Goal: Task Accomplishment & Management: Use online tool/utility

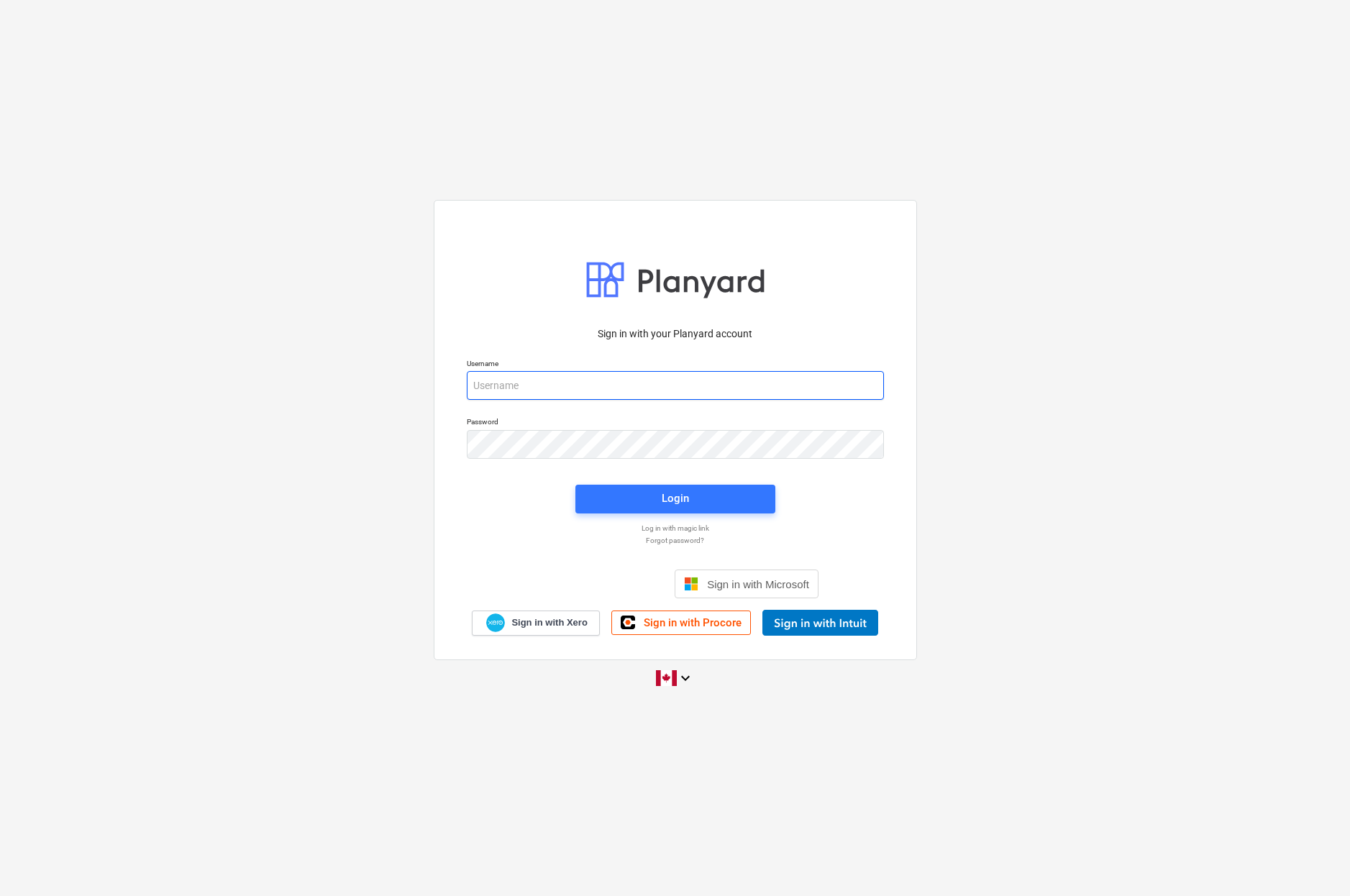
type input "[EMAIL_ADDRESS][DOMAIN_NAME]"
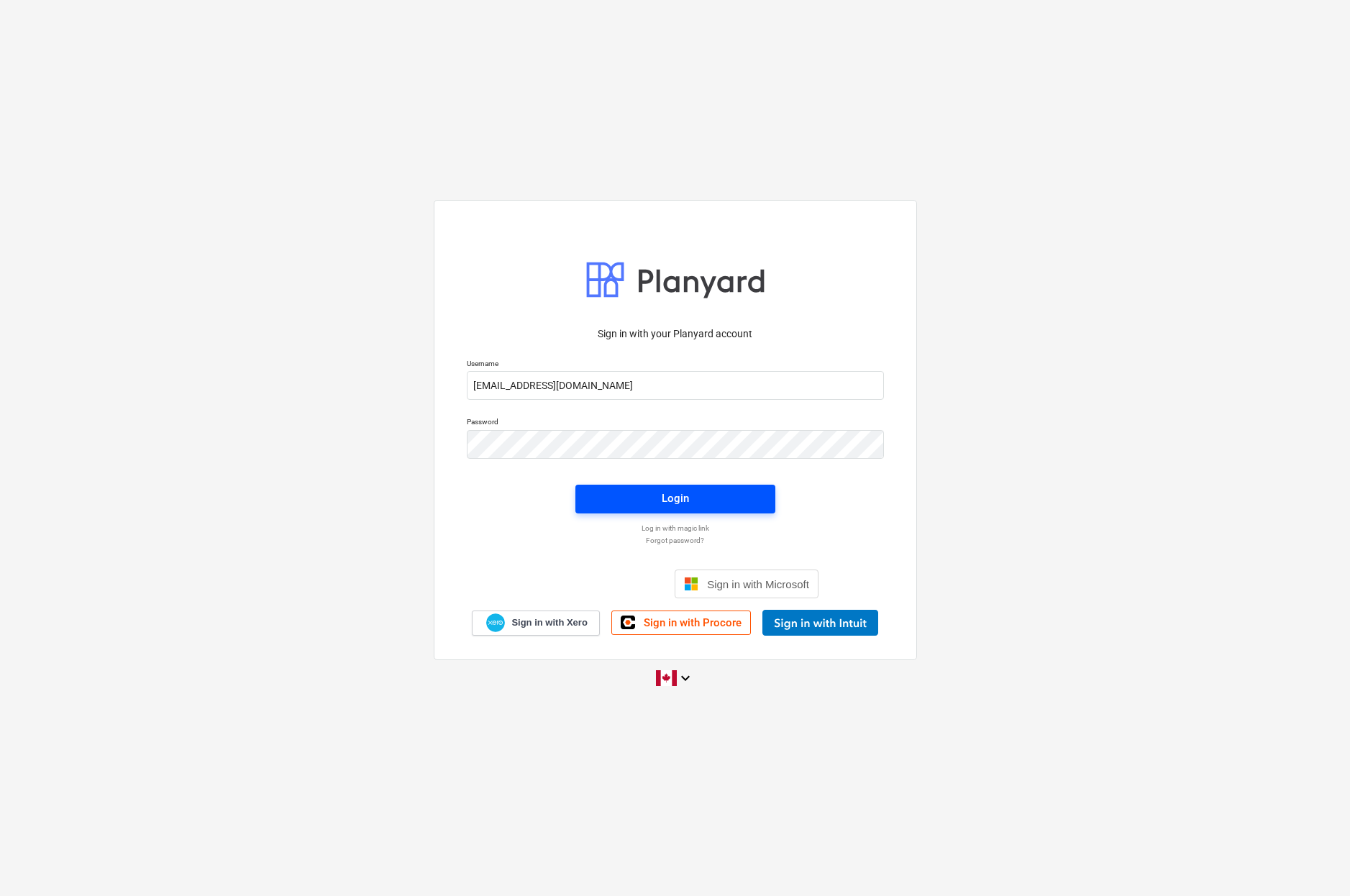
click at [667, 505] on div "Login" at bounding box center [676, 499] width 27 height 19
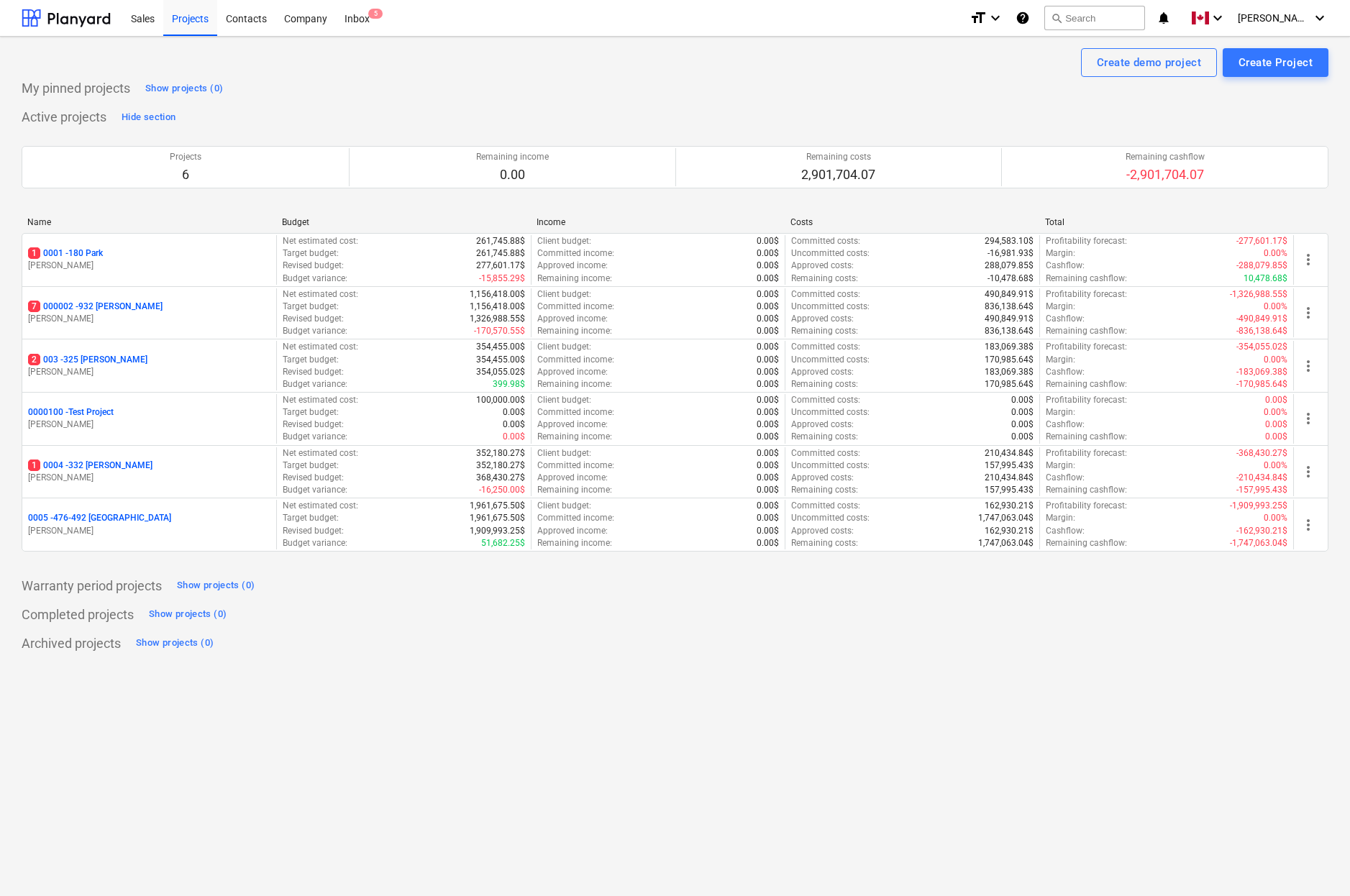
click at [414, 607] on div "Completed projects Show projects (0)" at bounding box center [675, 615] width 1307 height 23
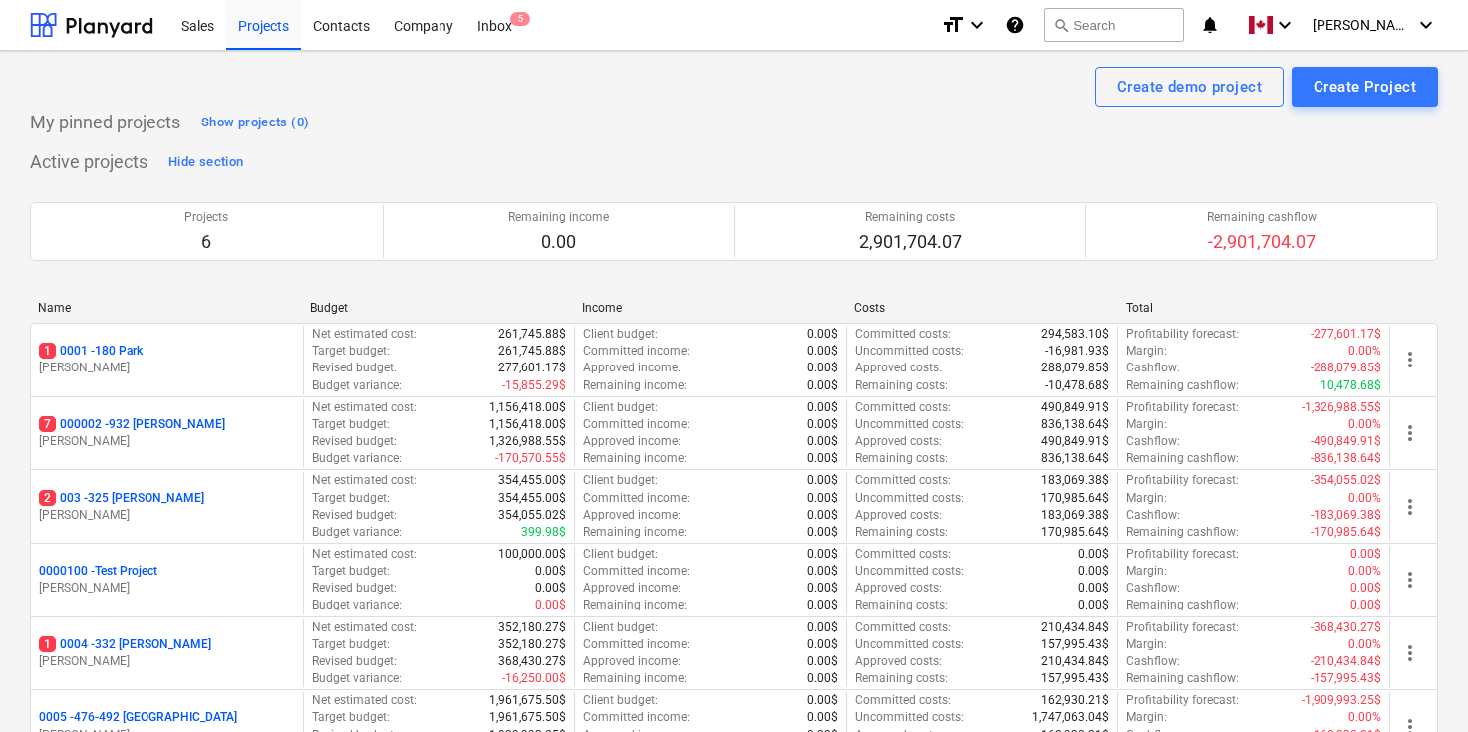
click at [489, 92] on div "Create demo project Create Project" at bounding box center [734, 87] width 1408 height 40
click at [491, 35] on div "Inbox 5" at bounding box center [494, 24] width 59 height 51
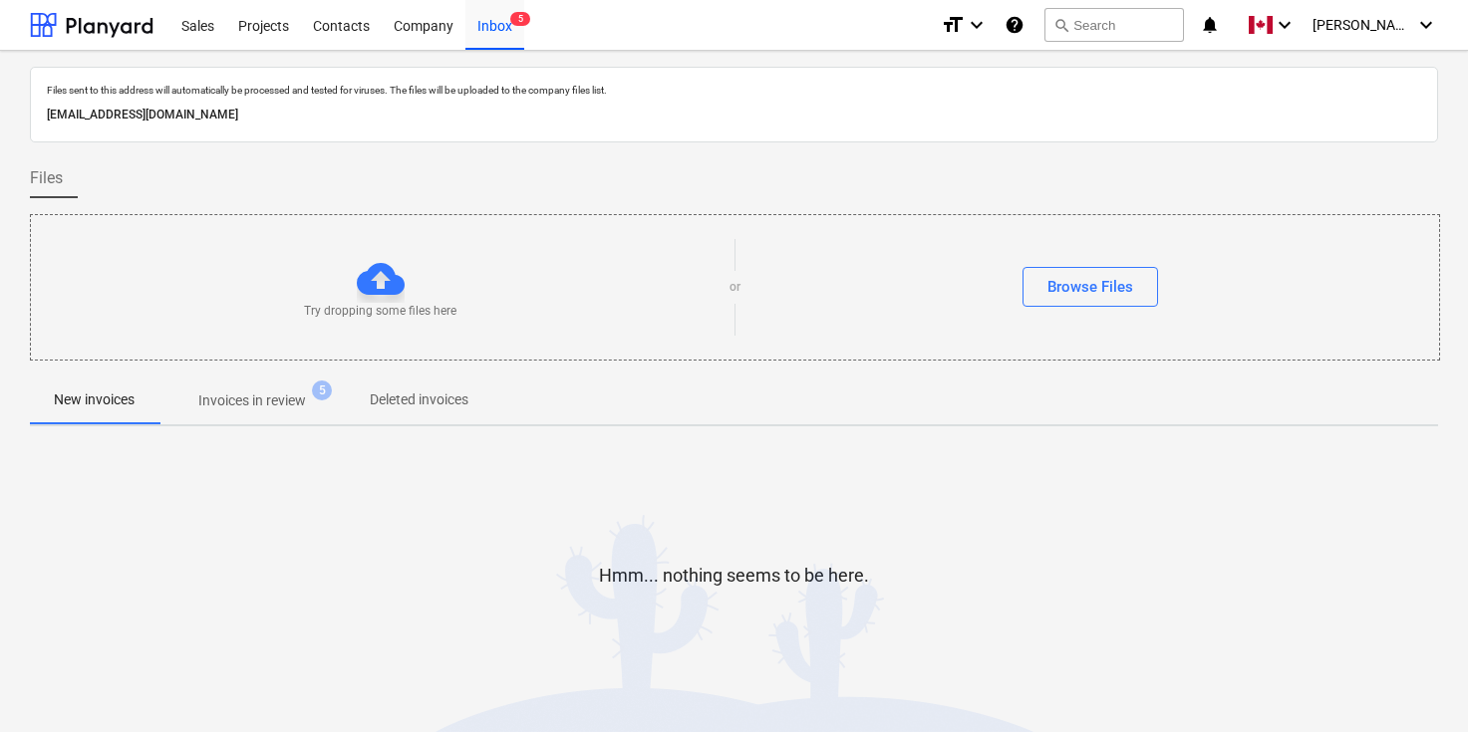
click at [397, 182] on div "Files" at bounding box center [734, 178] width 1408 height 40
click at [275, 21] on div "Projects" at bounding box center [263, 24] width 75 height 51
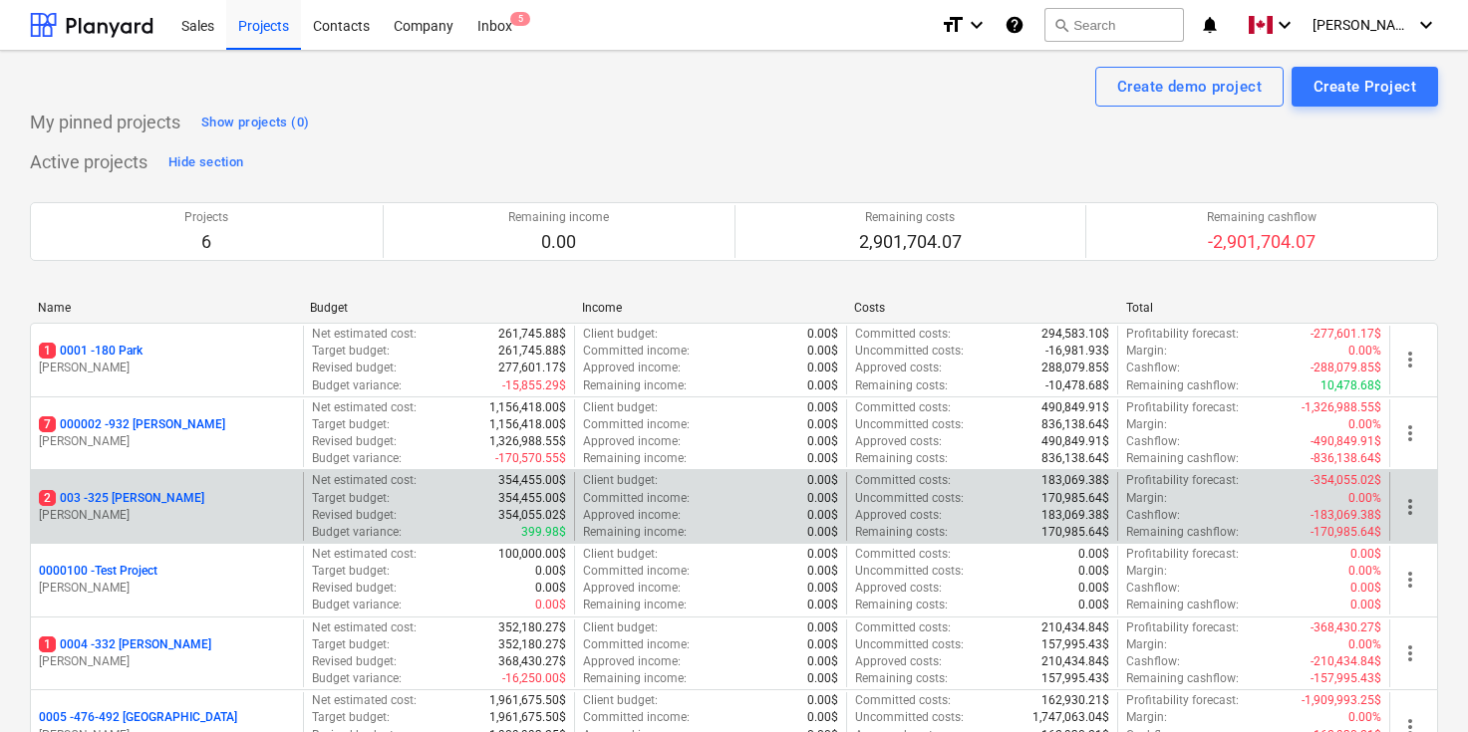
click at [137, 503] on p "2 003 - 325 [PERSON_NAME]" at bounding box center [121, 498] width 165 height 17
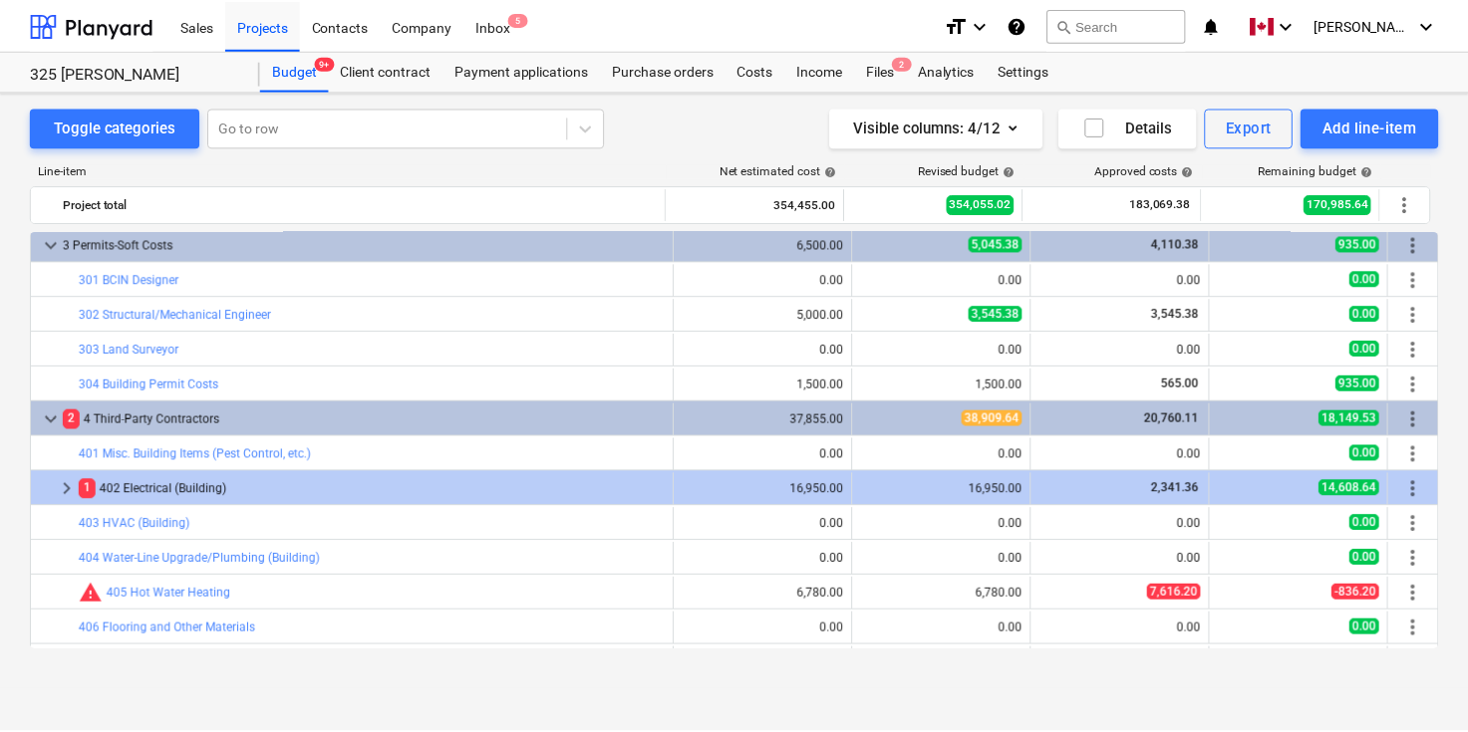
scroll to position [327, 0]
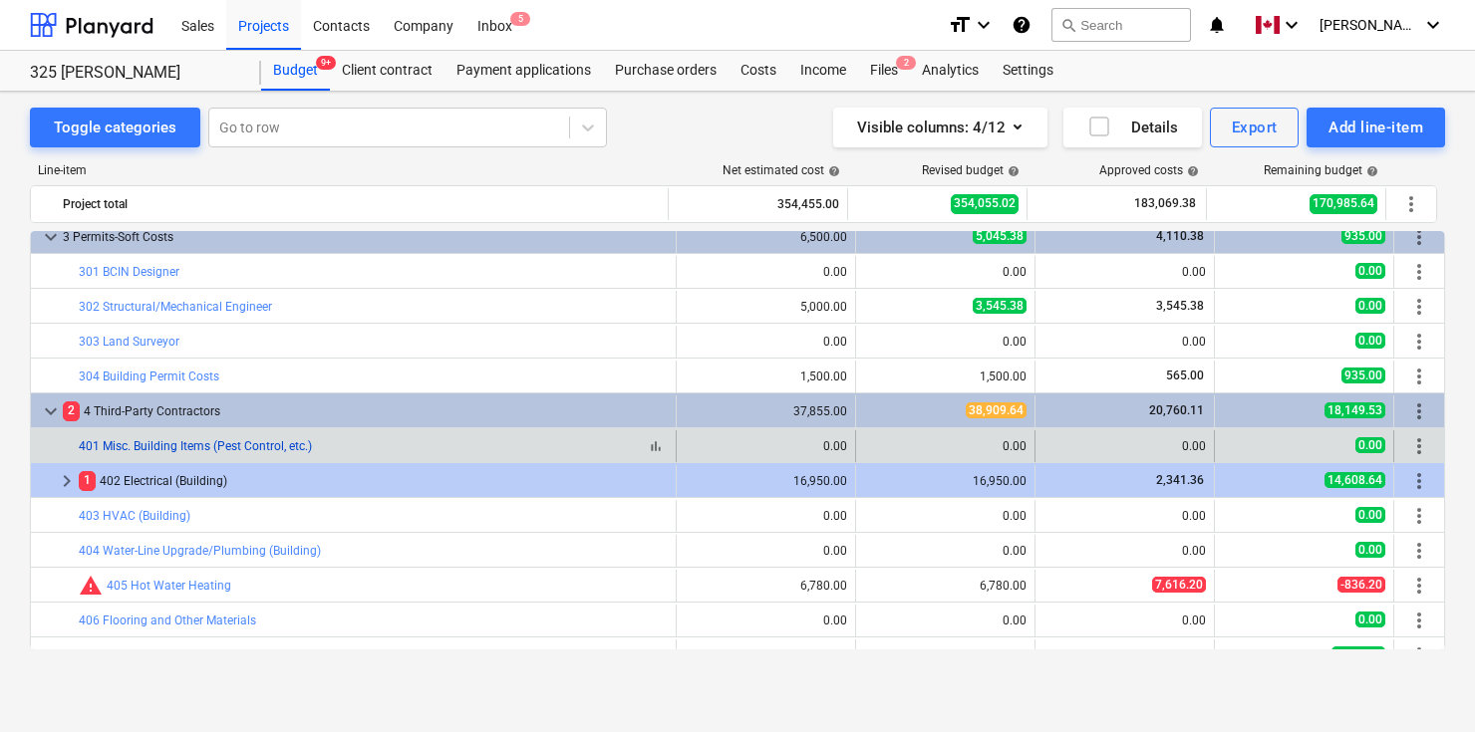
click at [286, 442] on link "401 Misc. Building Items (Pest Control, etc.)" at bounding box center [195, 446] width 233 height 14
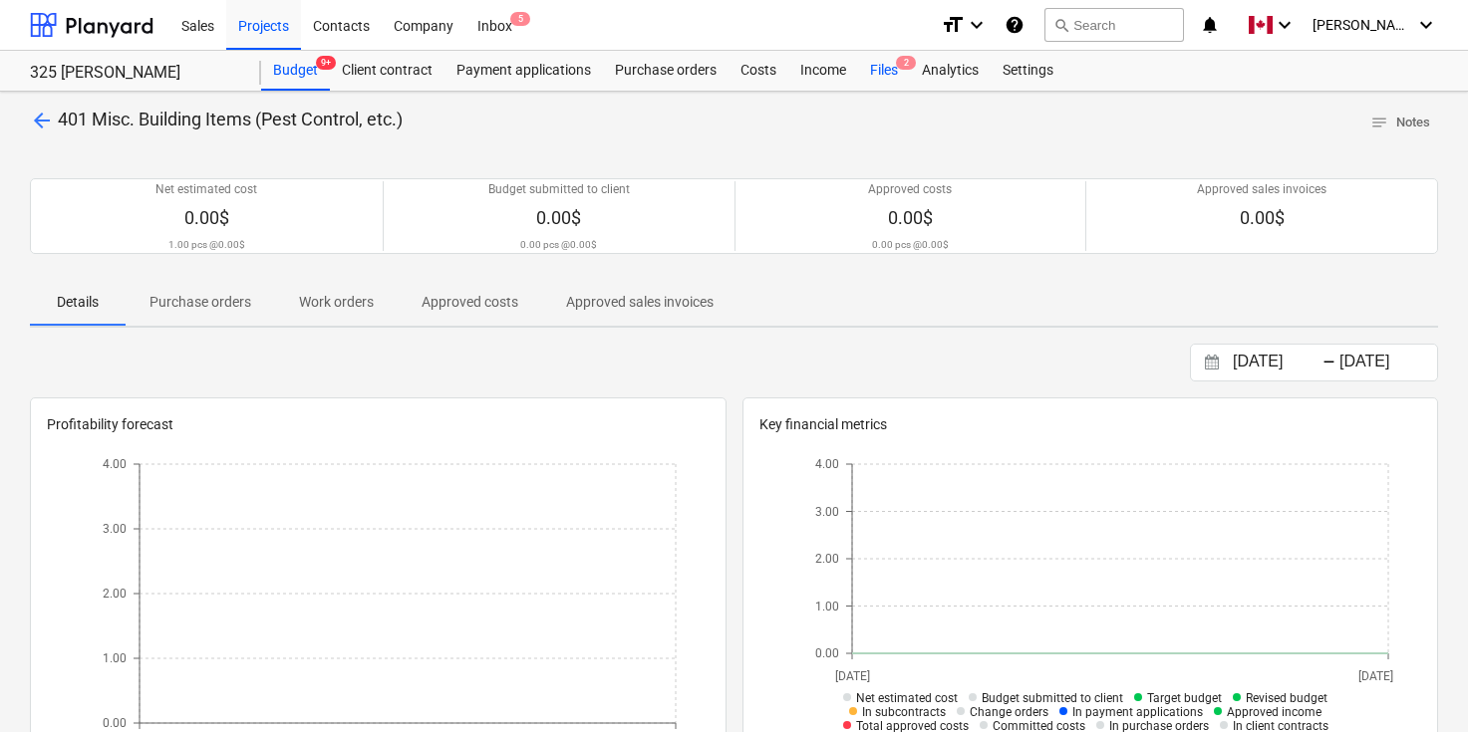
click at [884, 72] on div "Files 2" at bounding box center [884, 71] width 52 height 40
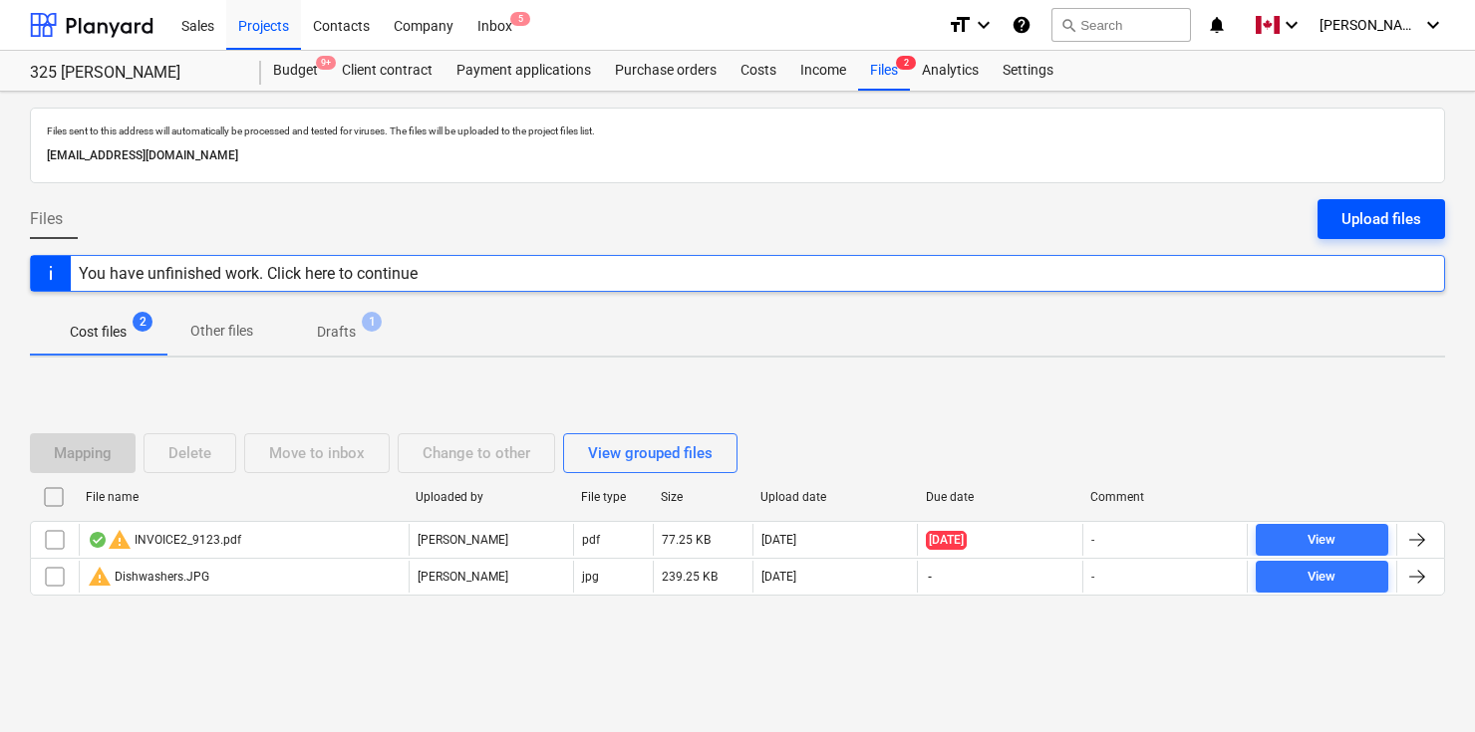
click at [1386, 211] on div "Upload files" at bounding box center [1381, 219] width 80 height 26
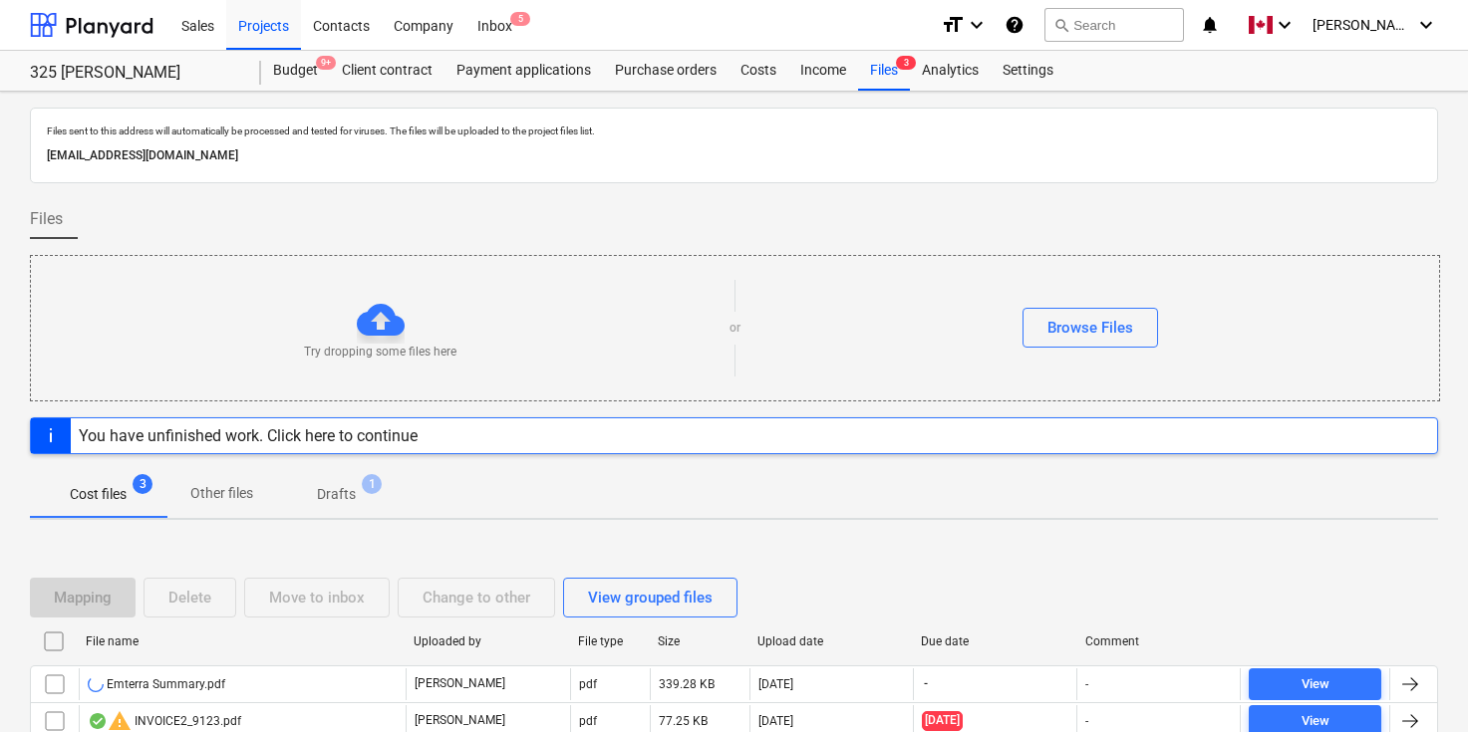
click at [931, 194] on div at bounding box center [734, 191] width 1408 height 16
click at [922, 223] on div "Files" at bounding box center [734, 227] width 1408 height 56
click at [914, 219] on div "Files" at bounding box center [734, 227] width 1408 height 56
click at [937, 207] on div "Files" at bounding box center [734, 227] width 1408 height 56
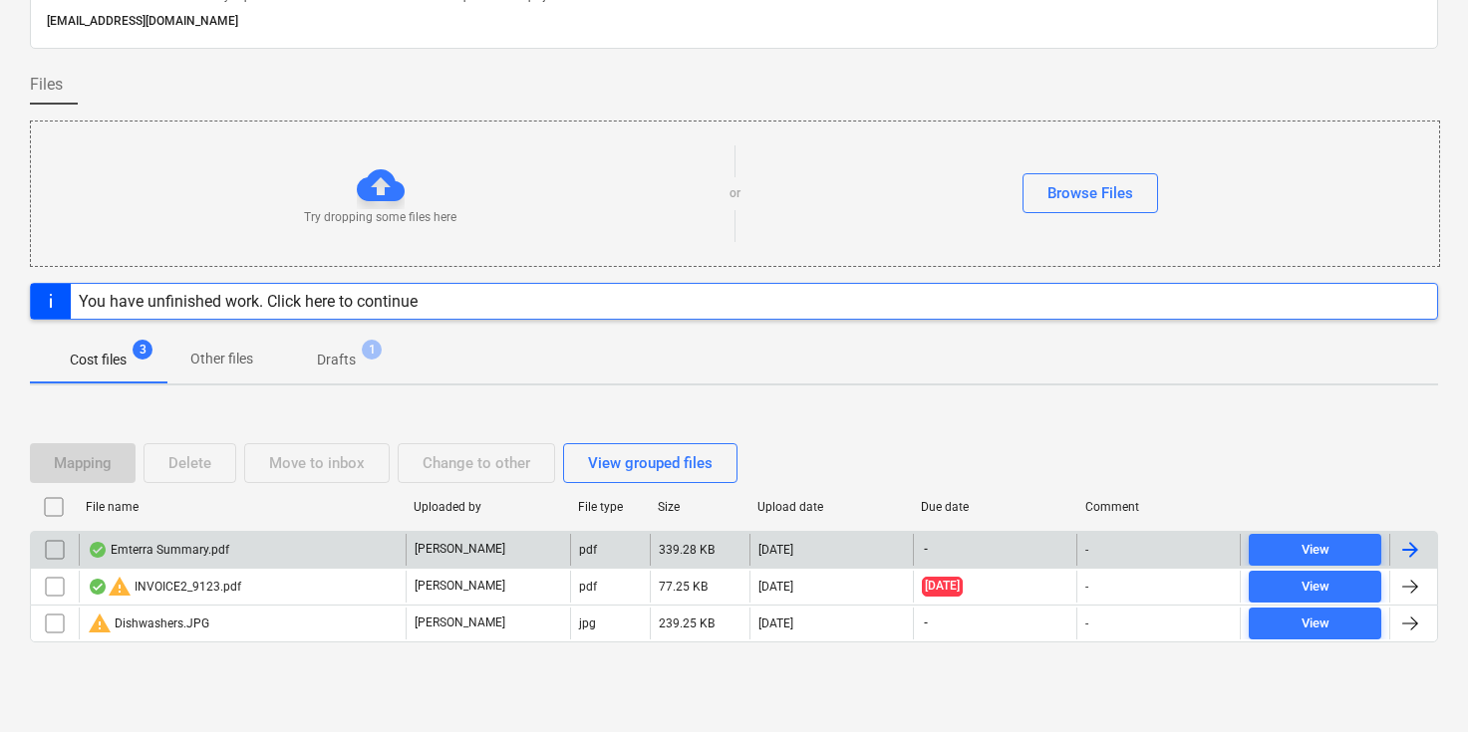
click at [1413, 550] on div at bounding box center [1410, 550] width 24 height 24
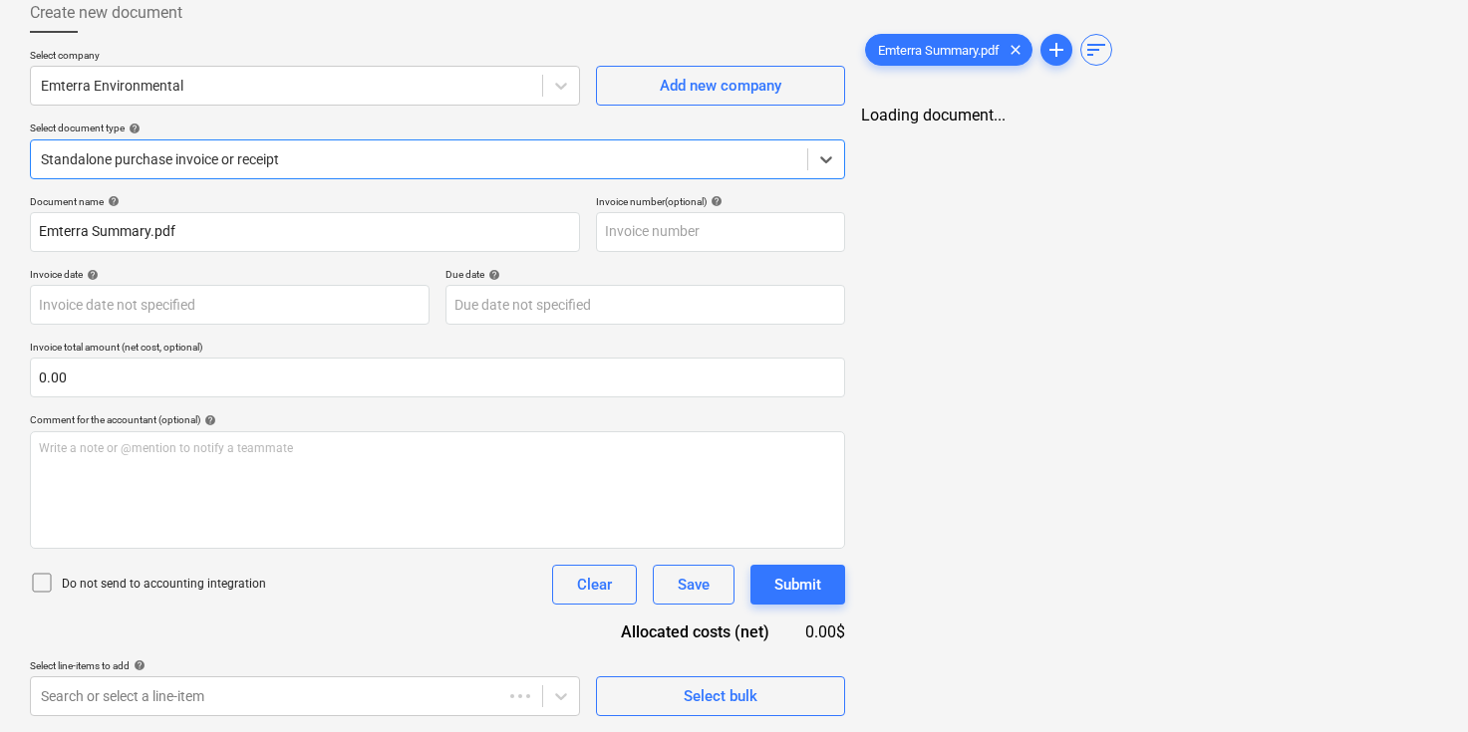
type input "Emterra Summary.pdf"
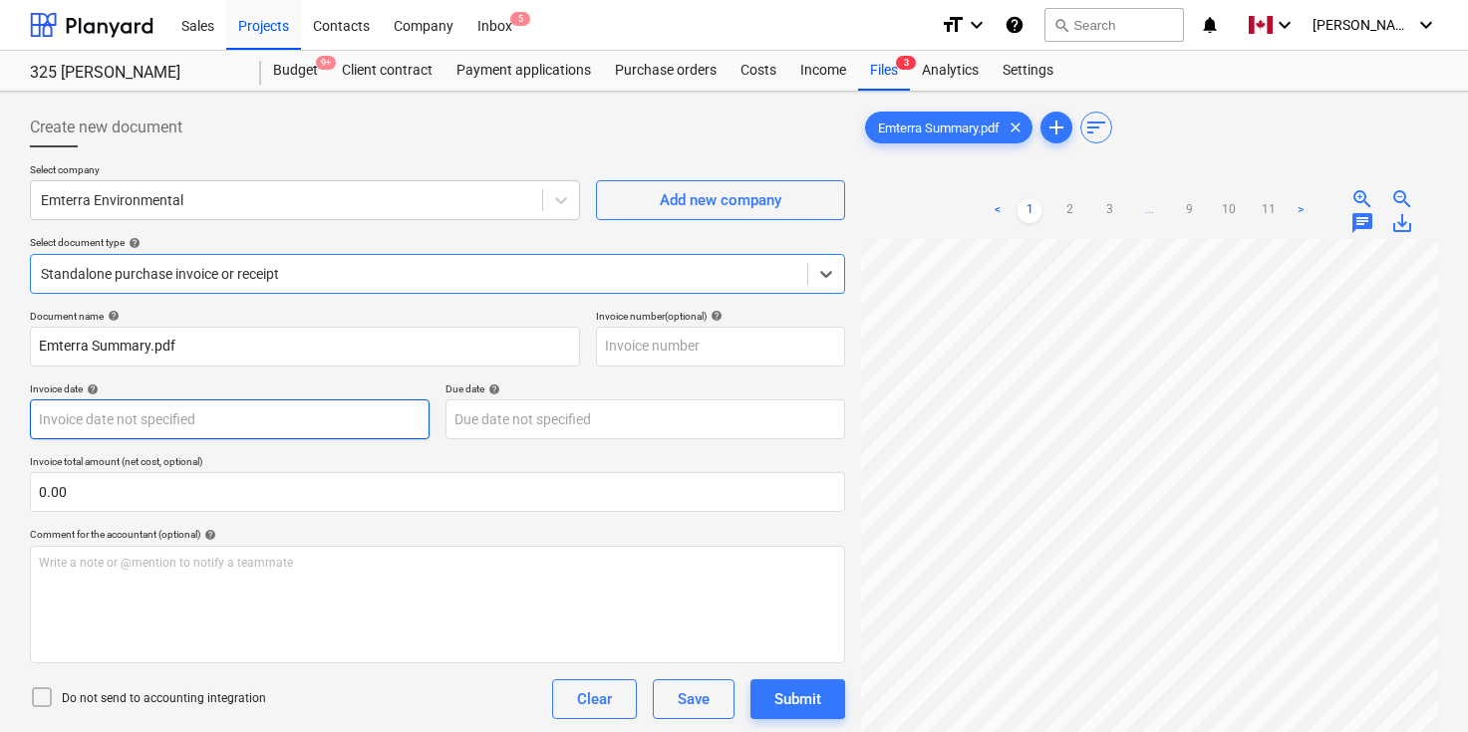
click at [189, 425] on body "Sales Projects Contacts Company Inbox 5 format_size keyboard_arrow_down help se…" at bounding box center [734, 366] width 1468 height 732
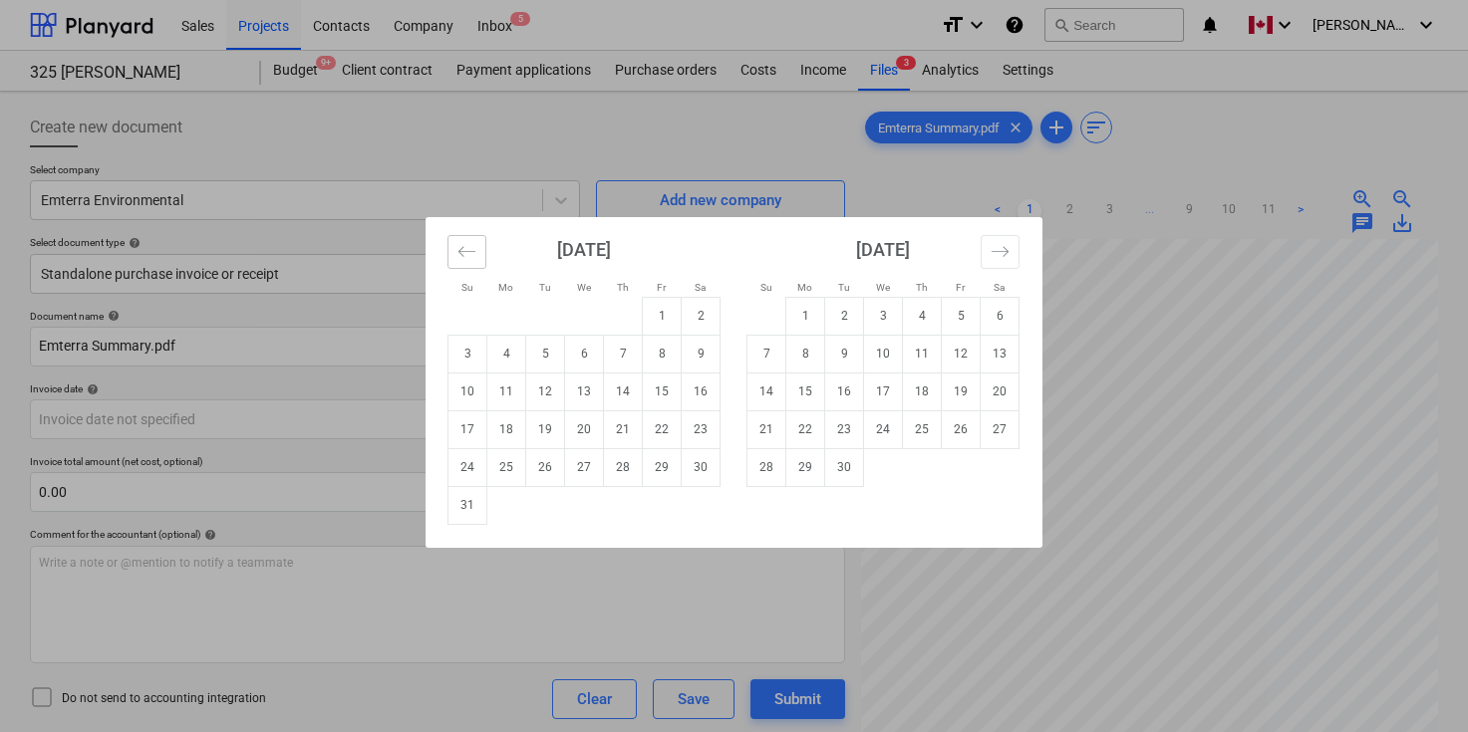
click at [468, 249] on icon "Move backward to switch to the previous month." at bounding box center [466, 251] width 19 height 19
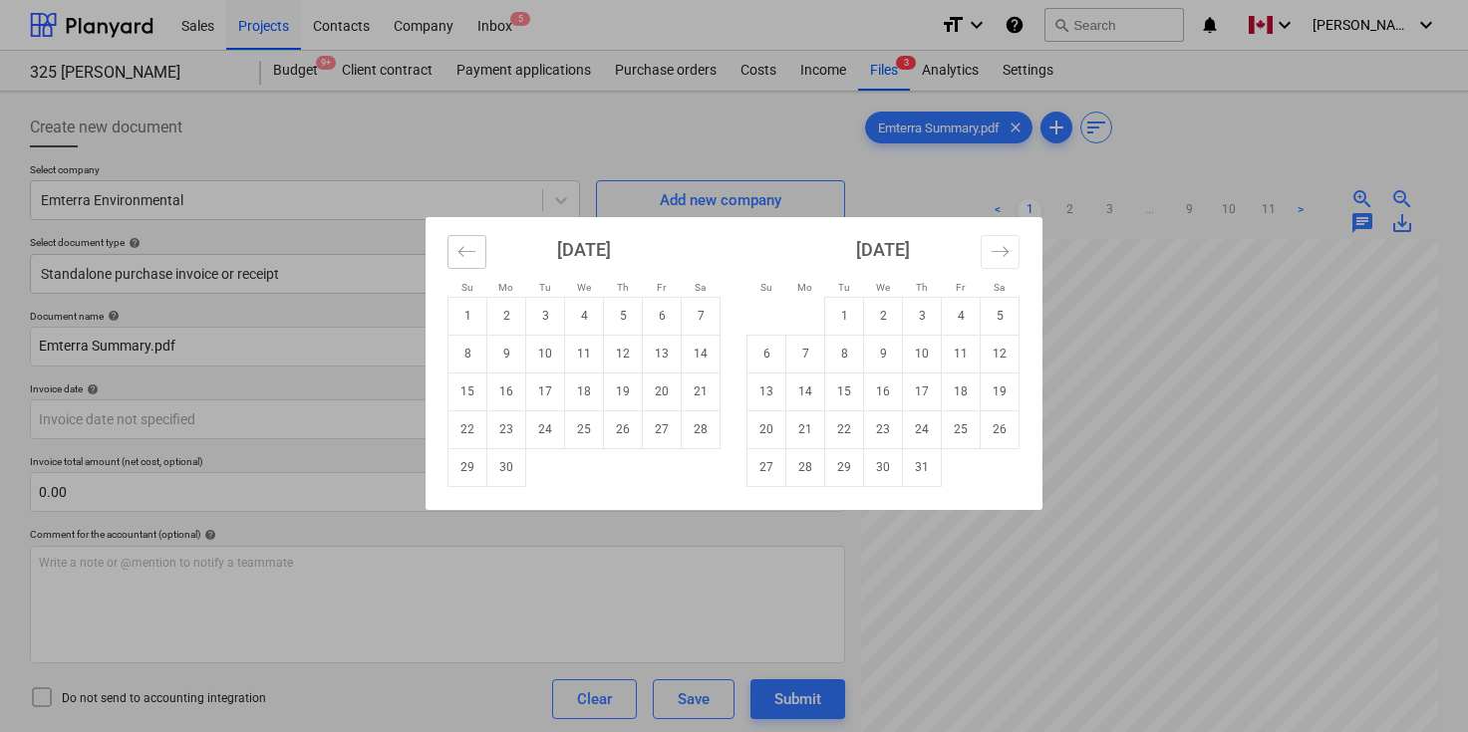
click at [468, 249] on icon "Move backward to switch to the previous month." at bounding box center [466, 251] width 19 height 19
click at [543, 320] on td "1" at bounding box center [545, 316] width 39 height 38
type input "[DATE]"
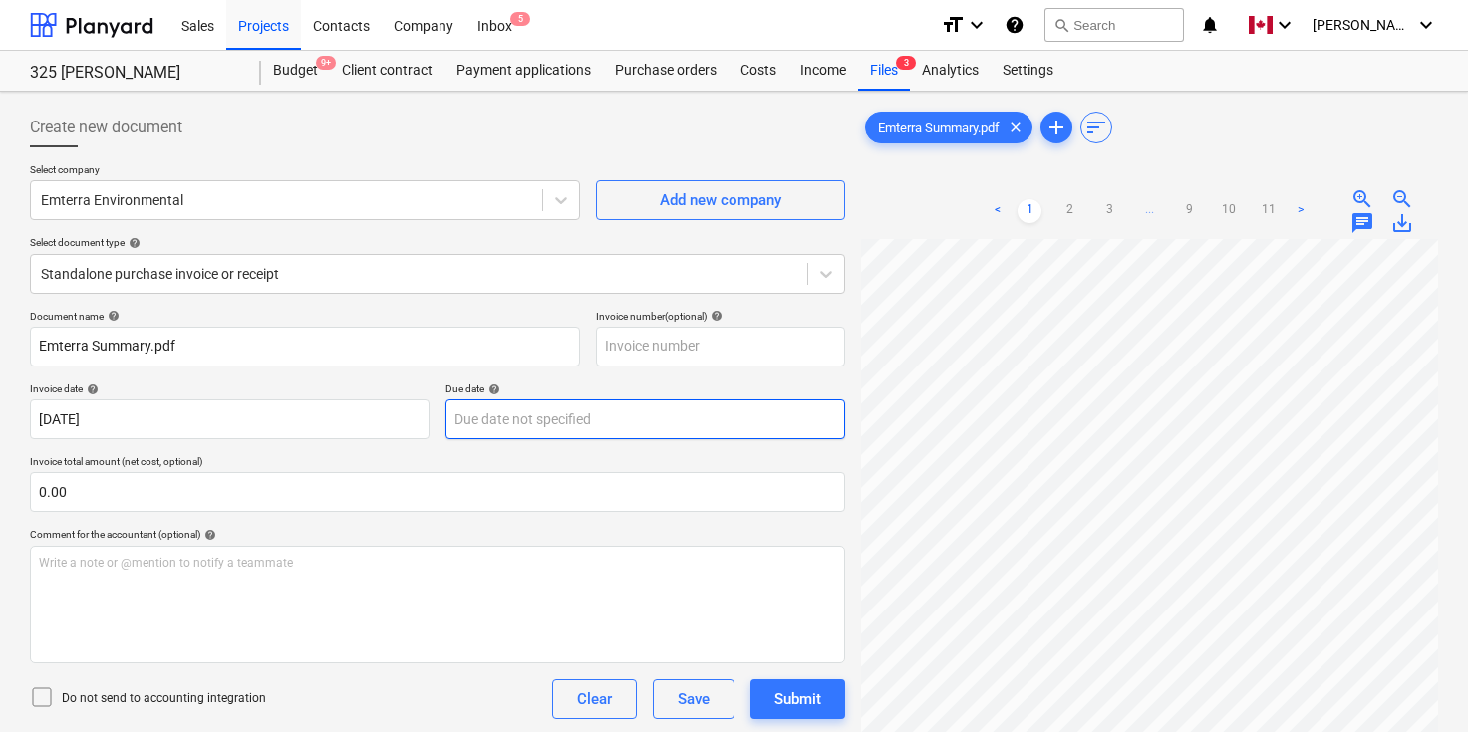
click at [548, 418] on body "Sales Projects Contacts Company Inbox 5 format_size keyboard_arrow_down help se…" at bounding box center [734, 366] width 1468 height 732
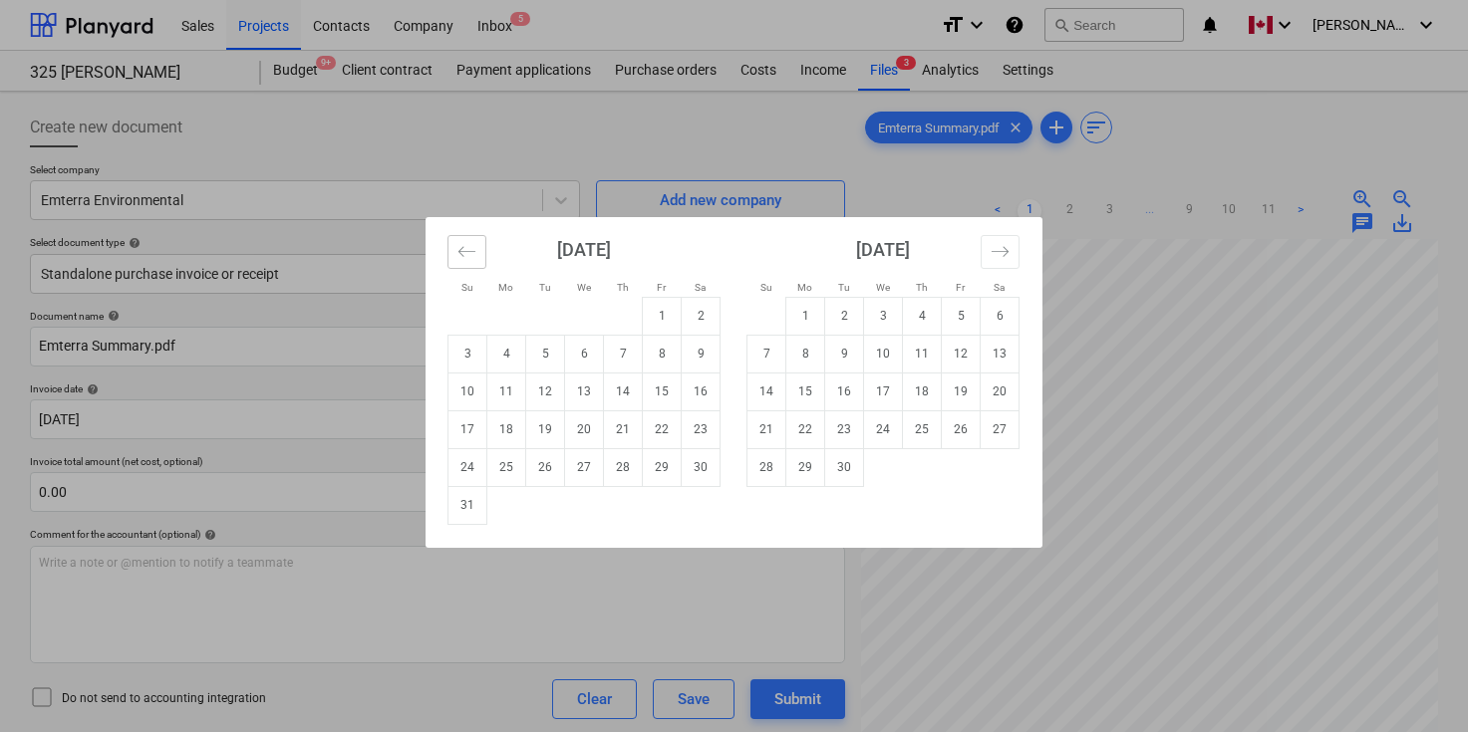
click at [471, 247] on icon "Move backward to switch to the previous month." at bounding box center [466, 251] width 19 height 19
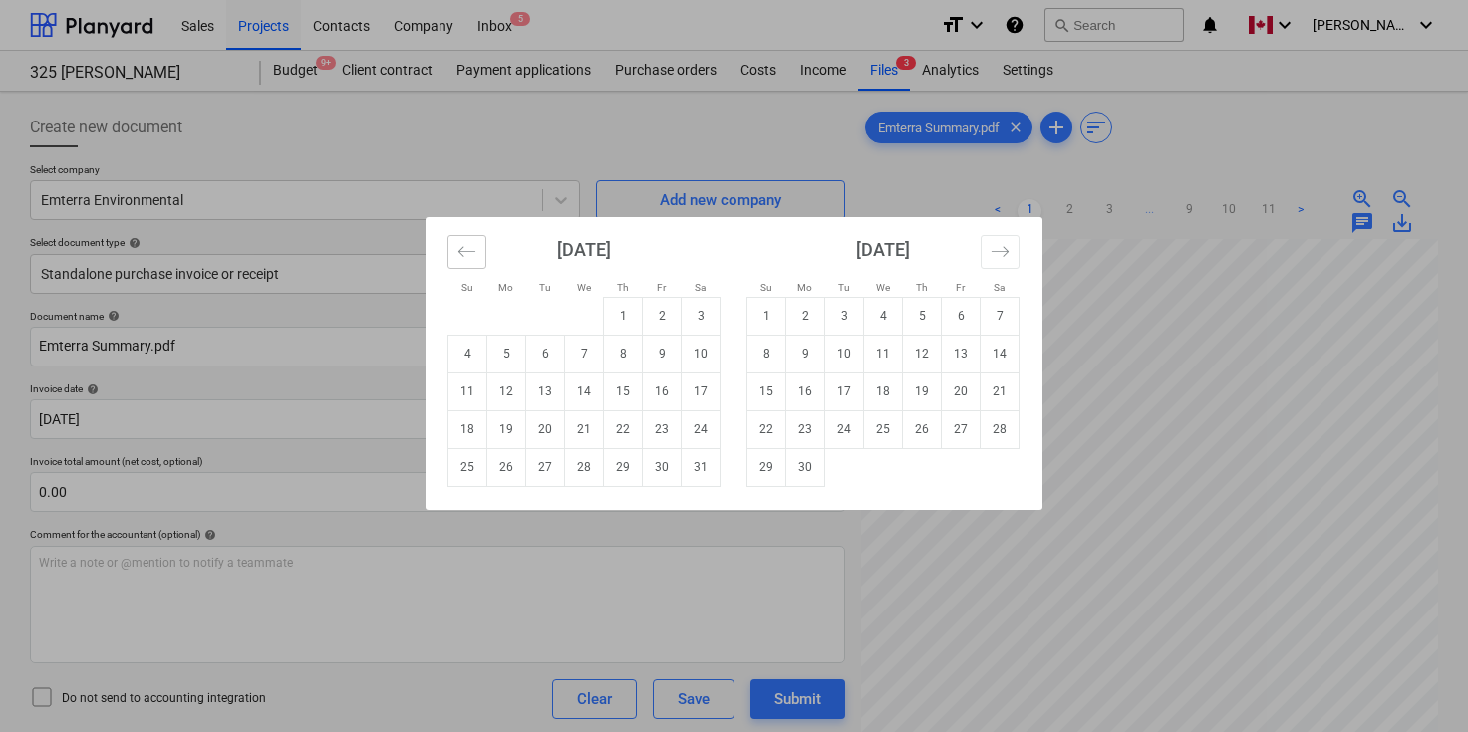
click at [471, 247] on icon "Move backward to switch to the previous month." at bounding box center [466, 251] width 19 height 19
click at [543, 317] on td "1" at bounding box center [545, 316] width 39 height 38
type input "[DATE]"
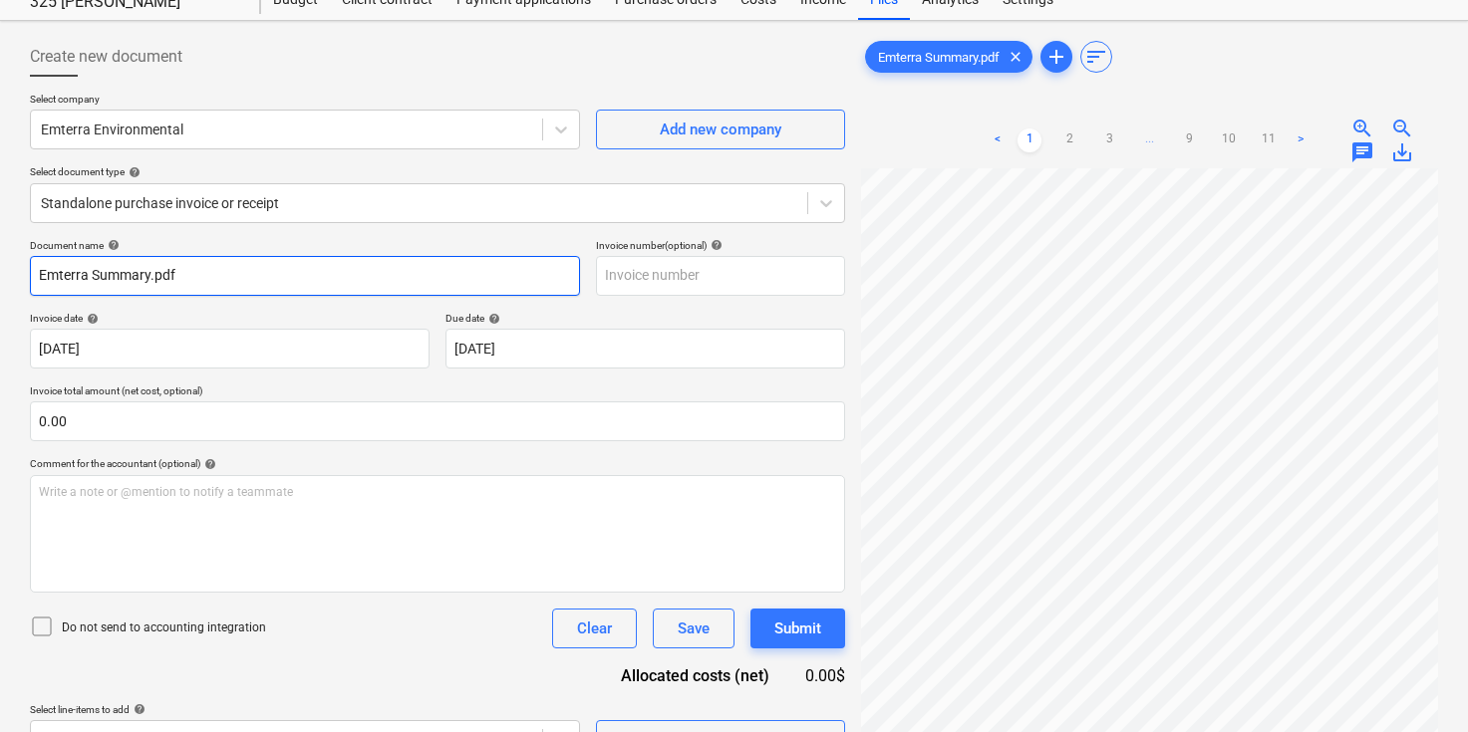
scroll to position [98, 0]
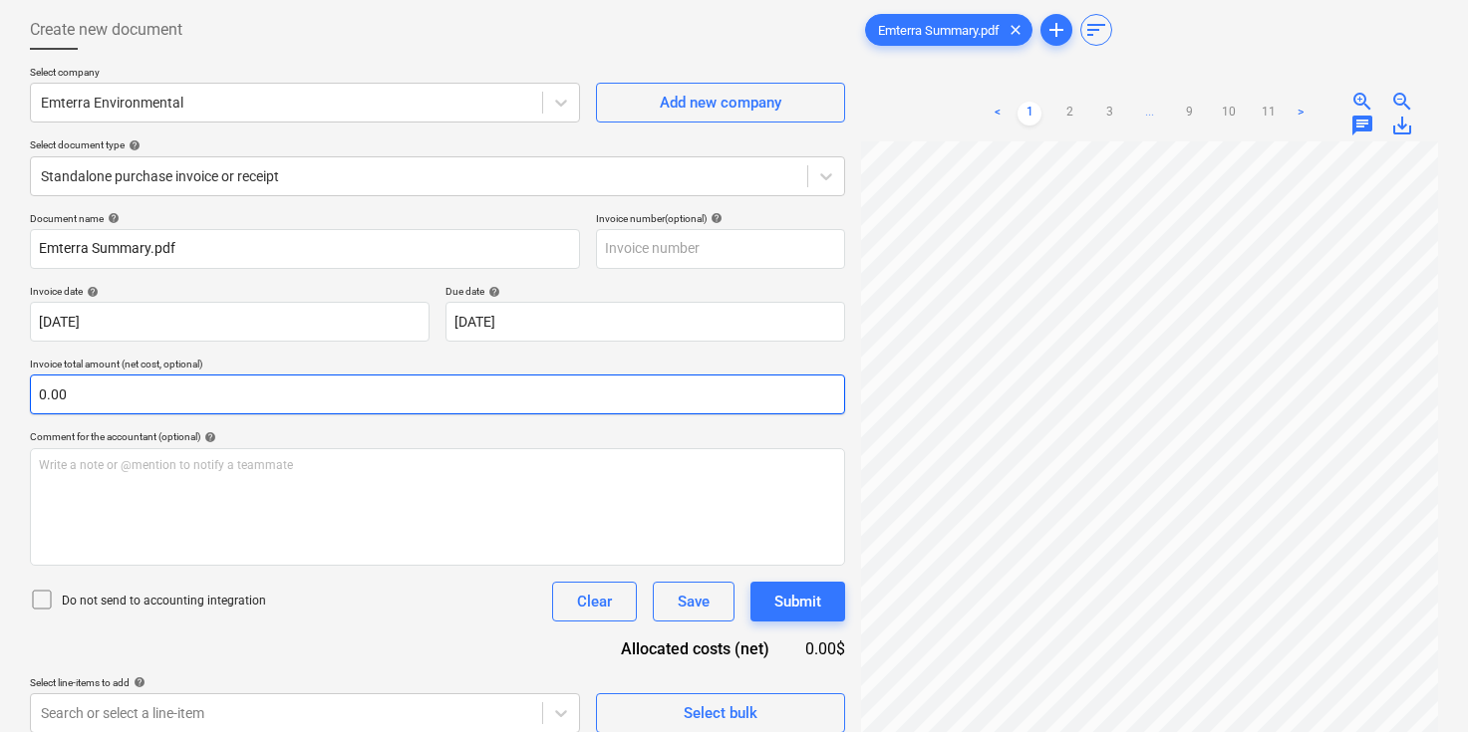
click at [357, 395] on input "0.00" at bounding box center [437, 395] width 815 height 40
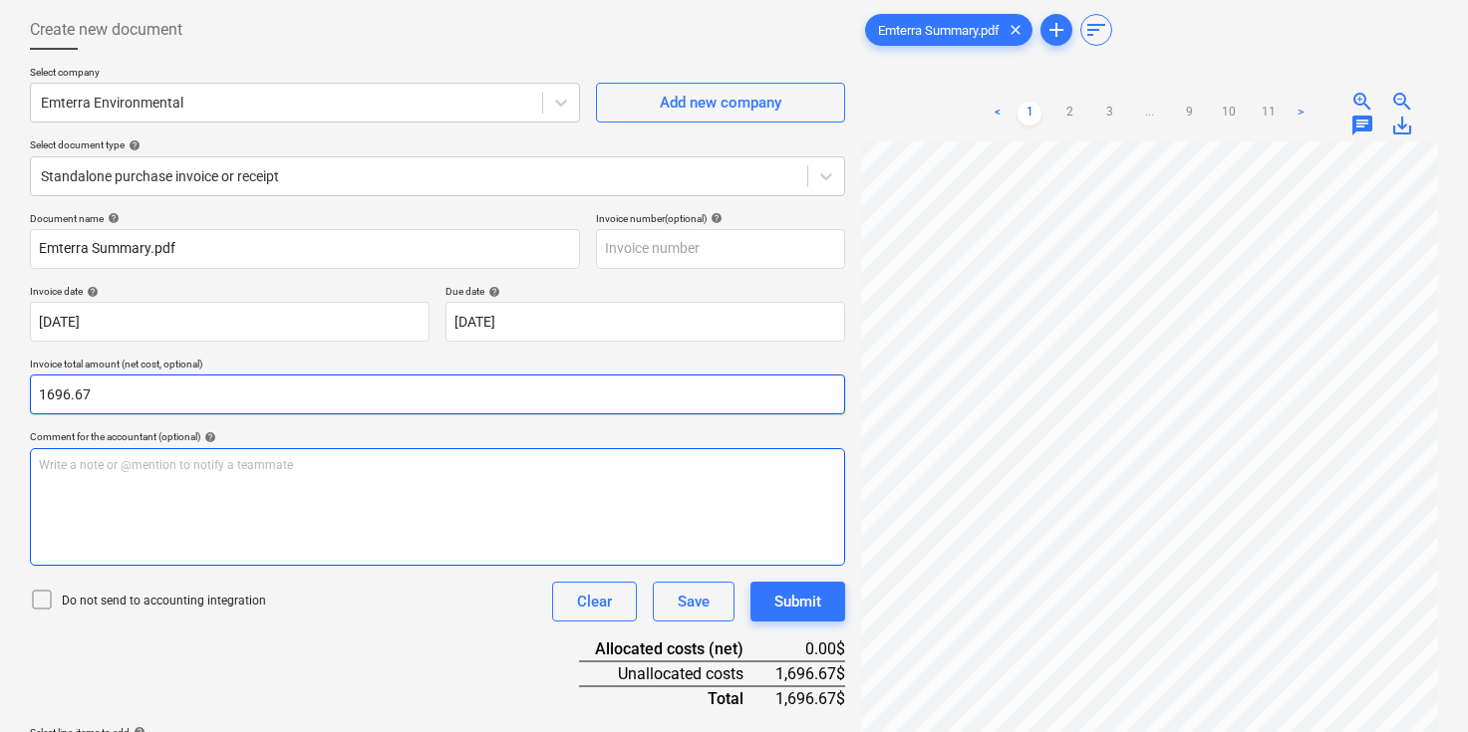
type input "1,696.67"
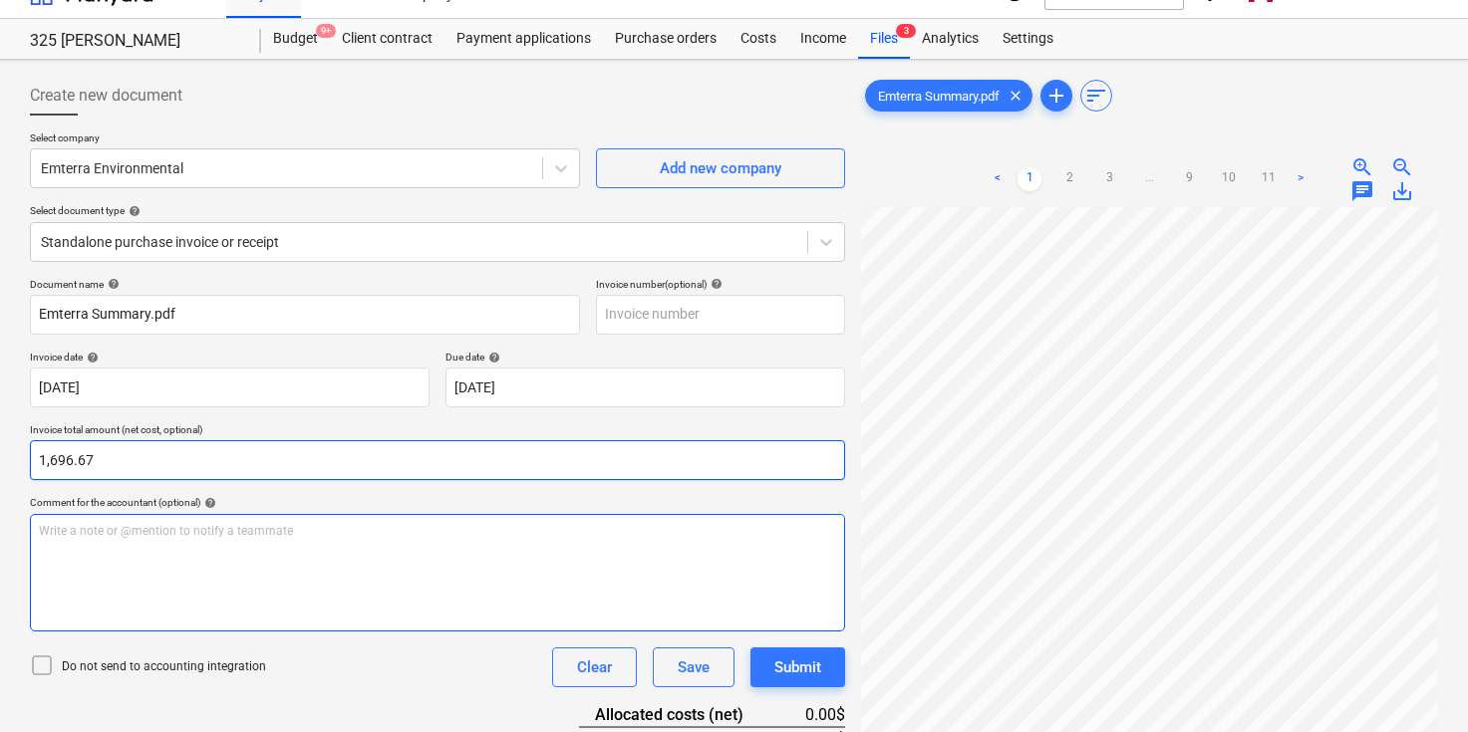
scroll to position [0, 0]
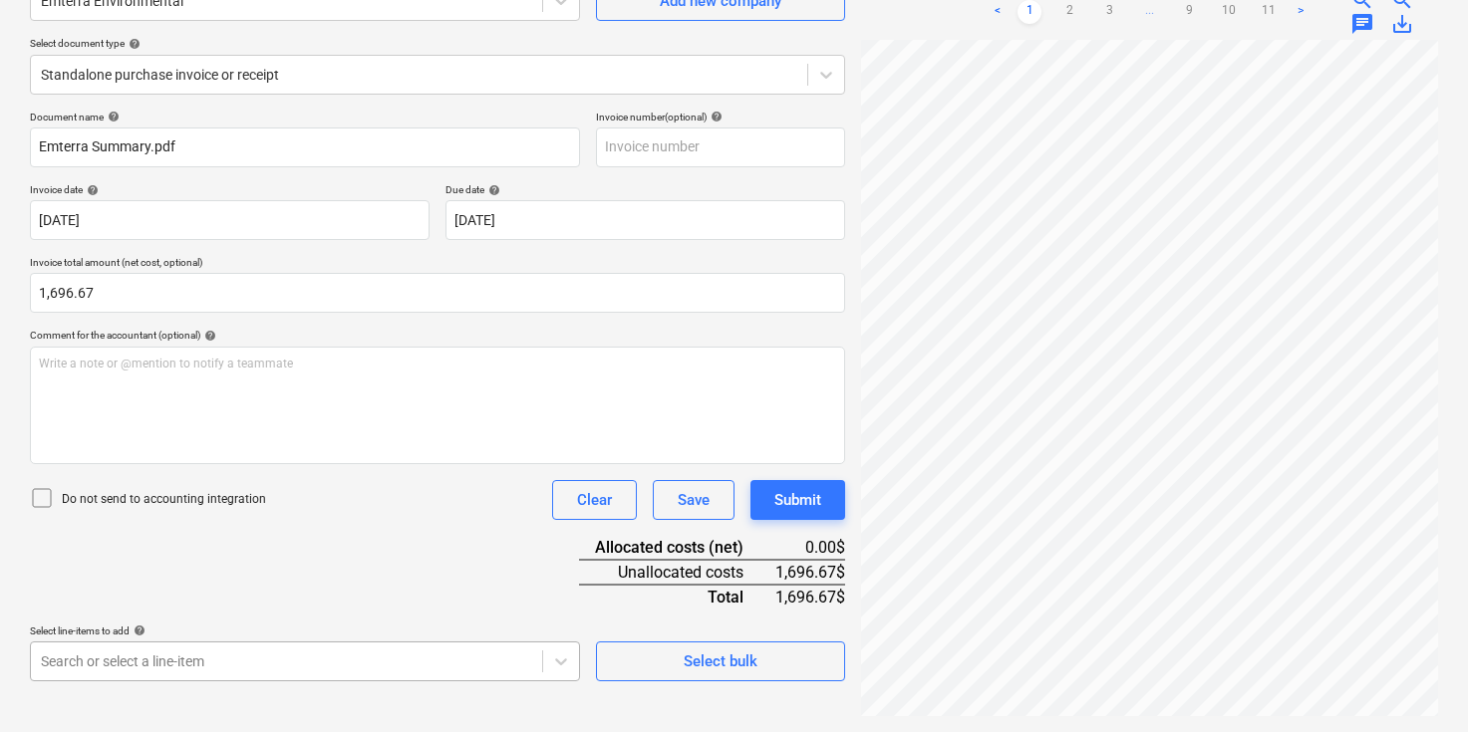
click at [320, 533] on body "Sales Projects Contacts Company Inbox 5 format_size keyboard_arrow_down help se…" at bounding box center [734, 167] width 1468 height 732
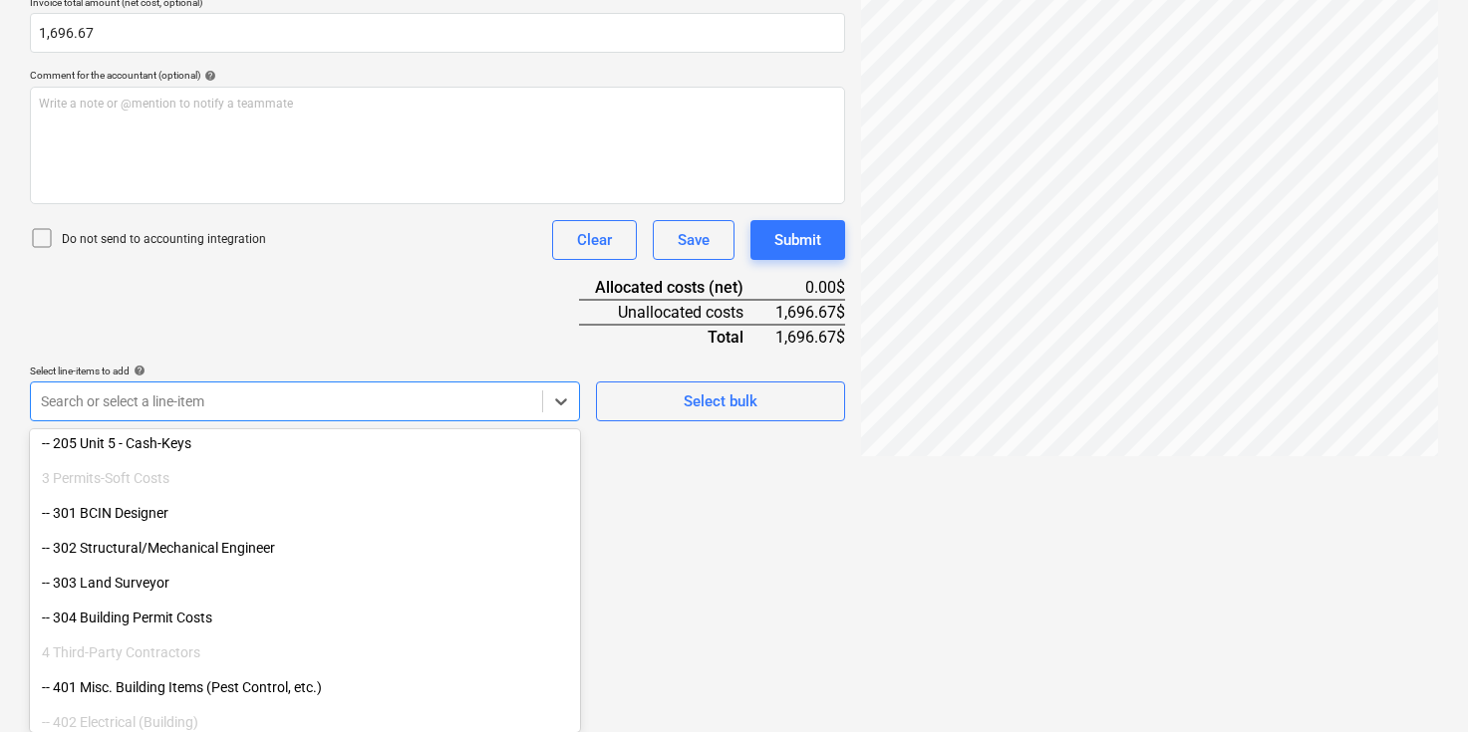
scroll to position [412, 0]
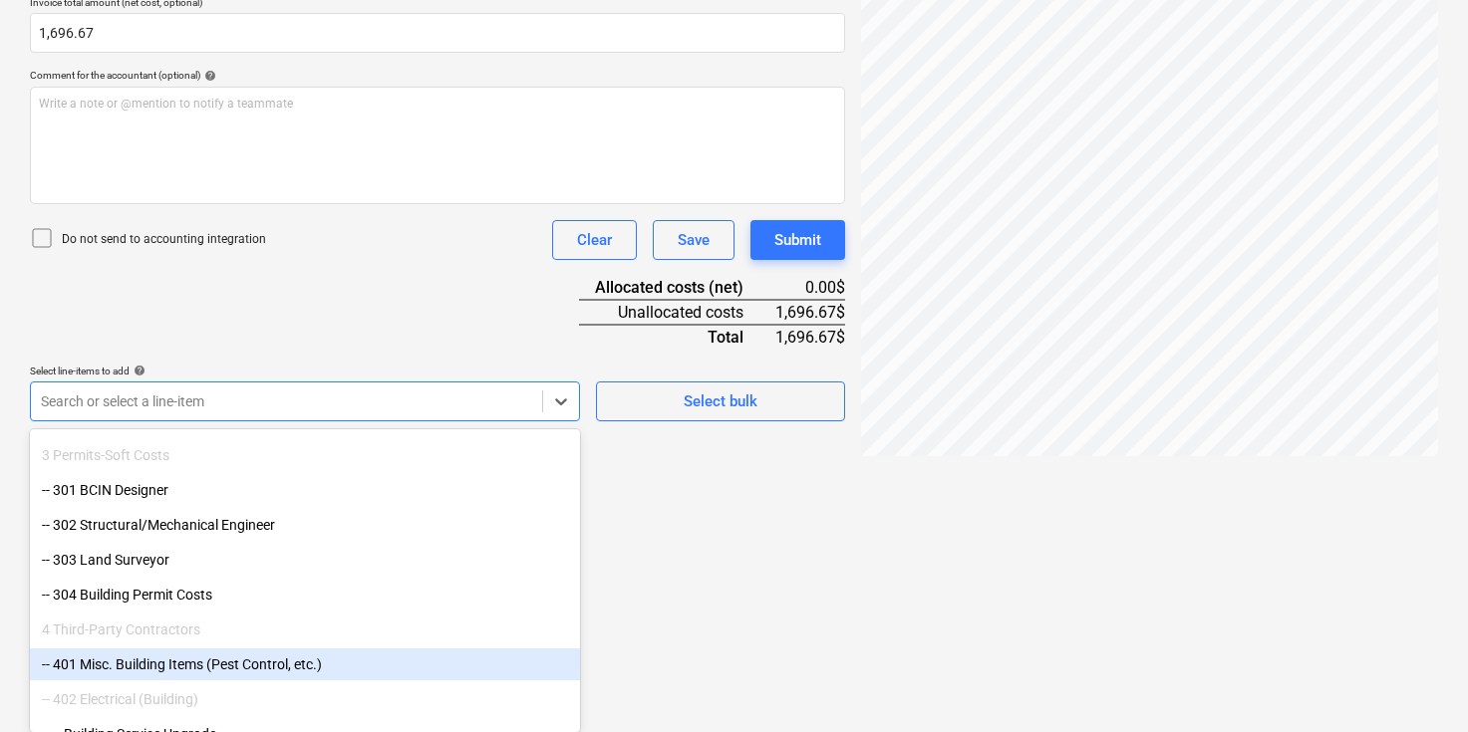
click at [282, 664] on div "-- 401 Misc. Building Items (Pest Control, etc.)" at bounding box center [305, 665] width 550 height 32
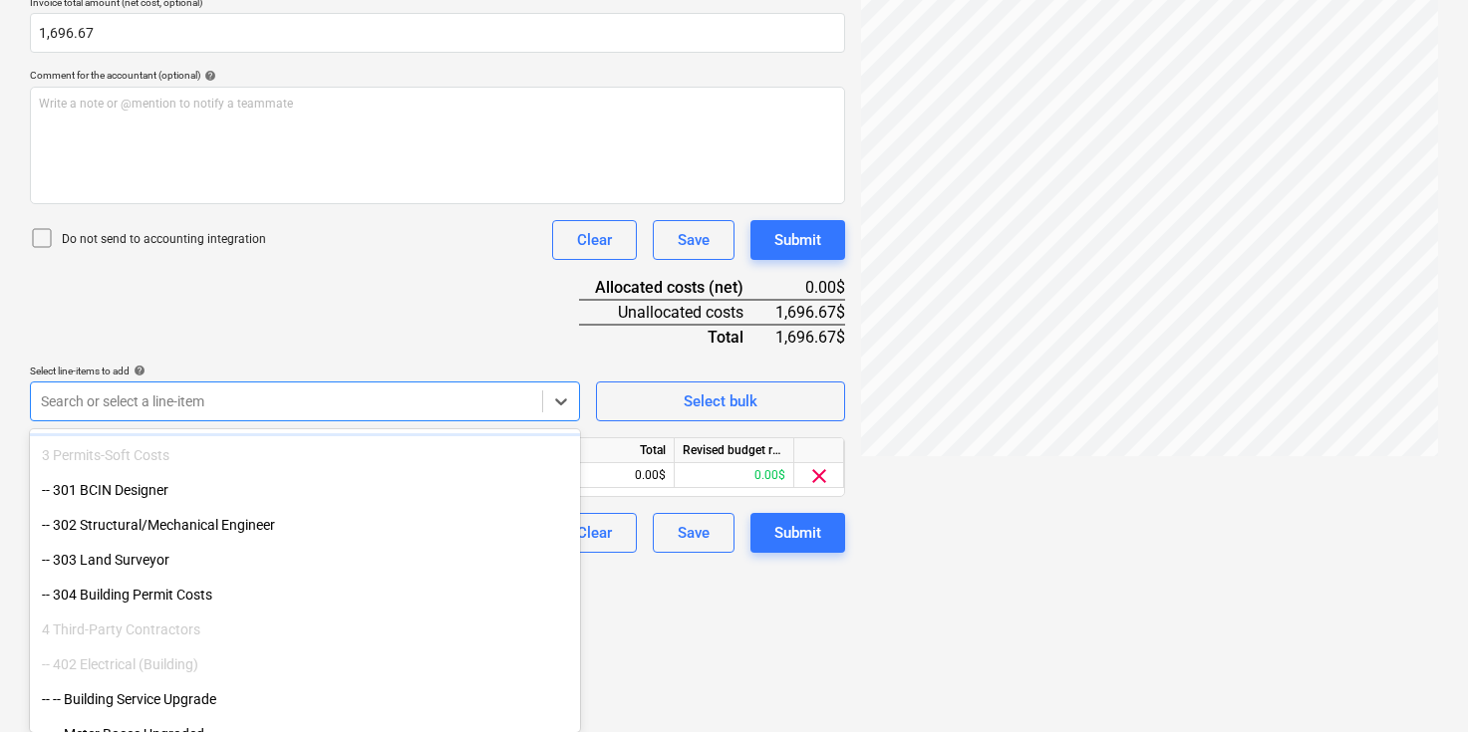
click at [367, 321] on div "Document name help Emterra Summary.pdf Invoice number (optional) help Invoice d…" at bounding box center [437, 202] width 815 height 702
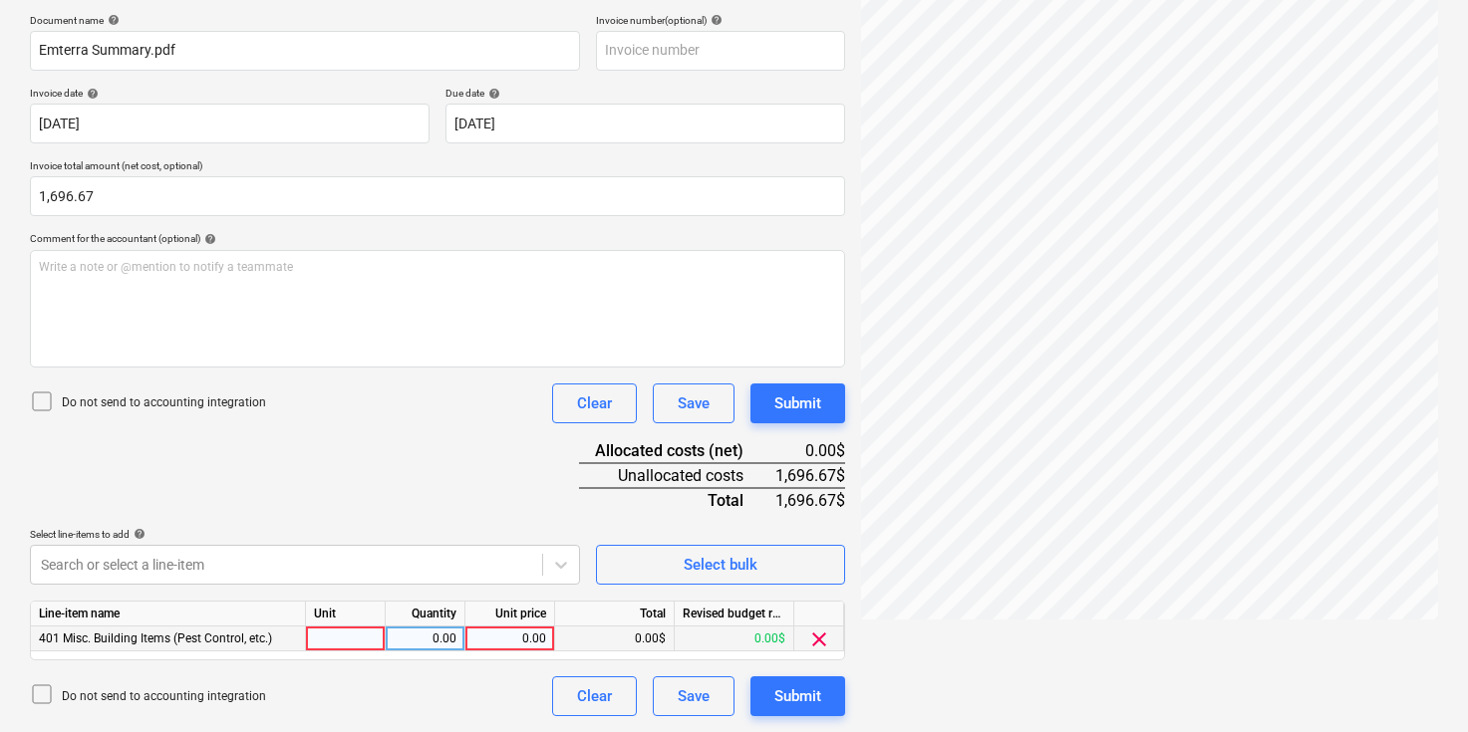
click at [362, 639] on div at bounding box center [346, 639] width 80 height 25
type input "pcs"
type input "1696.67"
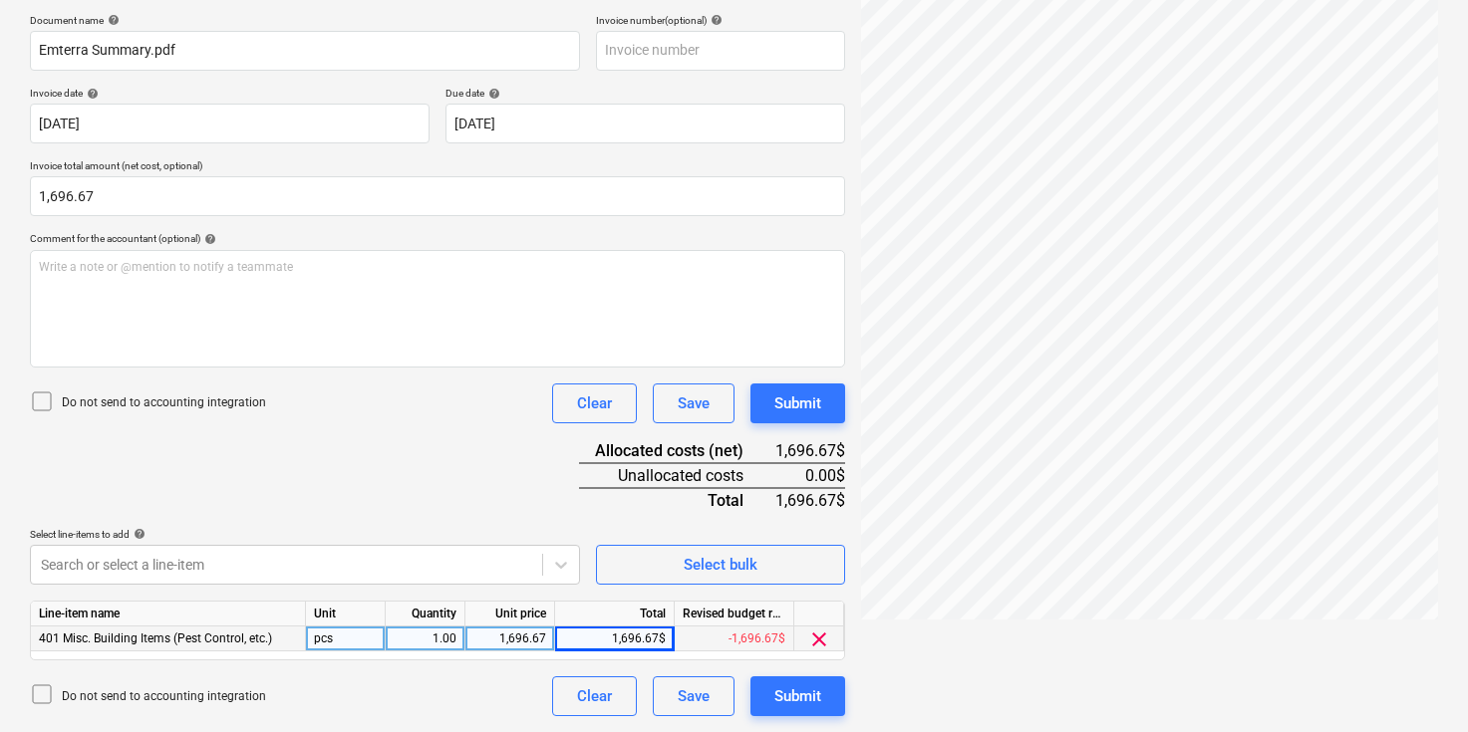
click at [504, 448] on div "Document name help Emterra Summary.pdf Invoice number (optional) help Invoice d…" at bounding box center [437, 365] width 815 height 702
click at [489, 449] on div "Document name help Emterra Summary.pdf Invoice number (optional) help Invoice d…" at bounding box center [437, 365] width 815 height 702
click at [792, 701] on div "Submit" at bounding box center [797, 697] width 47 height 26
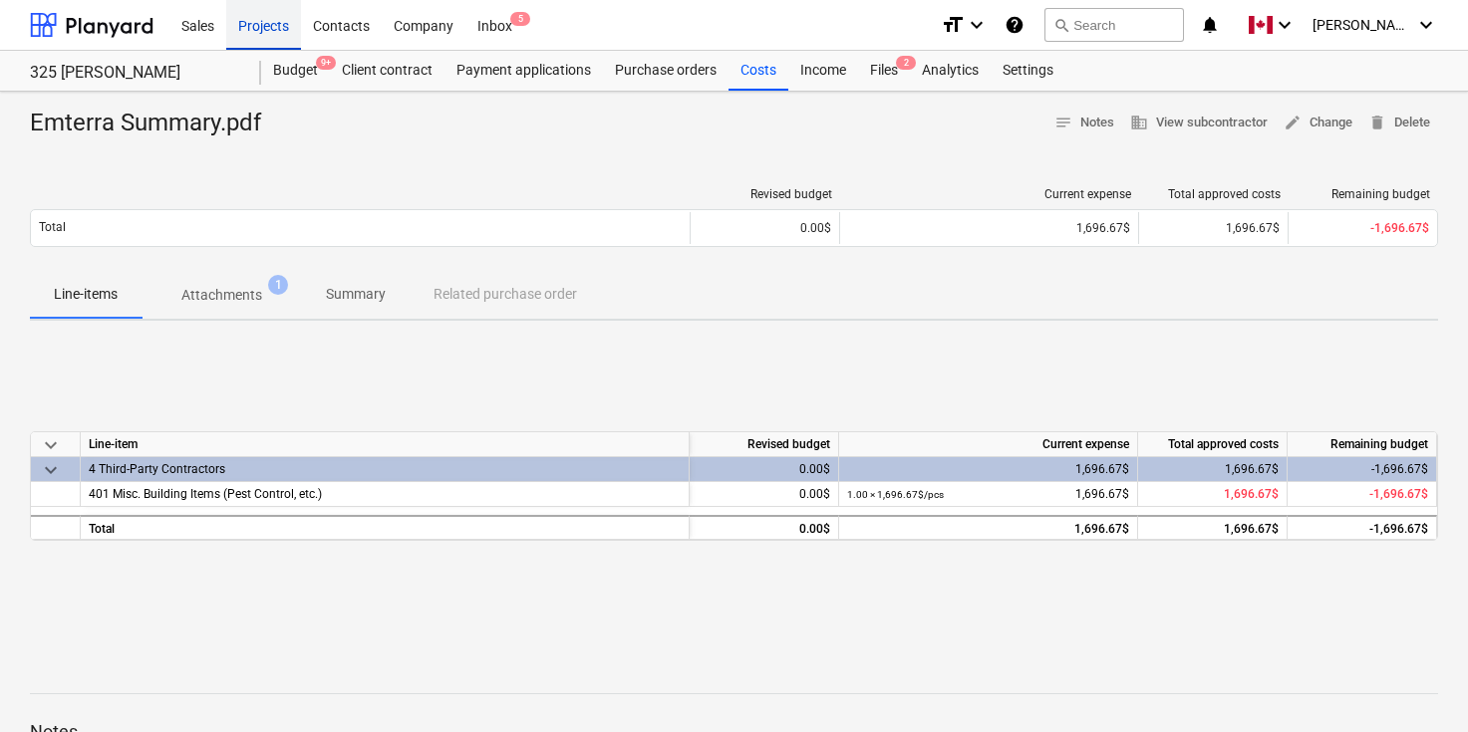
click at [264, 9] on div "Projects" at bounding box center [263, 24] width 75 height 51
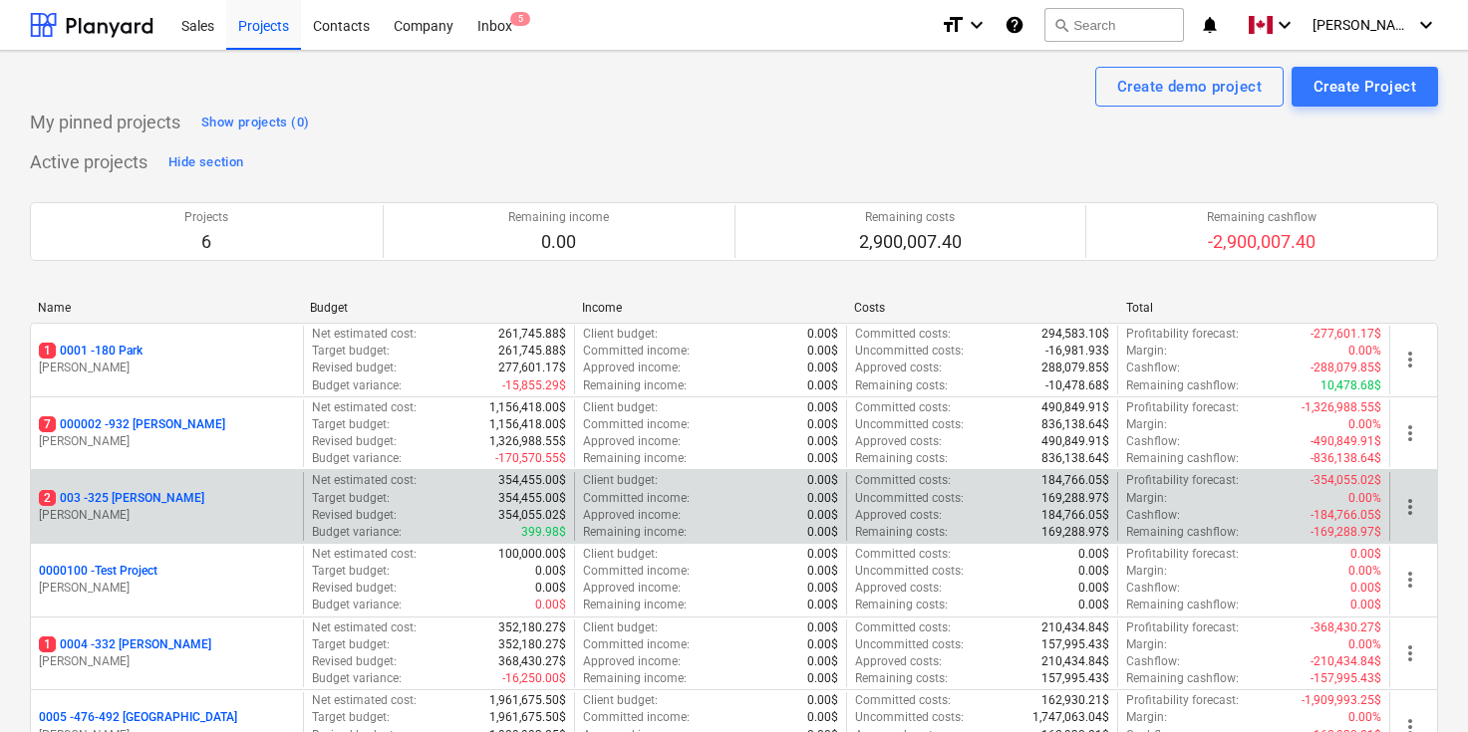
click at [120, 501] on p "2 003 - 325 [PERSON_NAME]" at bounding box center [121, 498] width 165 height 17
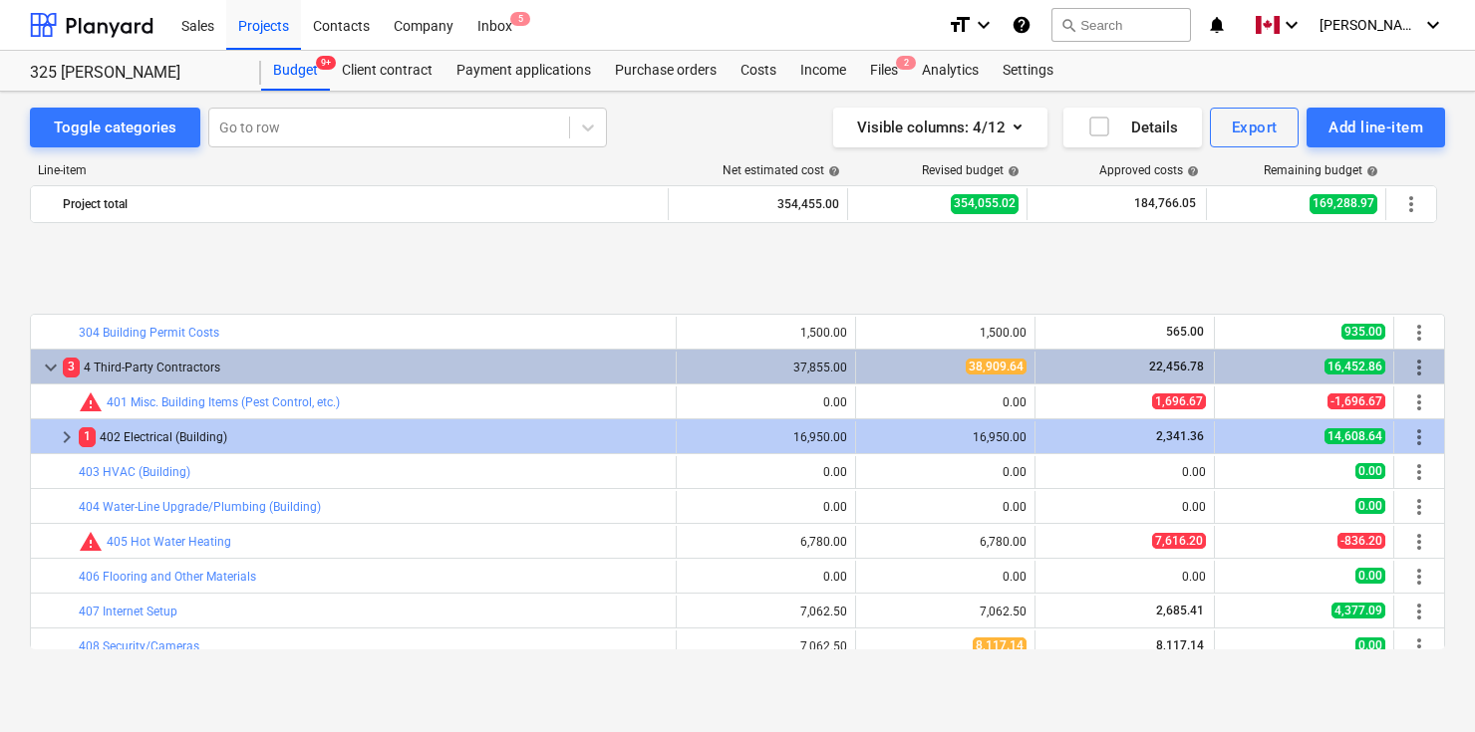
scroll to position [488, 0]
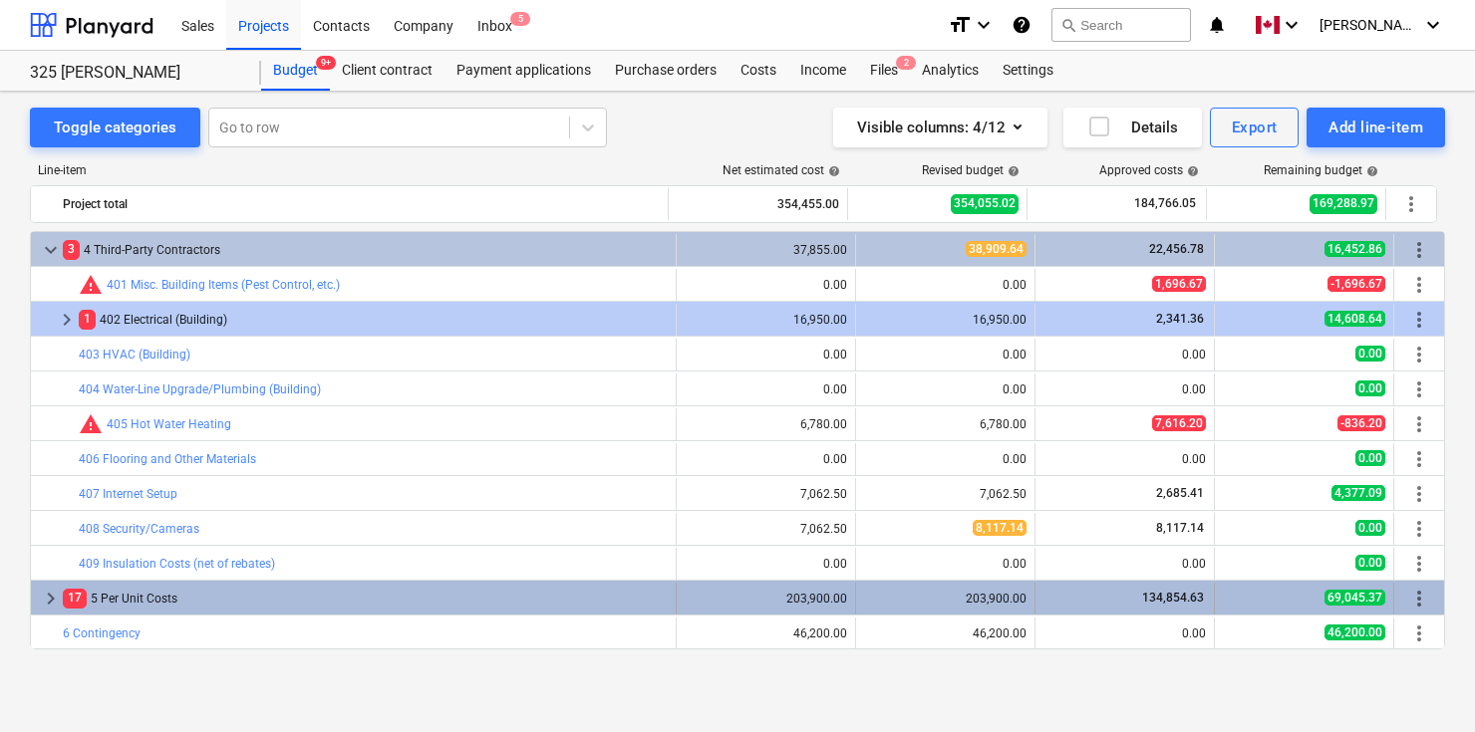
click at [45, 596] on span "keyboard_arrow_right" at bounding box center [51, 599] width 24 height 24
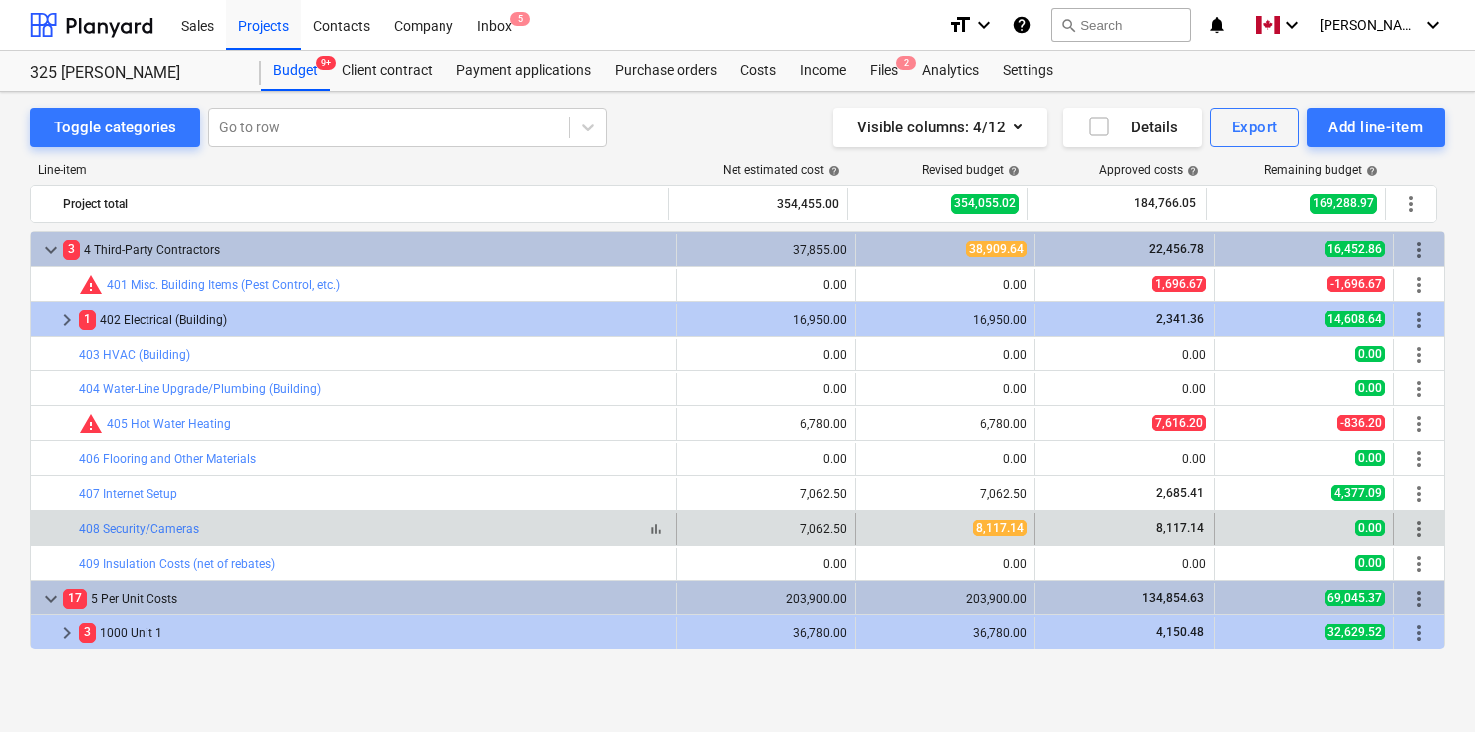
scroll to position [663, 0]
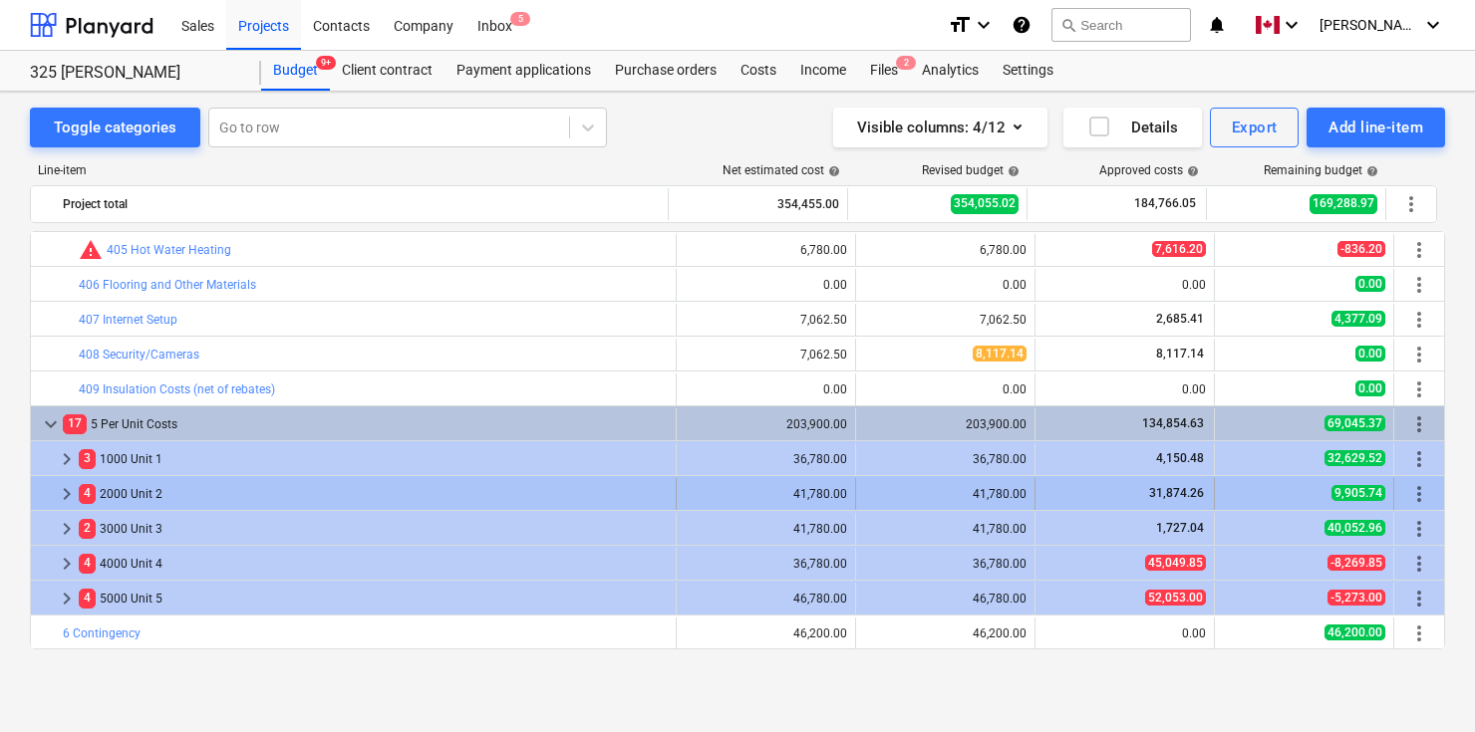
click at [60, 490] on span "keyboard_arrow_right" at bounding box center [67, 494] width 24 height 24
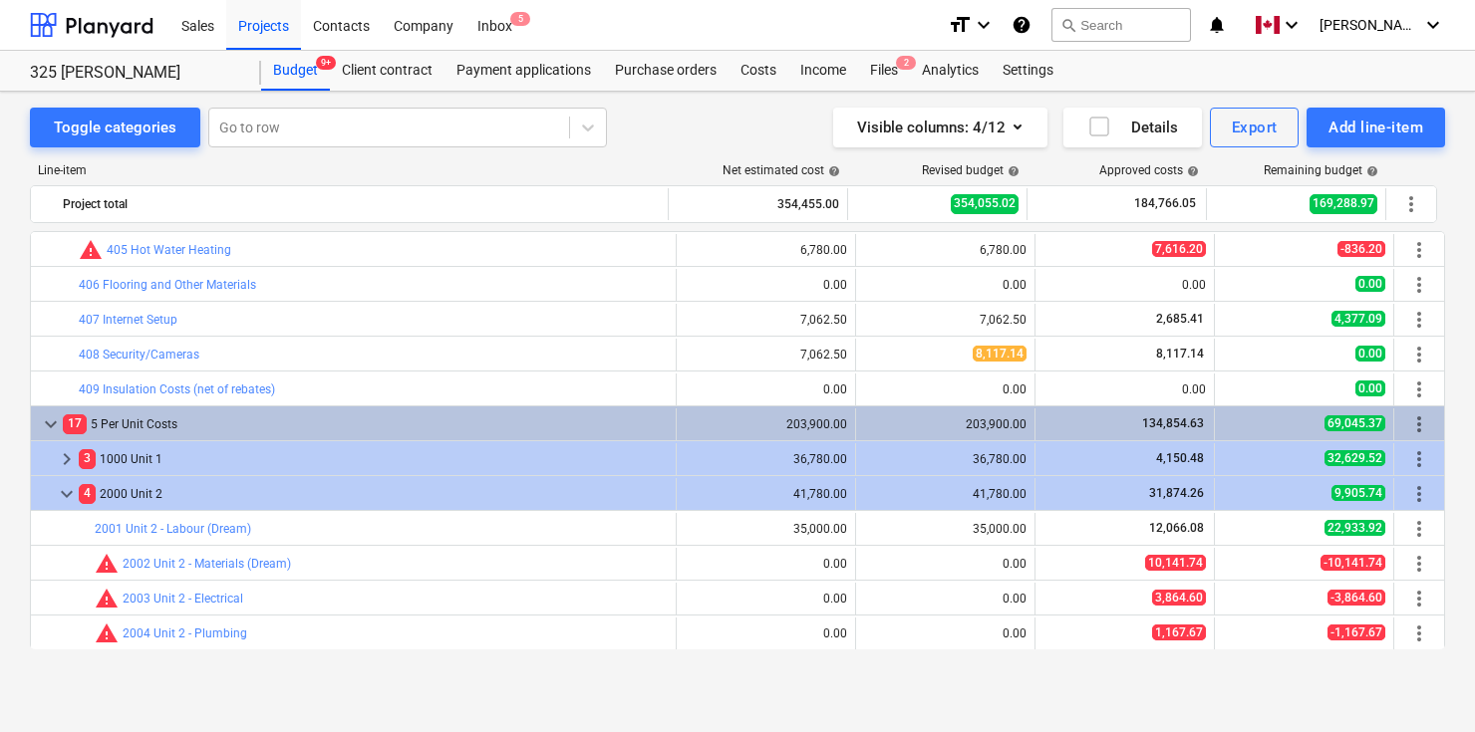
scroll to position [837, 0]
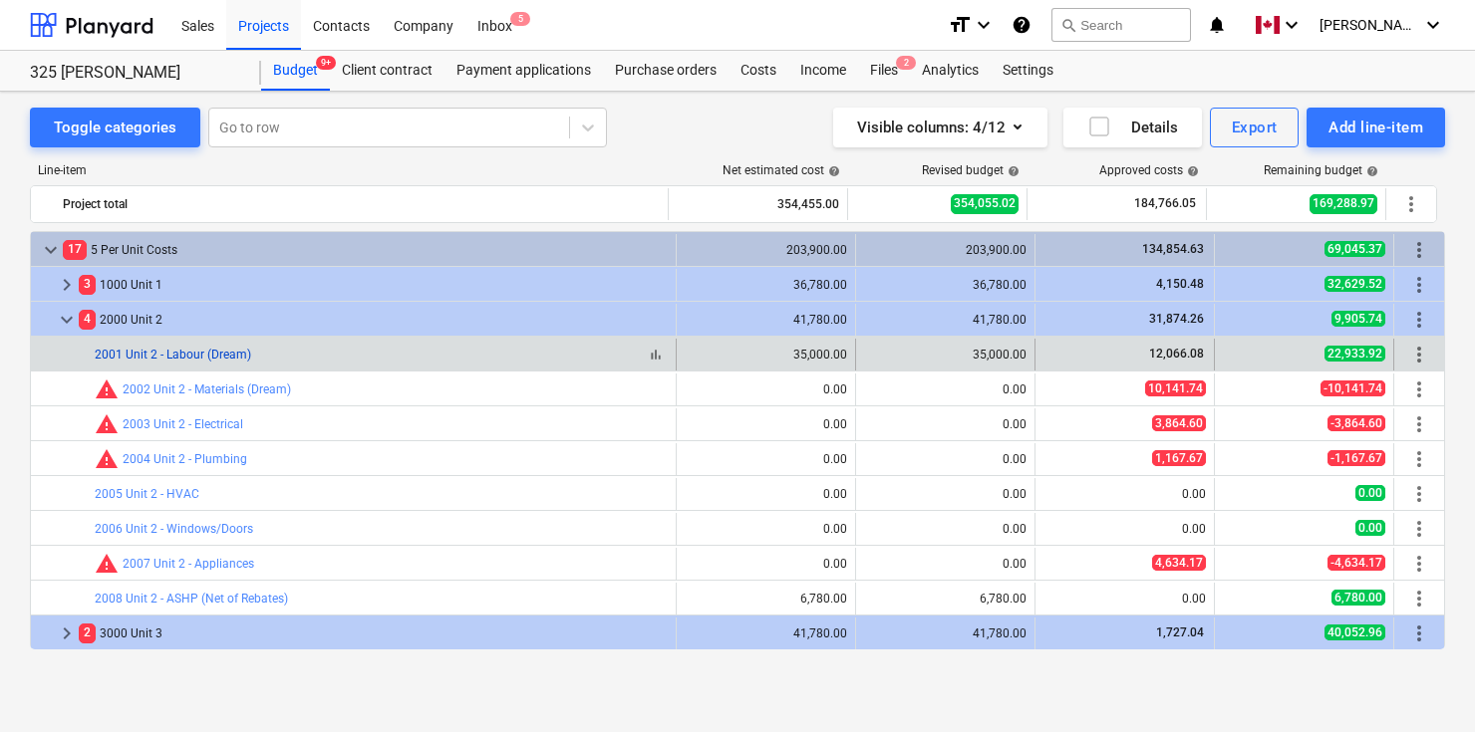
click at [214, 351] on link "2001 Unit 2 - Labour (Dream)" at bounding box center [173, 355] width 156 height 14
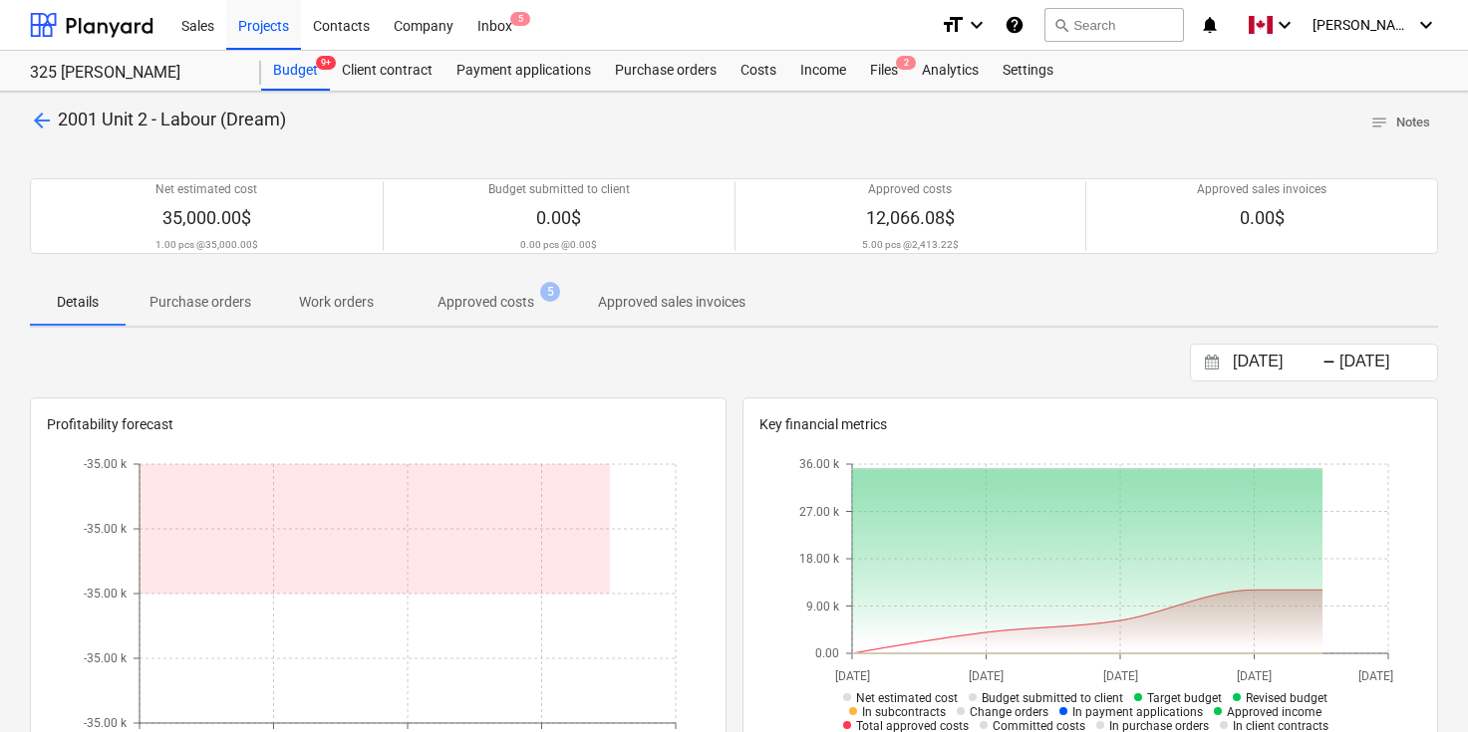
click at [503, 308] on p "Approved costs" at bounding box center [485, 302] width 97 height 21
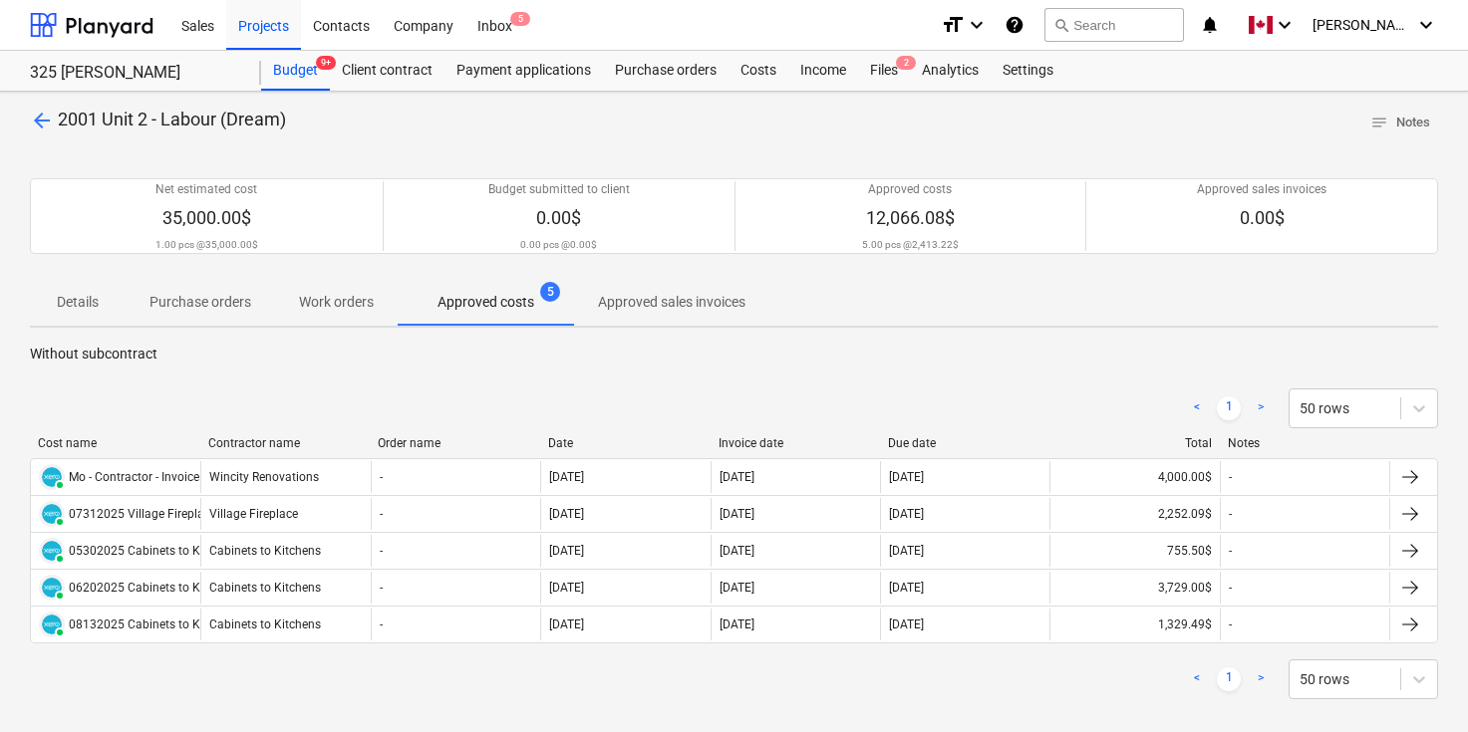
click at [40, 122] on span "arrow_back" at bounding box center [42, 121] width 24 height 24
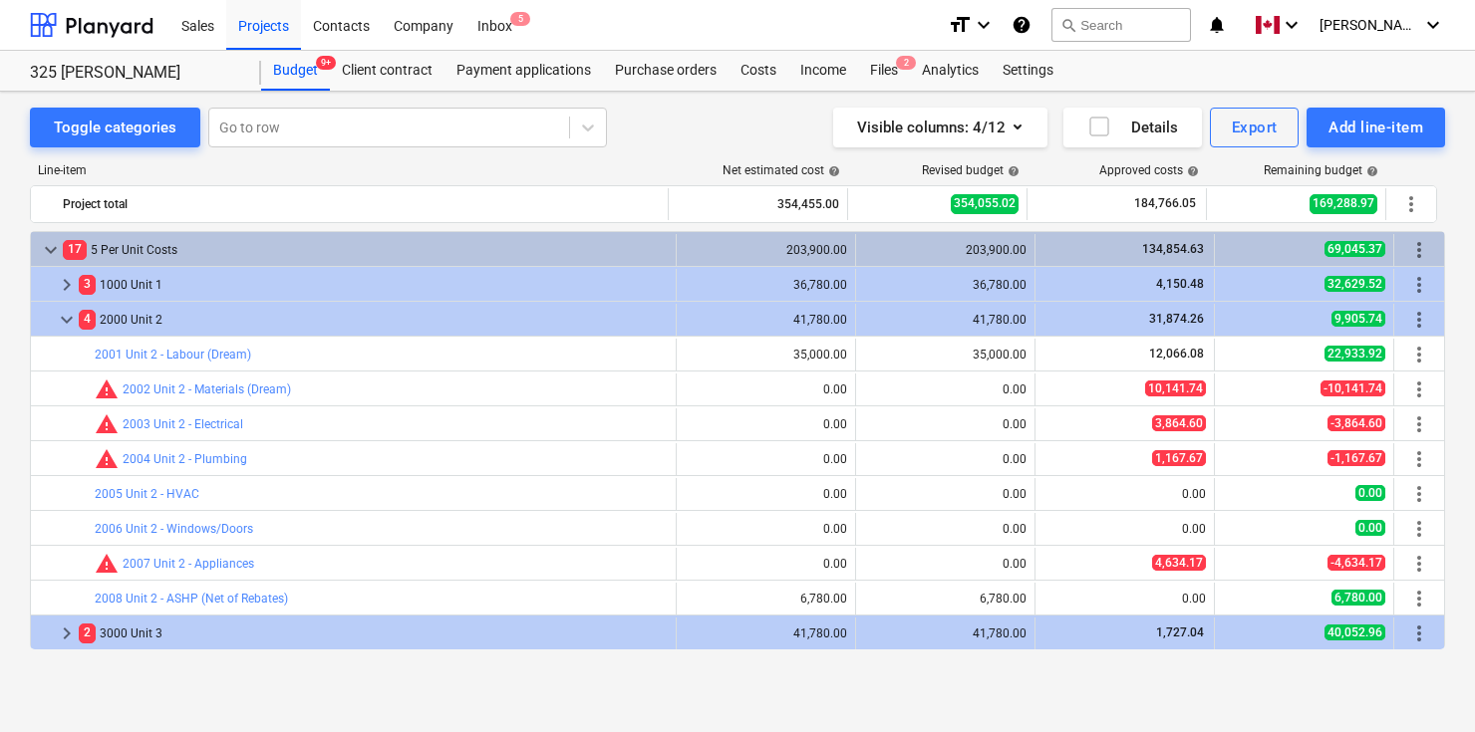
scroll to position [942, 0]
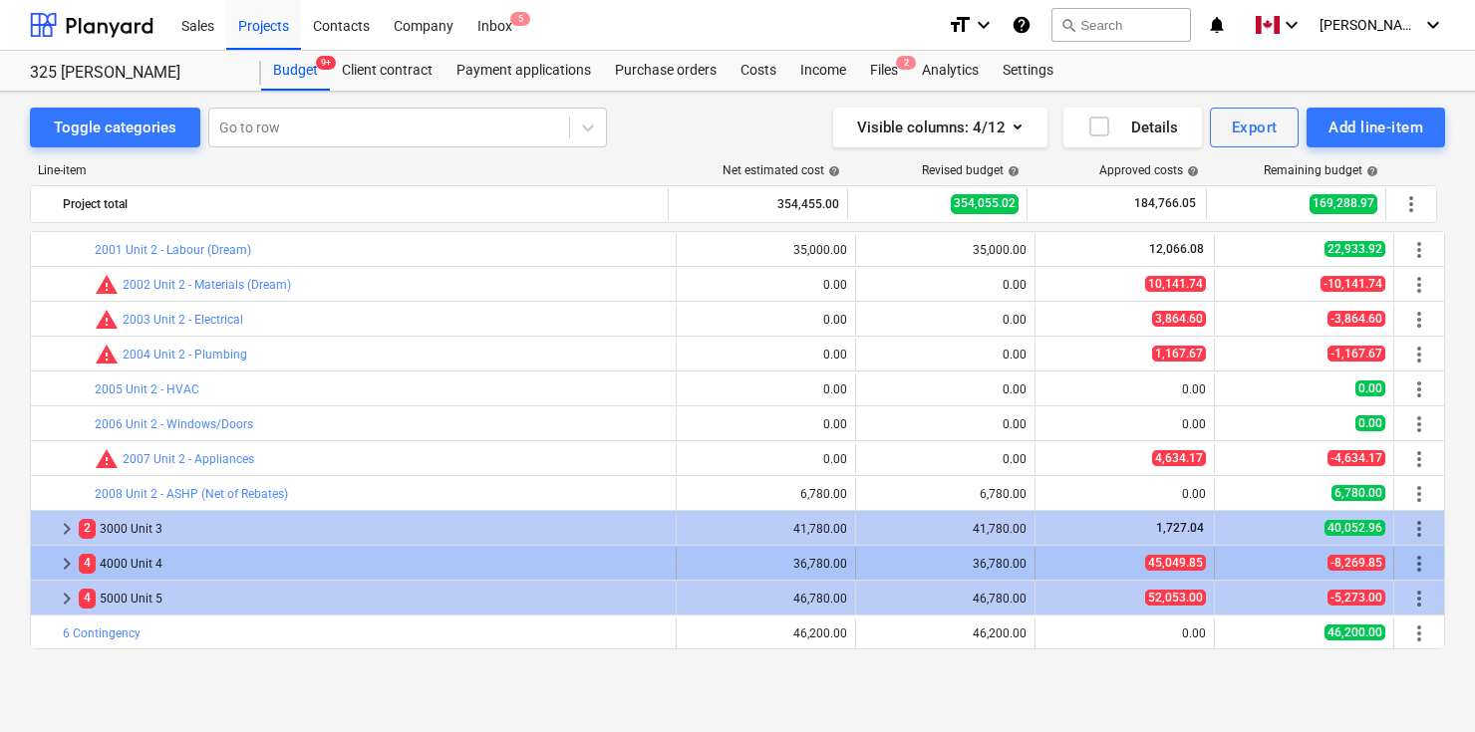
click at [64, 563] on span "keyboard_arrow_right" at bounding box center [67, 564] width 24 height 24
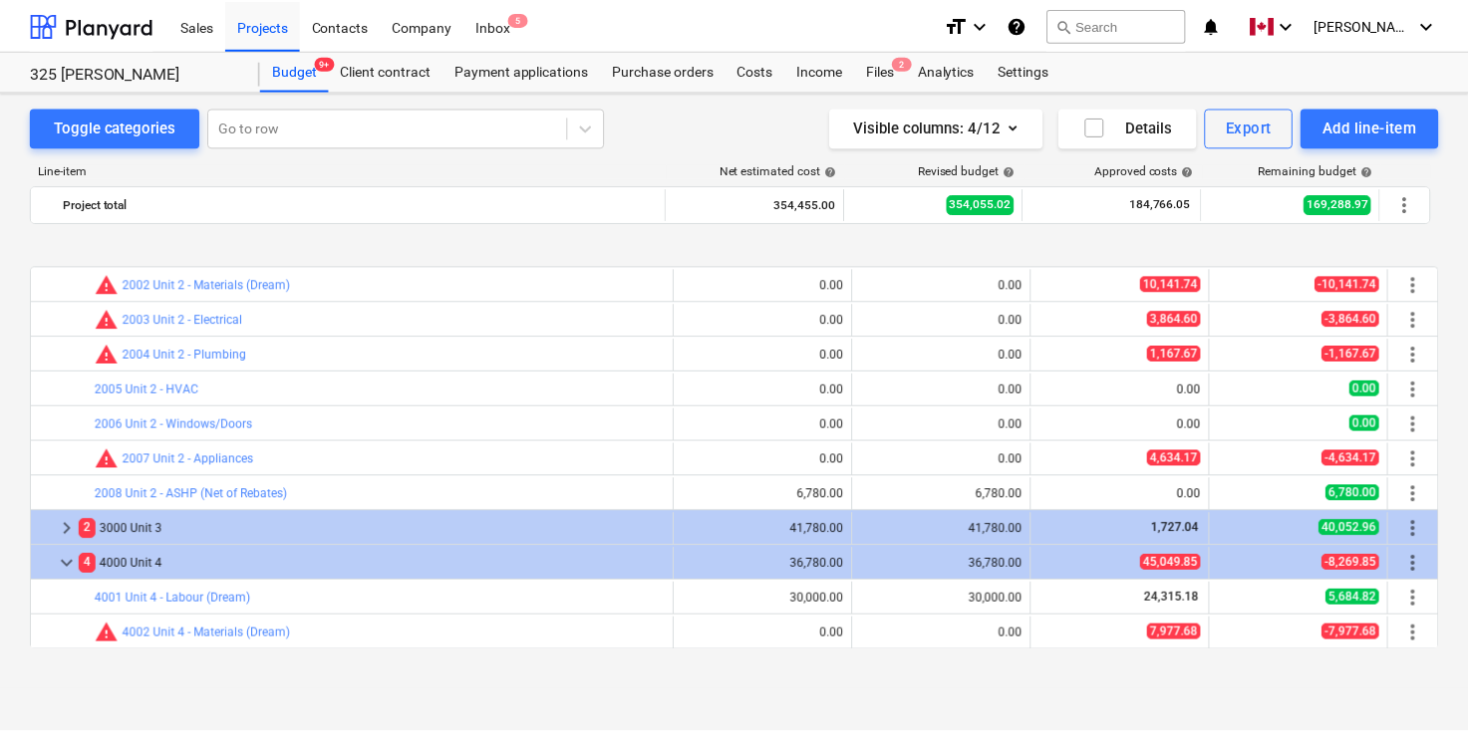
scroll to position [1221, 0]
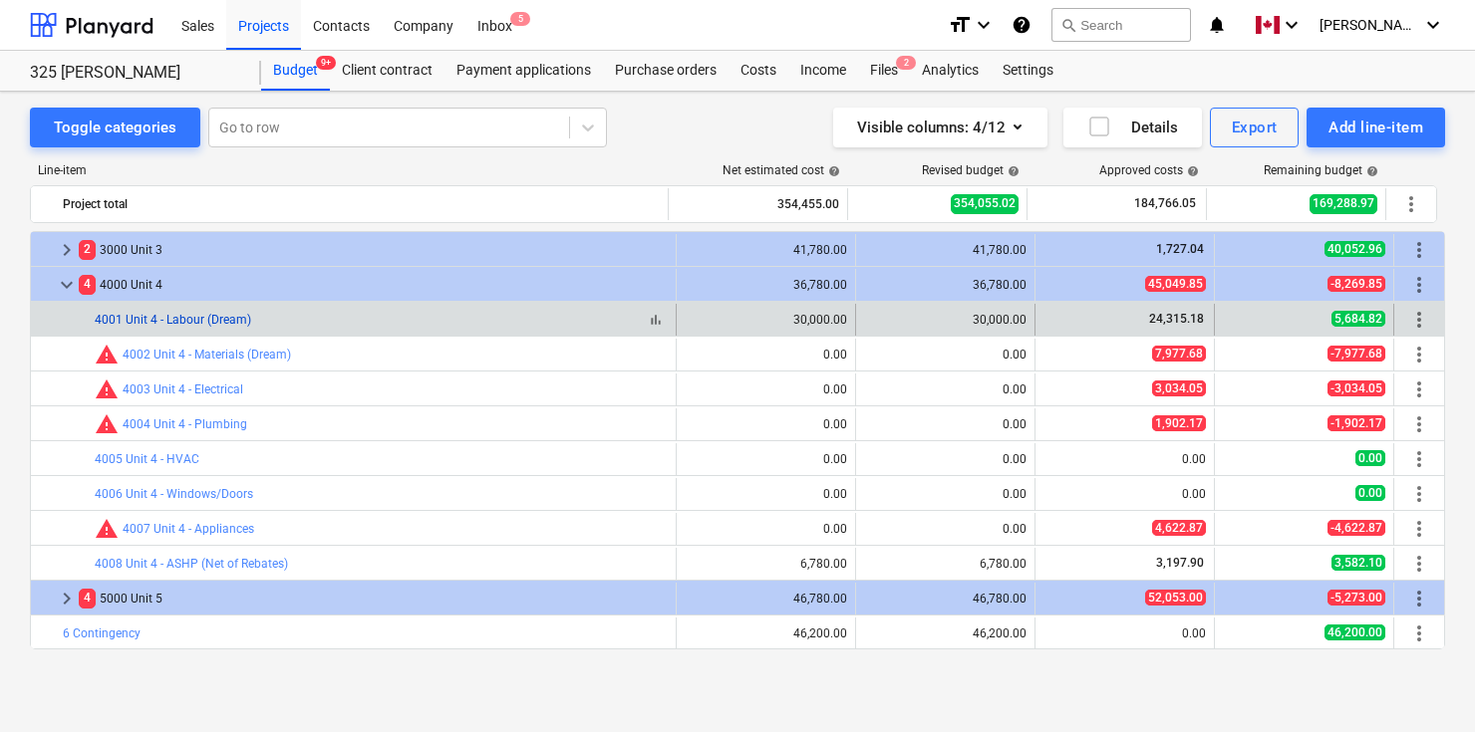
click at [212, 315] on link "4001 Unit 4 - Labour (Dream)" at bounding box center [173, 320] width 156 height 14
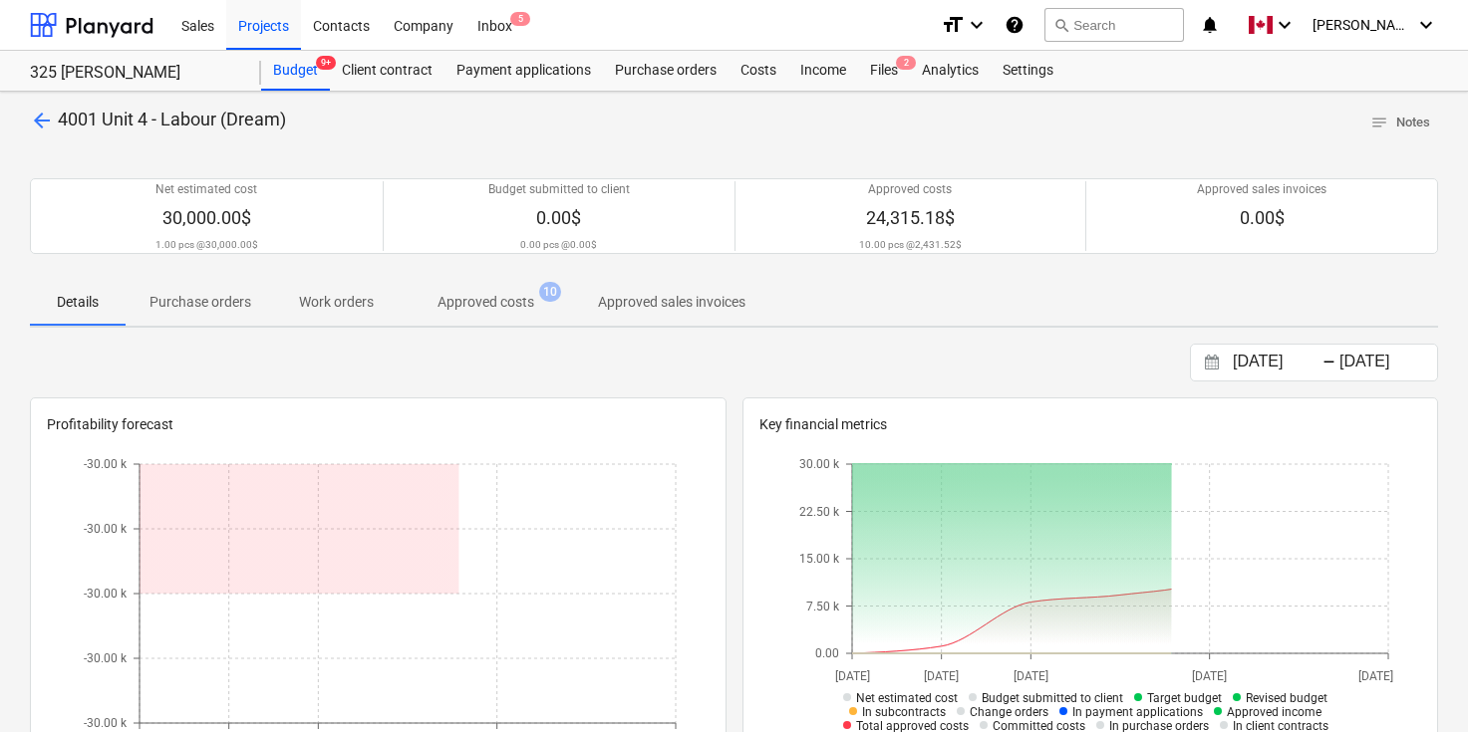
click at [514, 292] on p "Approved costs" at bounding box center [485, 302] width 97 height 21
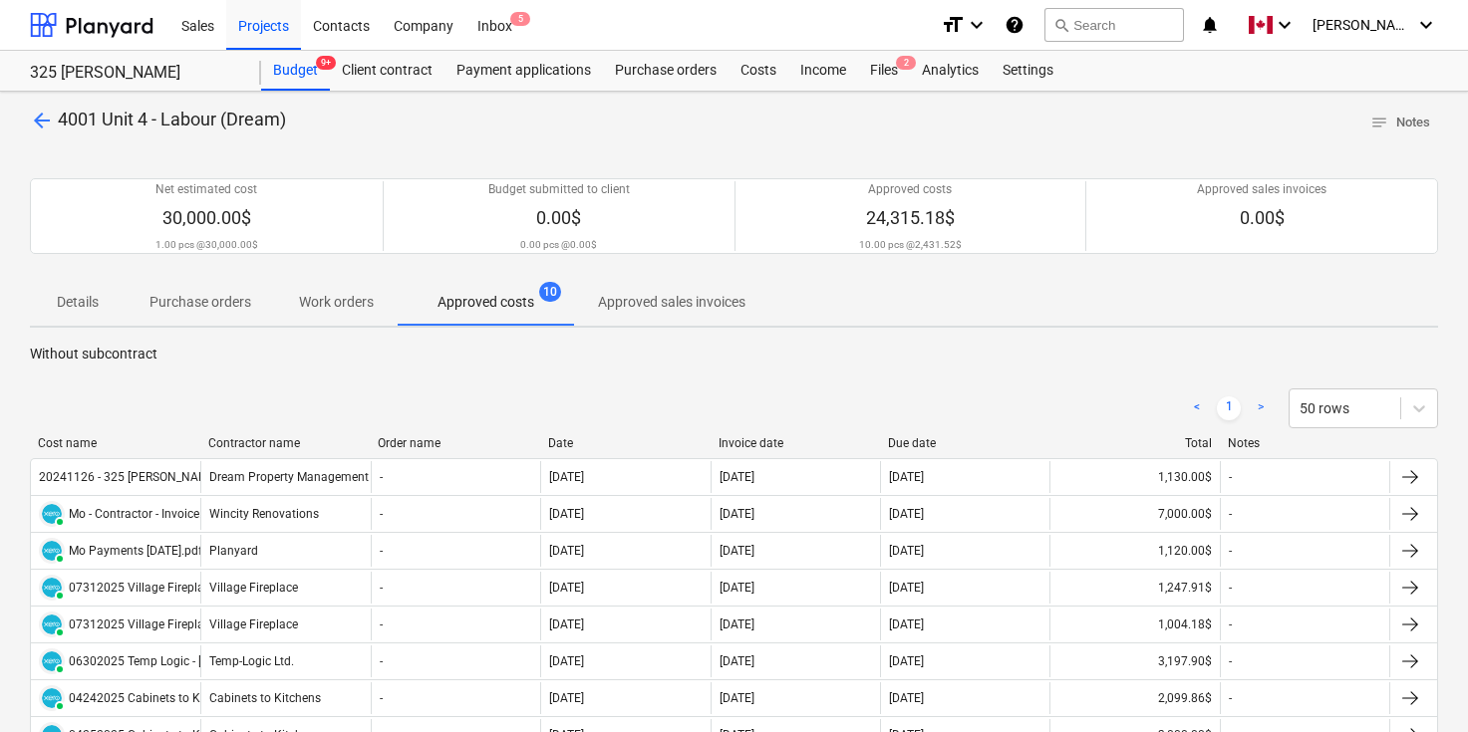
click at [31, 105] on div "arrow_back 4001 Unit 4 - Labour (Dream) notes Notes Net estimated cost 30,000.0…" at bounding box center [734, 656] width 1468 height 1128
click at [35, 116] on span "arrow_back" at bounding box center [42, 121] width 24 height 24
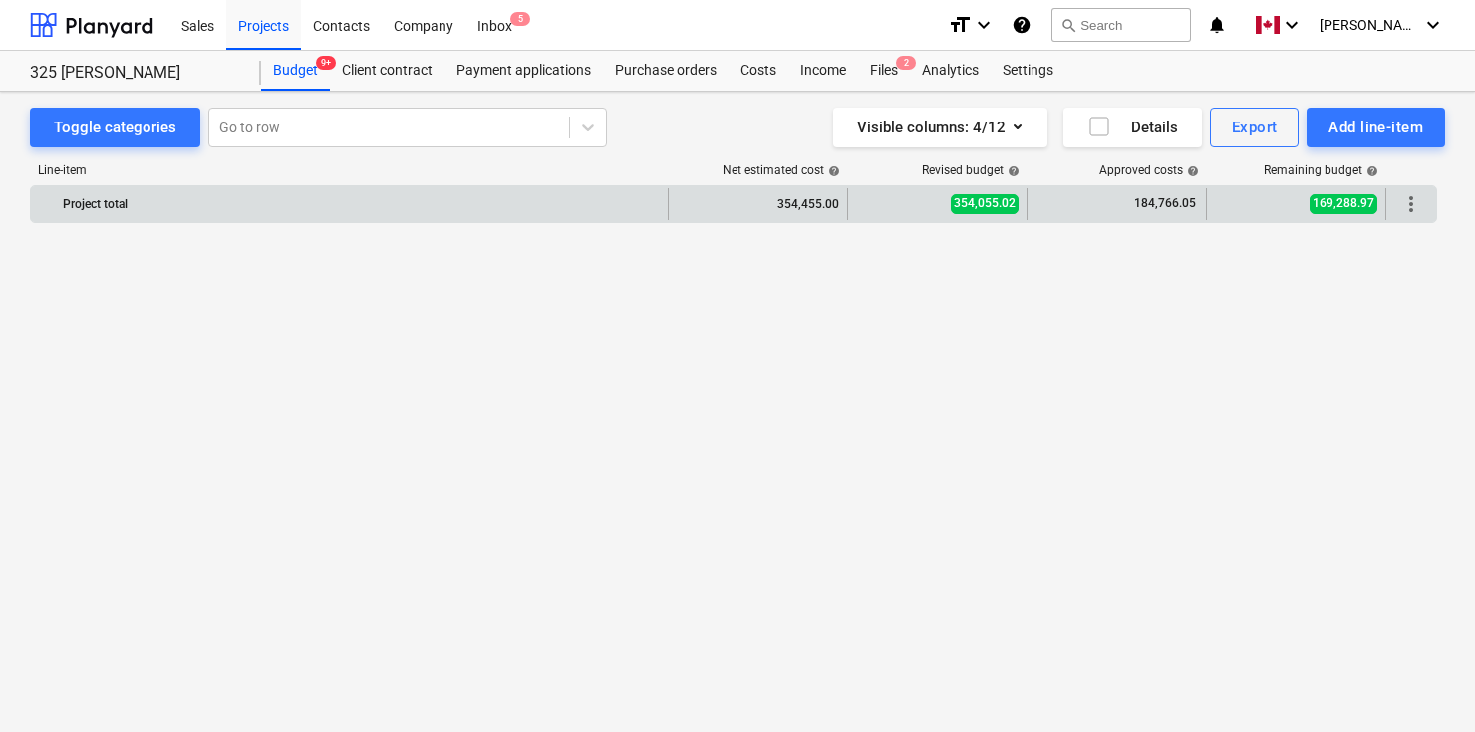
scroll to position [1221, 0]
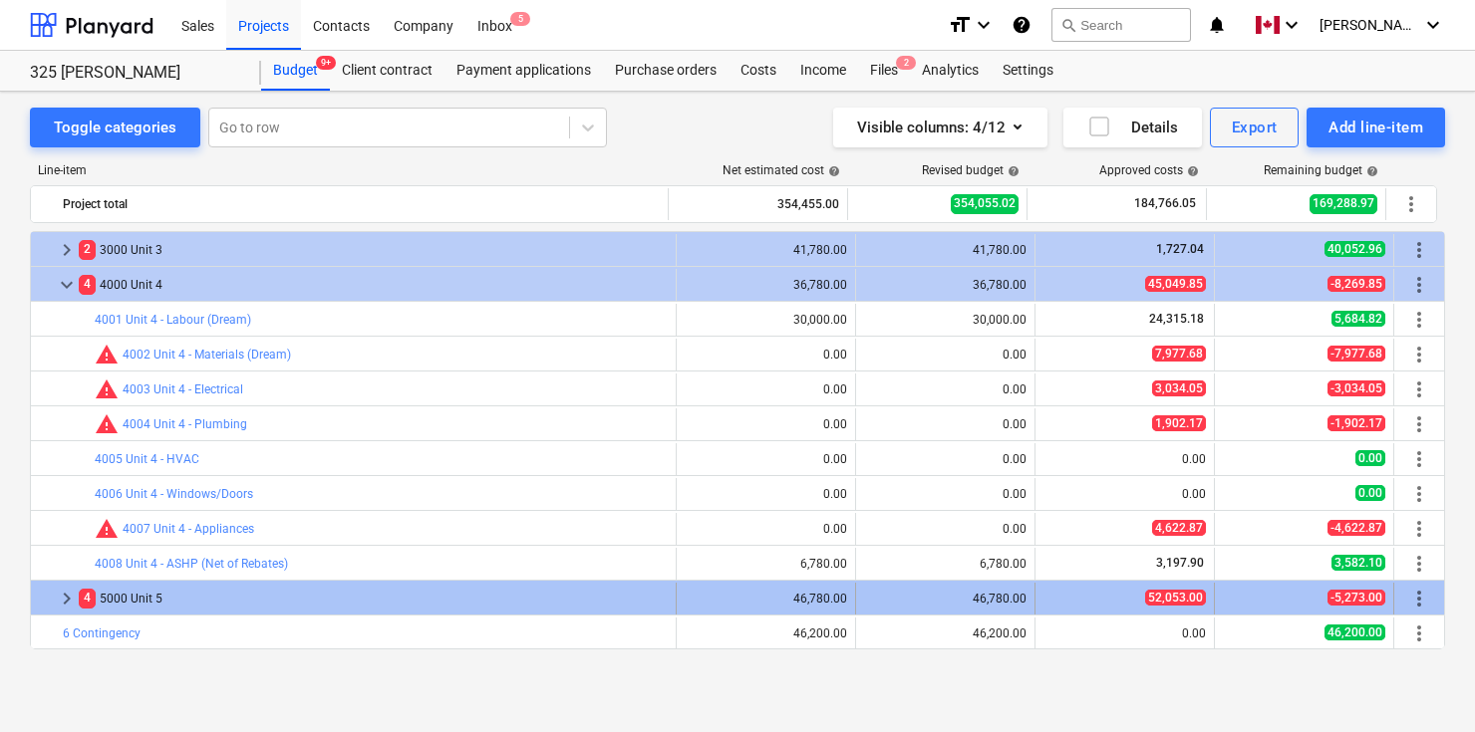
click at [63, 599] on span "keyboard_arrow_right" at bounding box center [67, 599] width 24 height 24
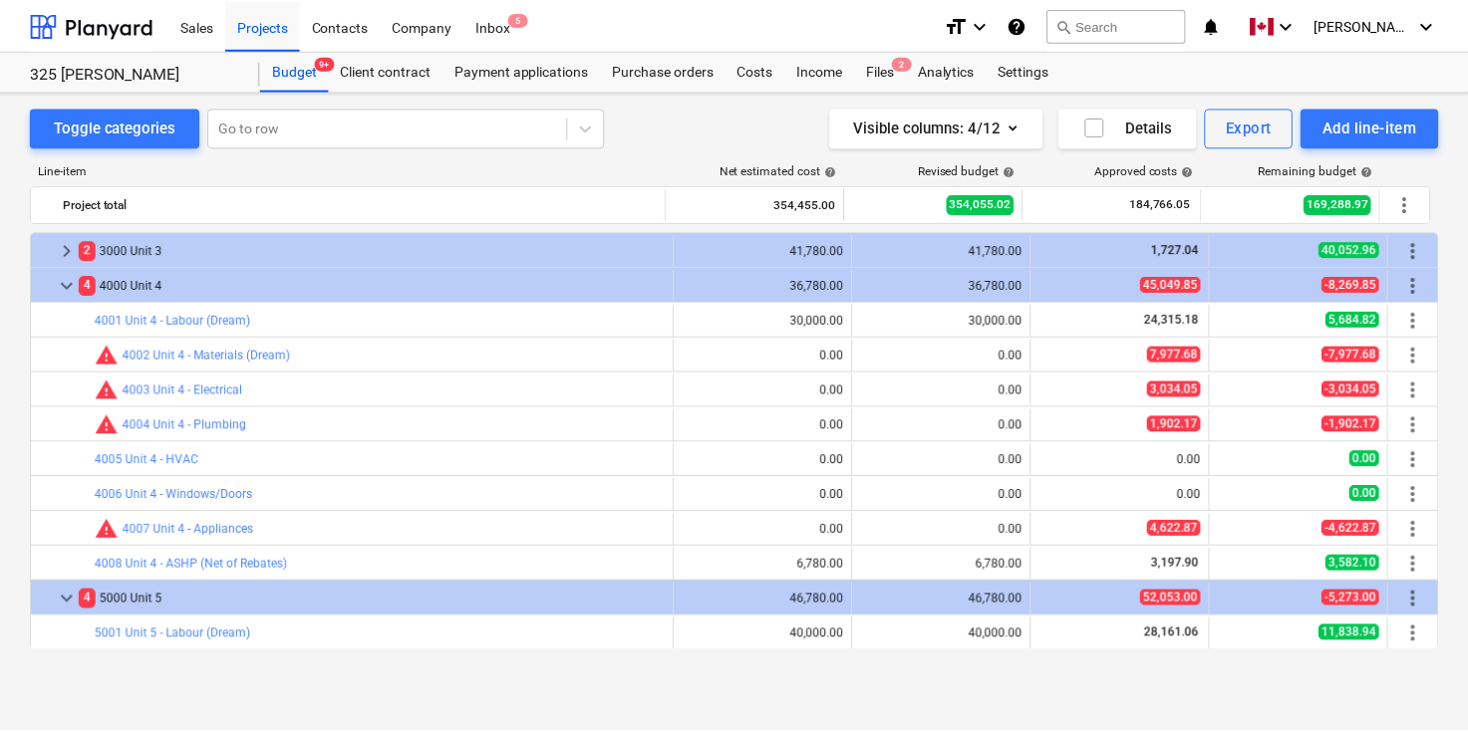
scroll to position [1500, 0]
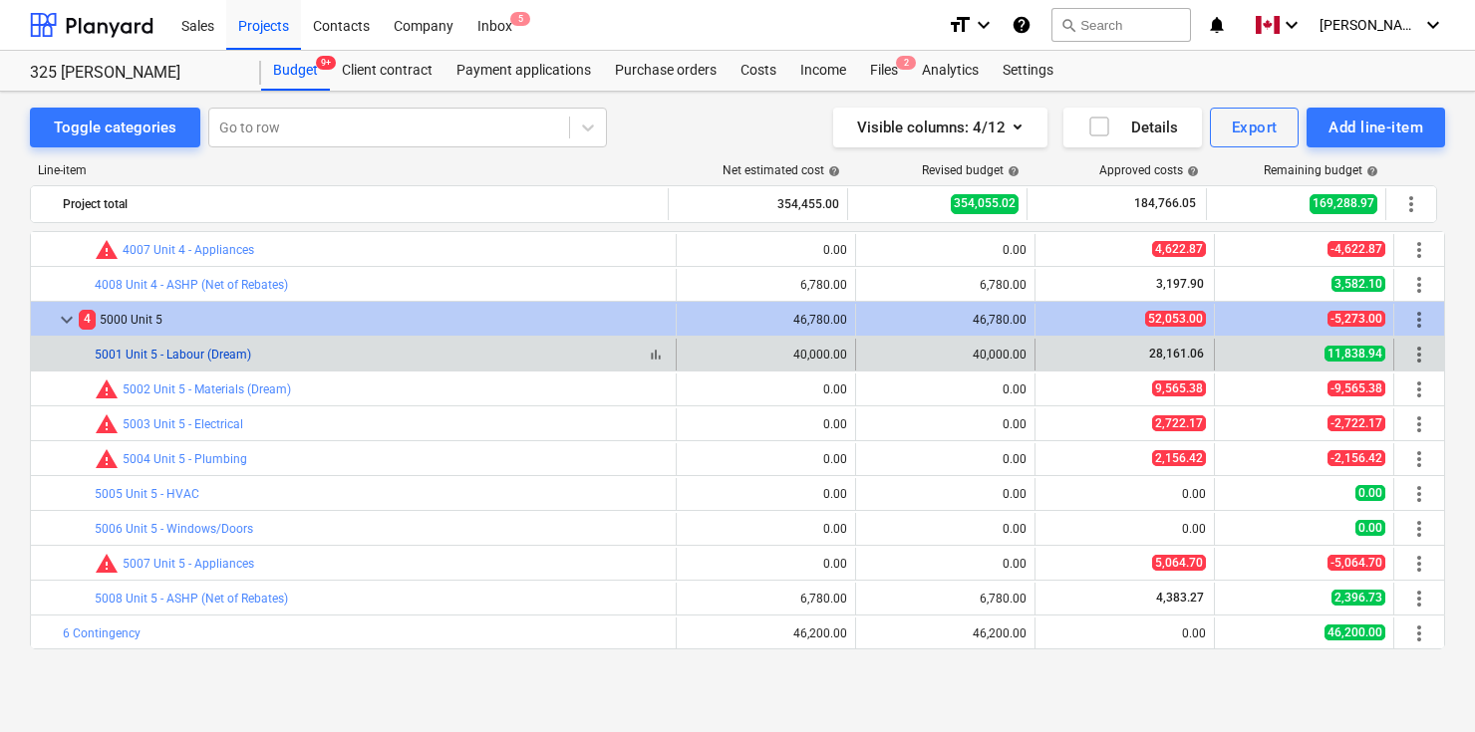
click at [210, 358] on link "5001 Unit 5 - Labour (Dream)" at bounding box center [173, 355] width 156 height 14
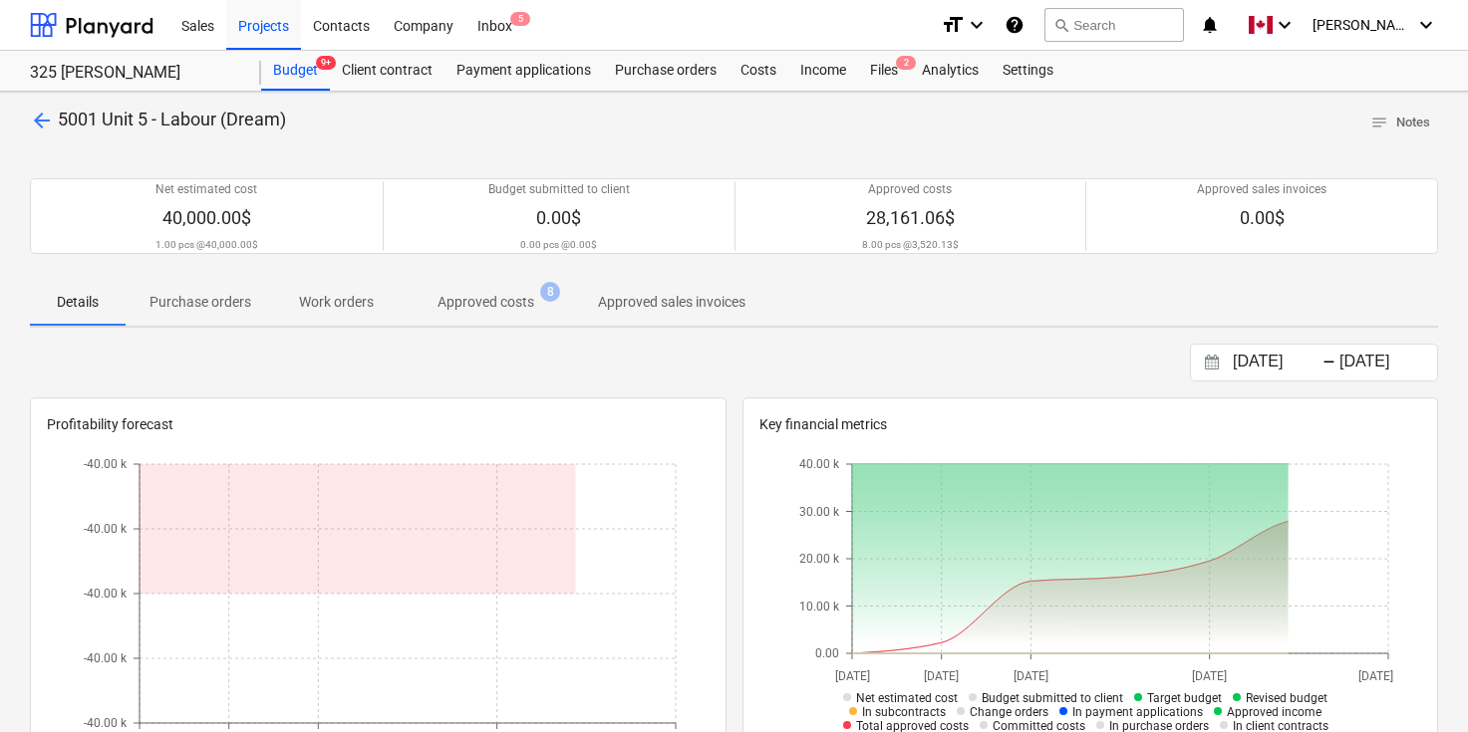
click at [495, 309] on p "Approved costs" at bounding box center [485, 302] width 97 height 21
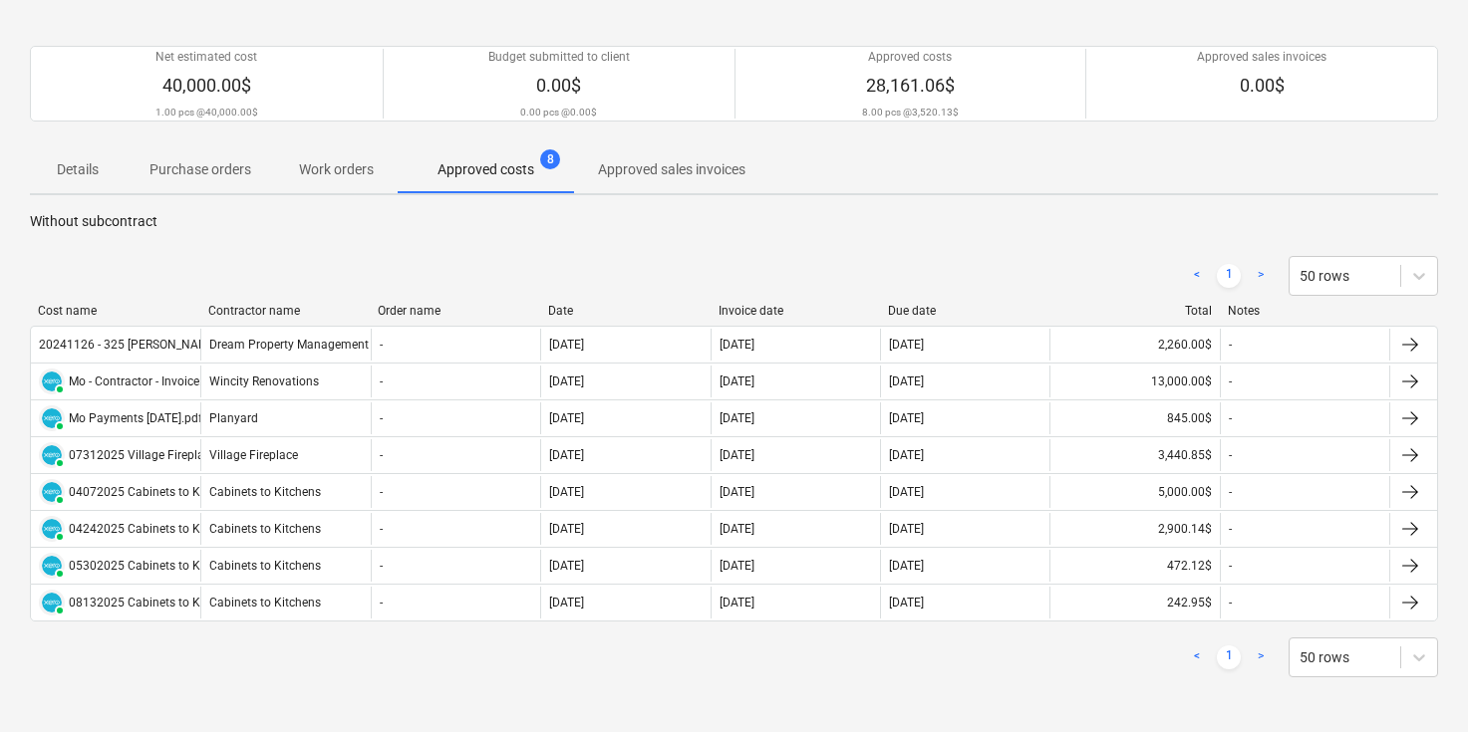
scroll to position [203, 0]
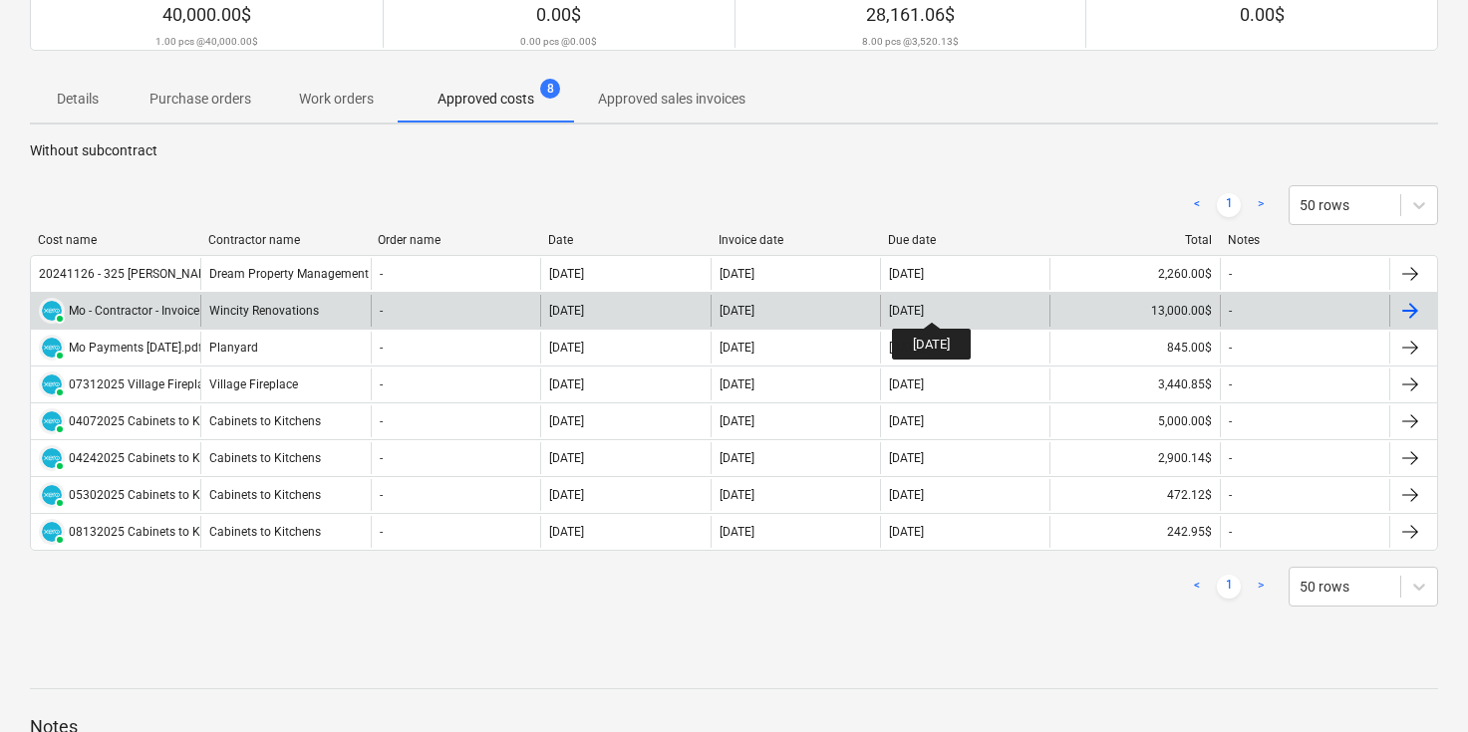
click at [924, 304] on div "[DATE]" at bounding box center [906, 311] width 35 height 14
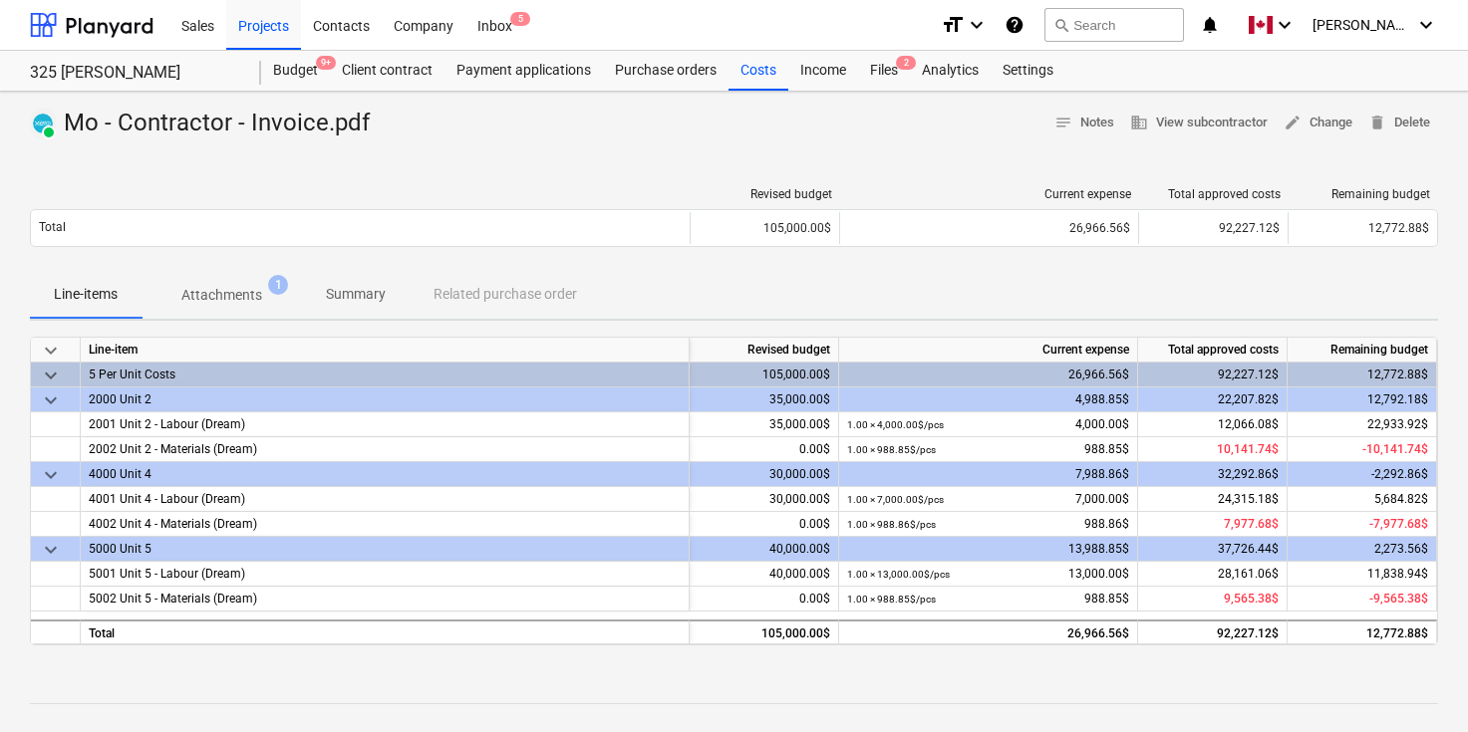
click at [218, 308] on span "Attachments 1" at bounding box center [221, 295] width 160 height 36
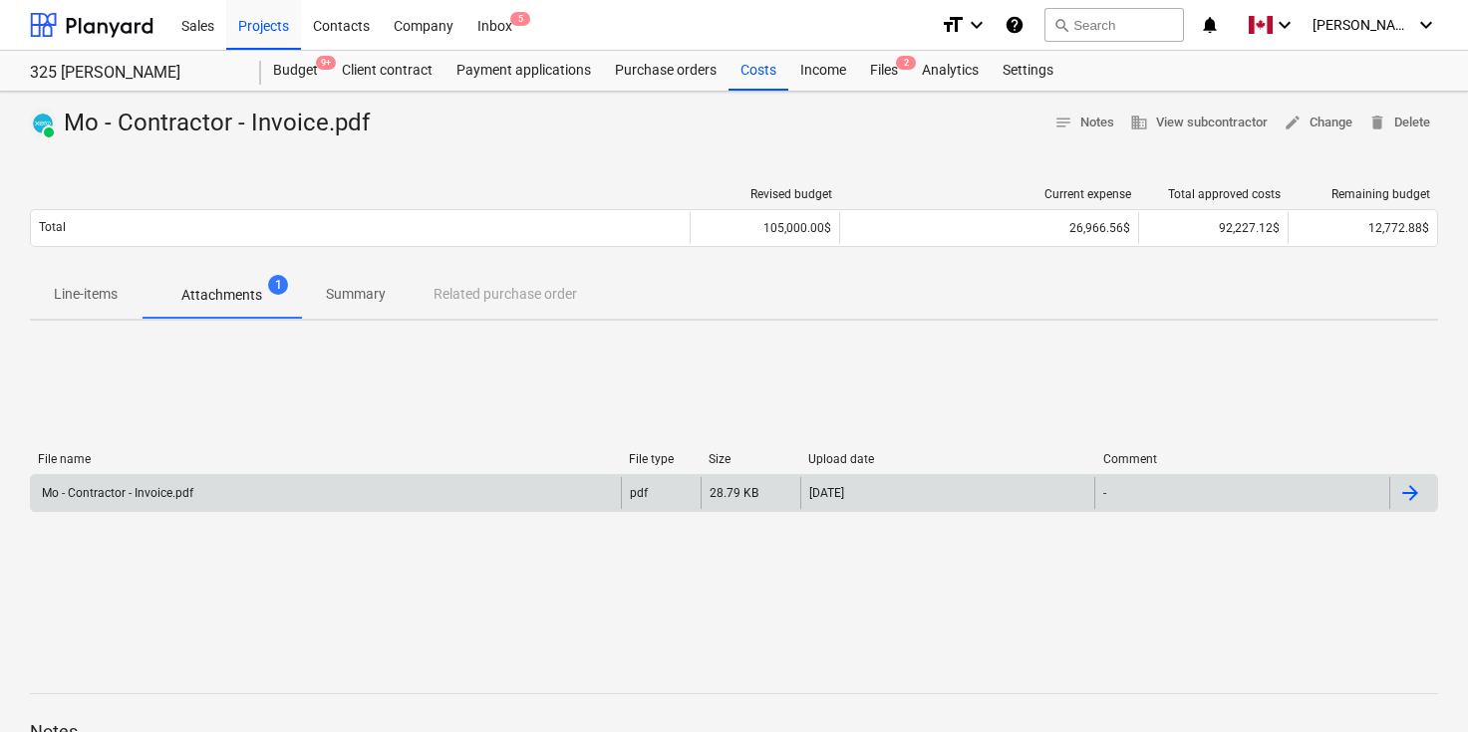
click at [1426, 487] on div at bounding box center [1413, 493] width 48 height 32
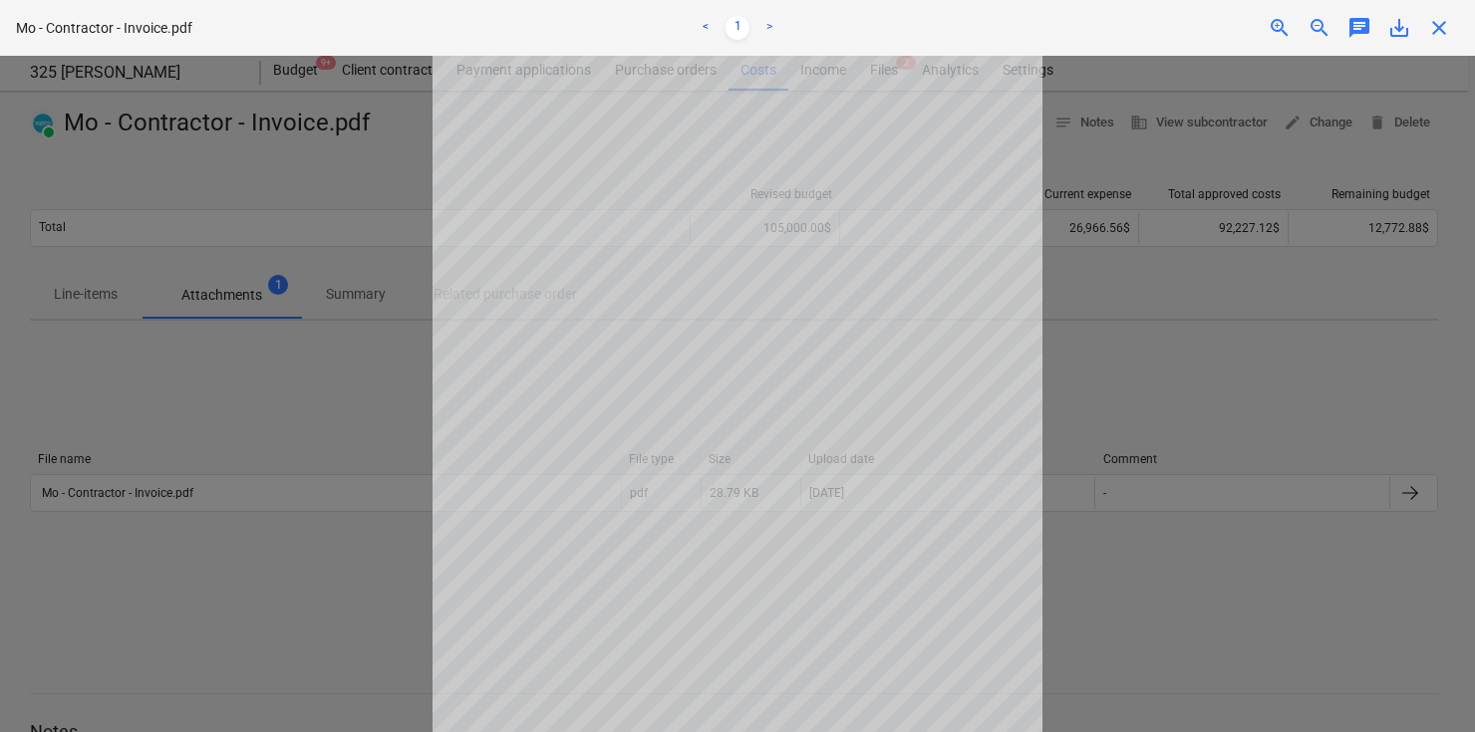
click at [1279, 34] on span "zoom_in" at bounding box center [1279, 28] width 24 height 24
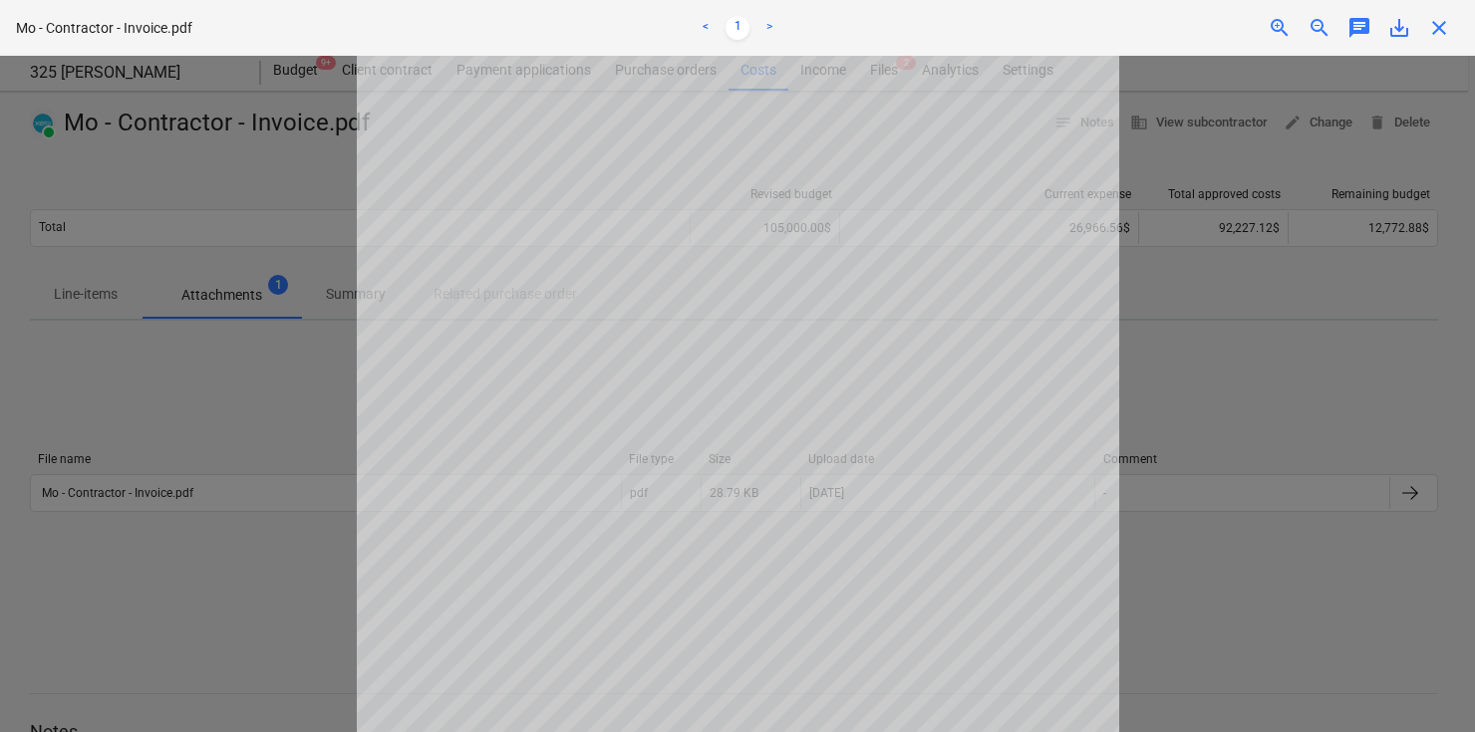
click at [1279, 34] on span "zoom_in" at bounding box center [1279, 28] width 24 height 24
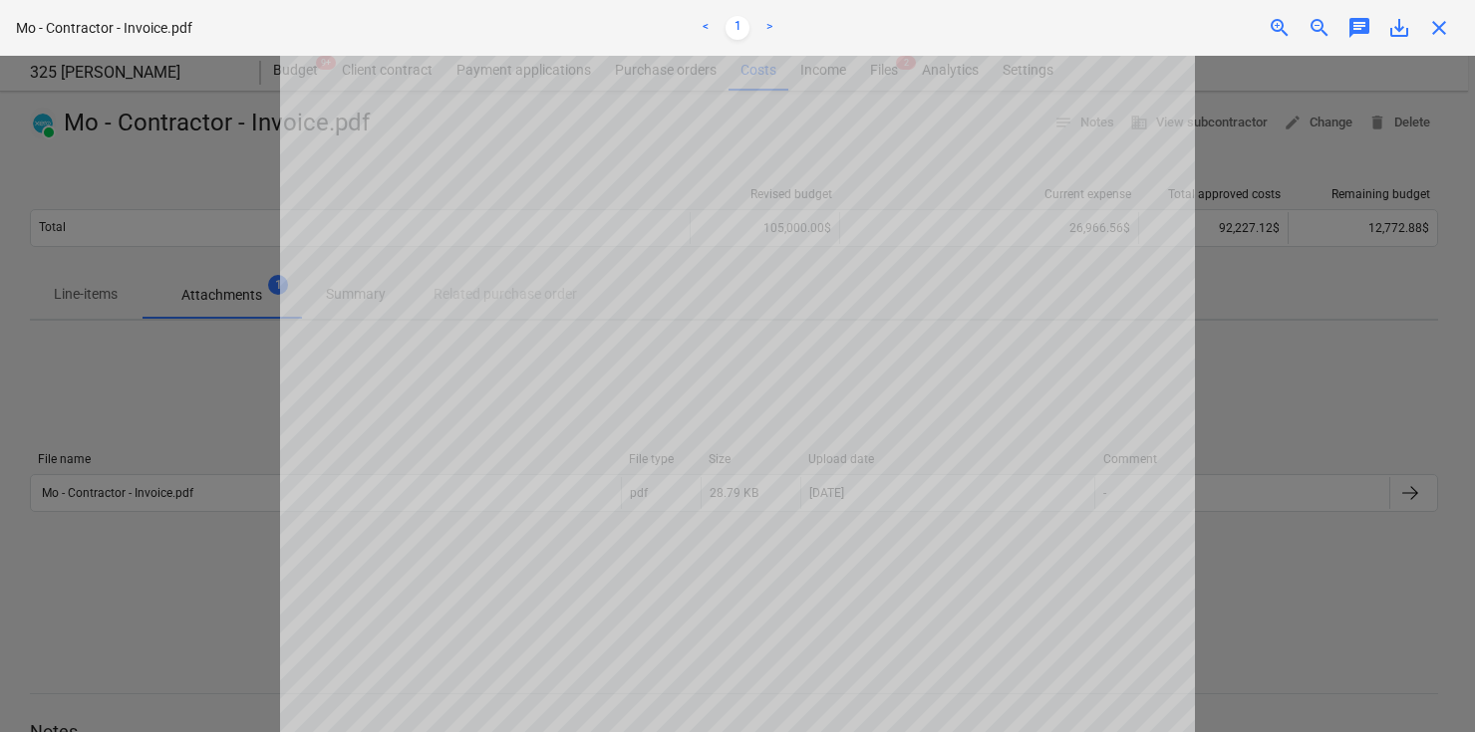
click at [1279, 34] on span "zoom_in" at bounding box center [1279, 28] width 24 height 24
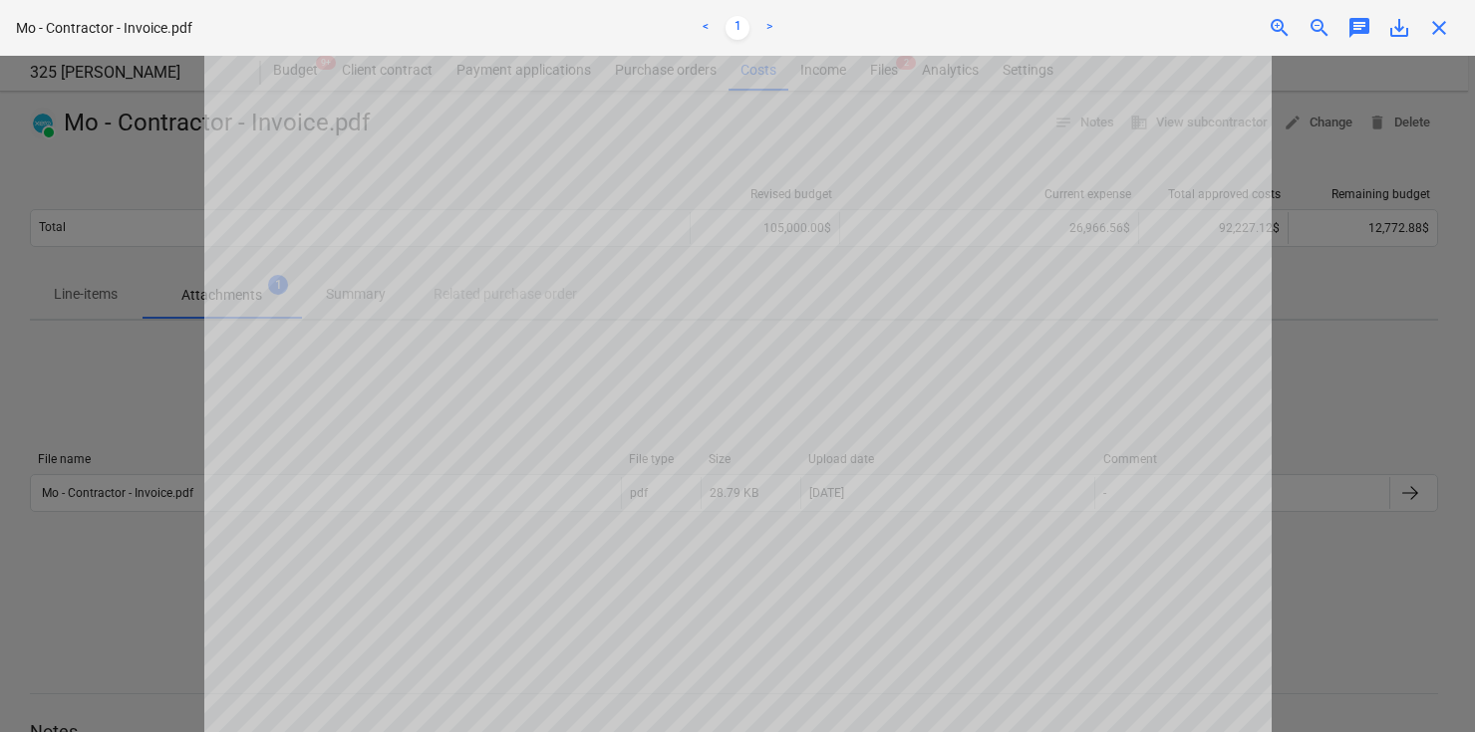
click at [1279, 34] on span "zoom_in" at bounding box center [1279, 28] width 24 height 24
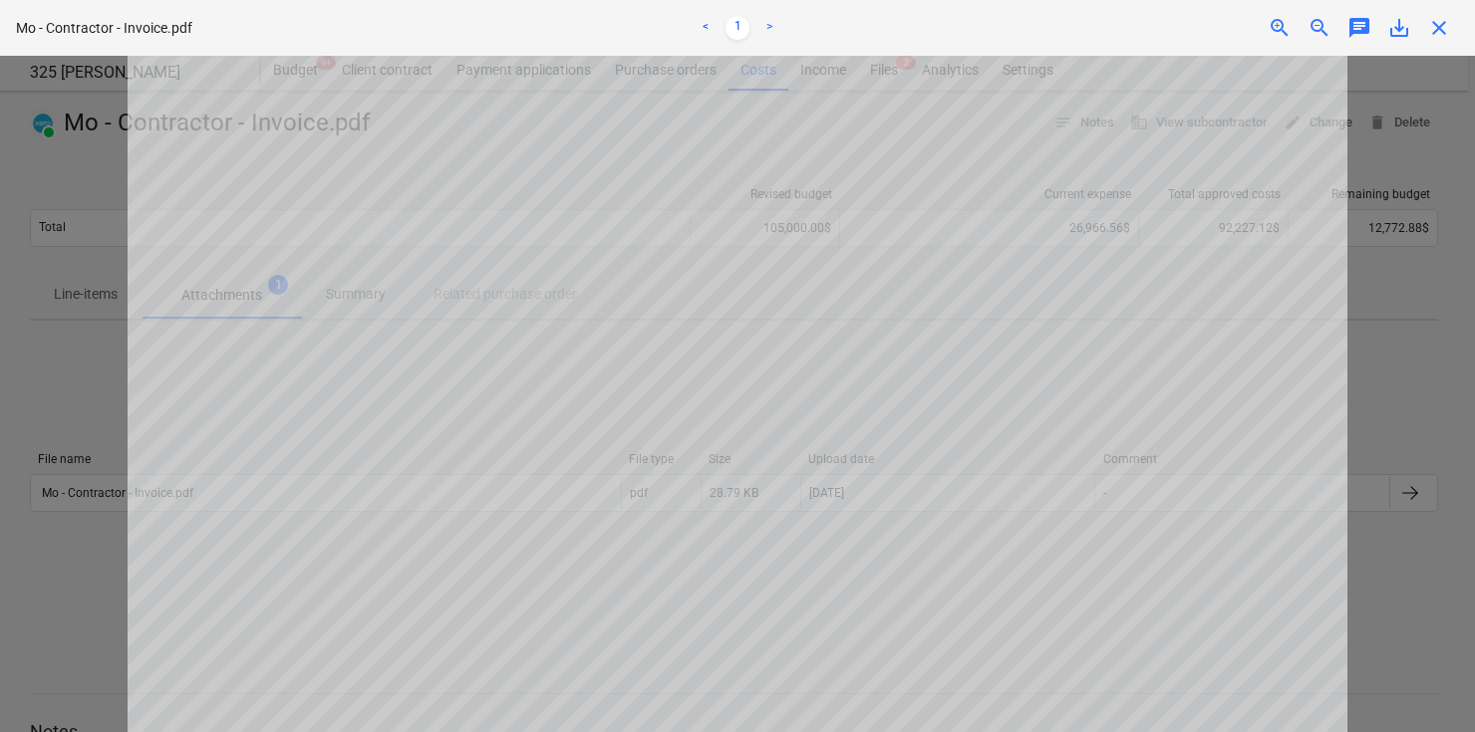
click at [1279, 34] on span "zoom_in" at bounding box center [1279, 28] width 24 height 24
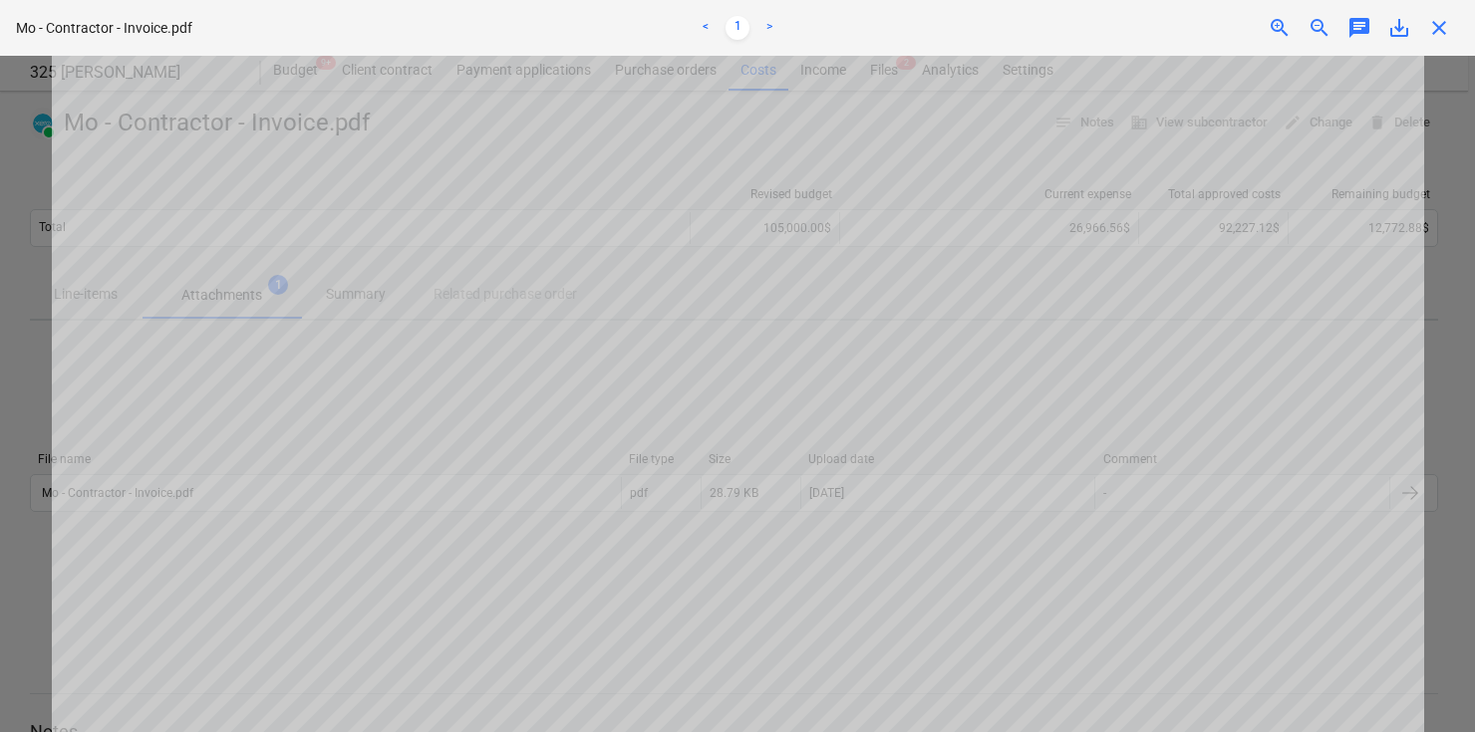
click at [1279, 34] on span "zoom_in" at bounding box center [1279, 28] width 24 height 24
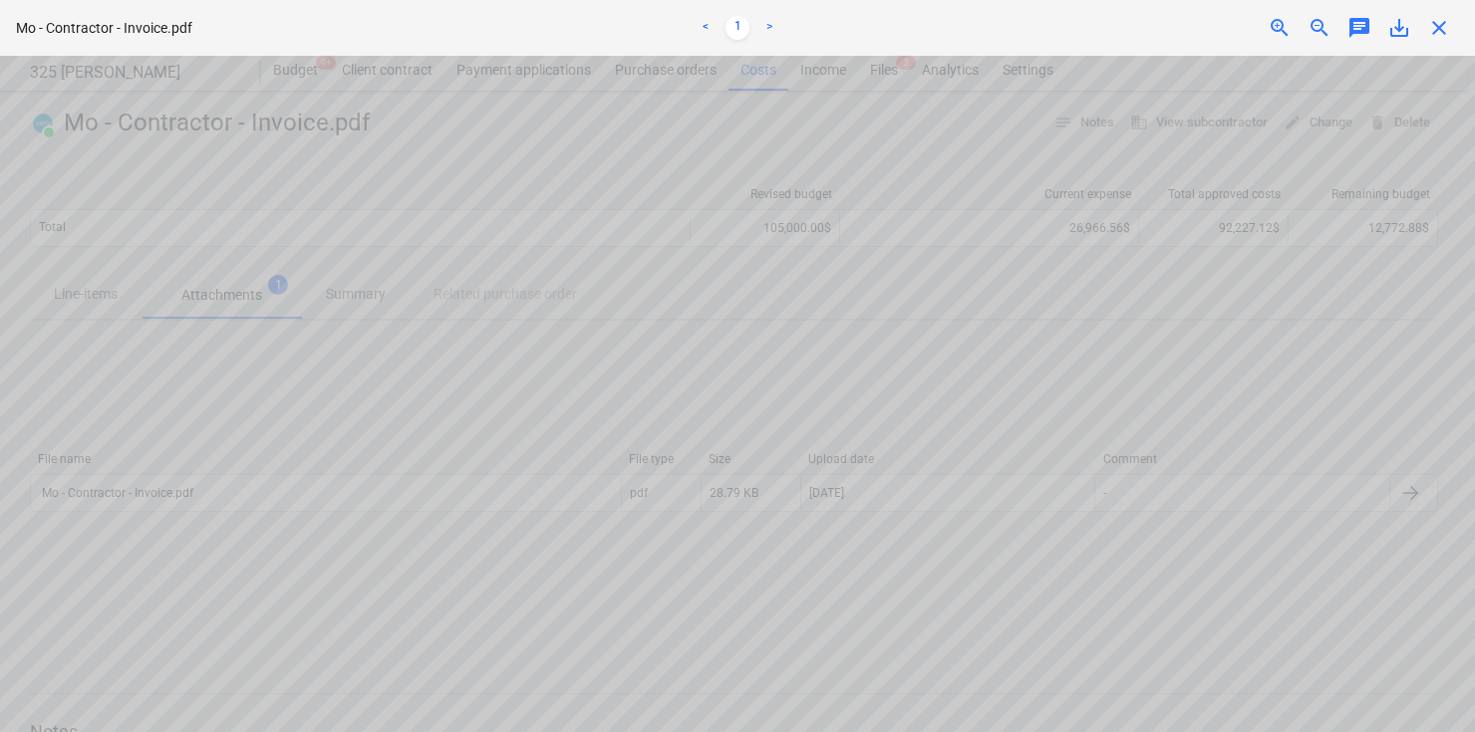
click at [1436, 28] on span "close" at bounding box center [1439, 28] width 24 height 24
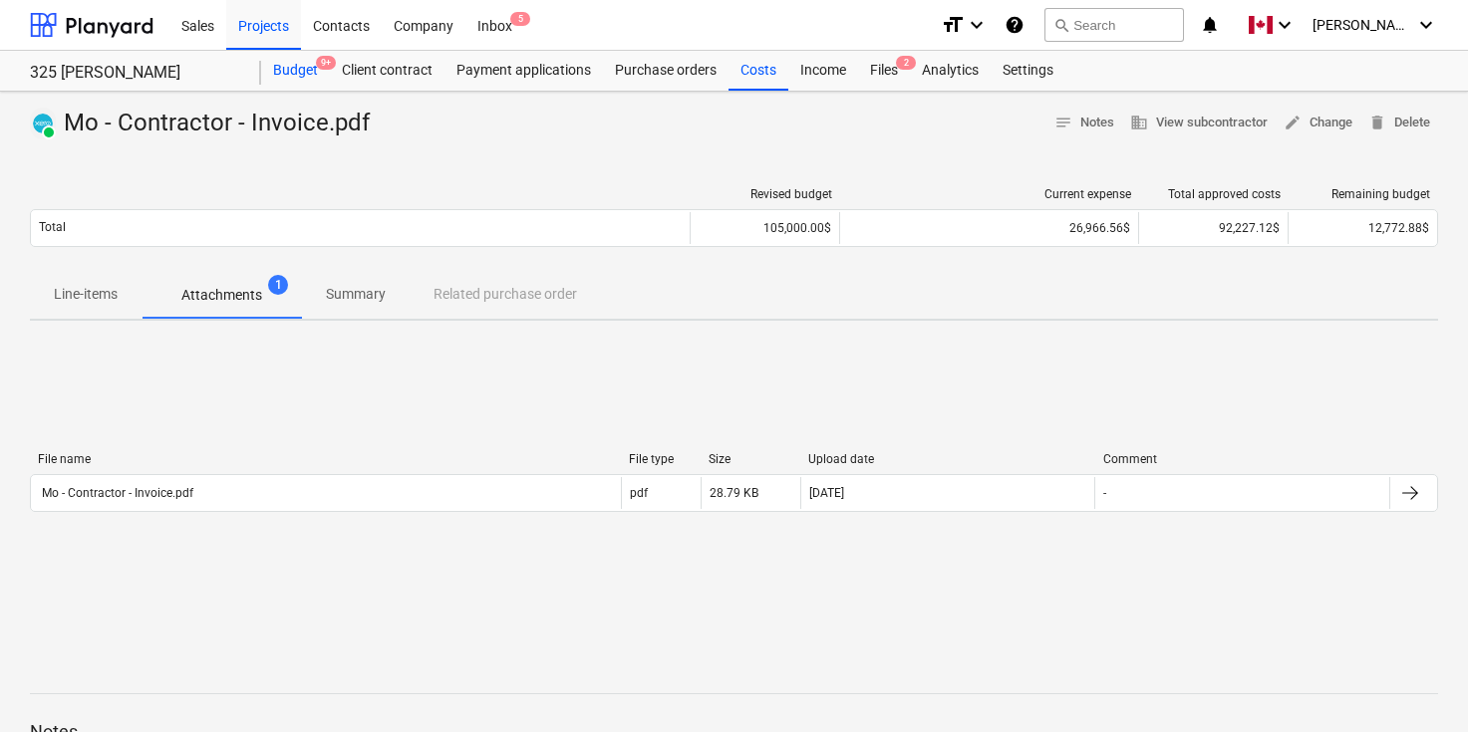
click at [291, 63] on div "Budget 9+" at bounding box center [295, 71] width 69 height 40
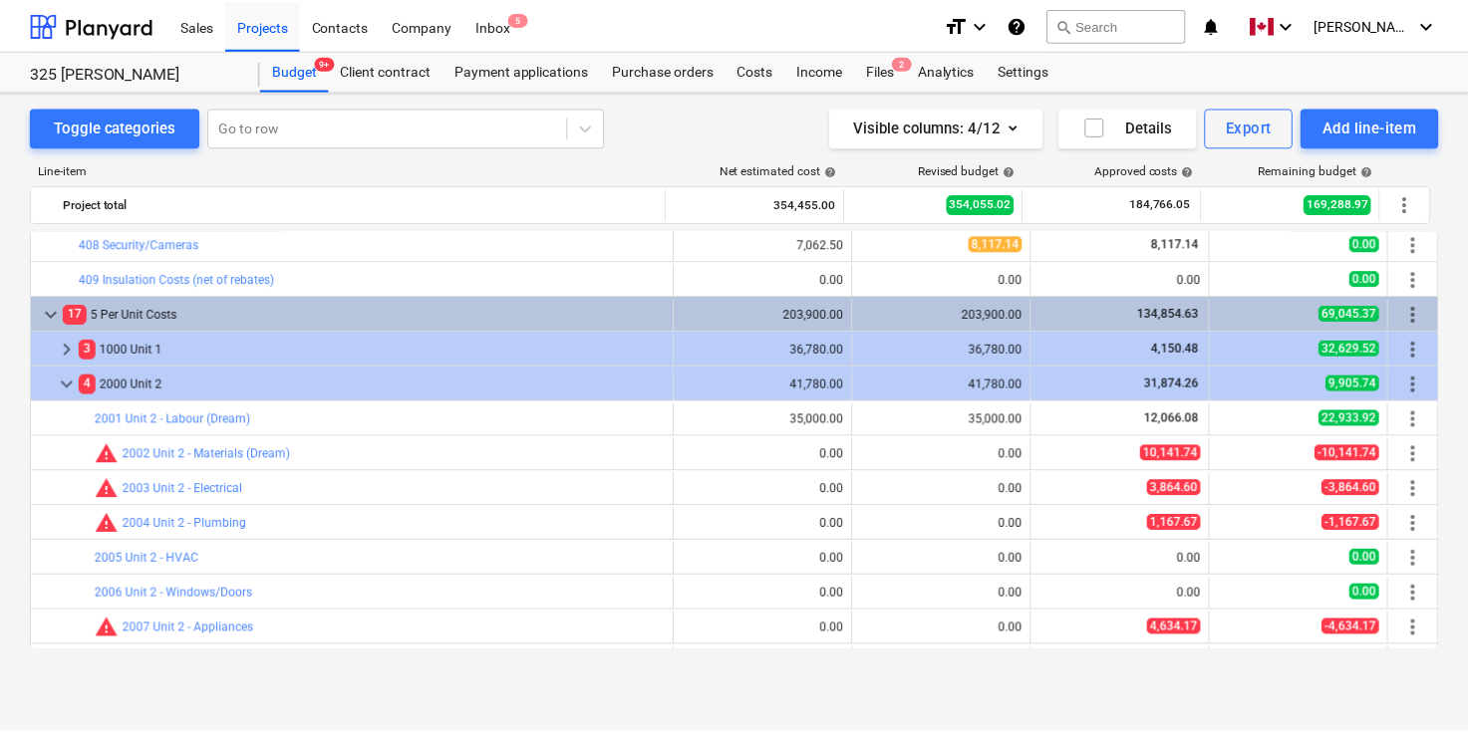
scroll to position [753, 0]
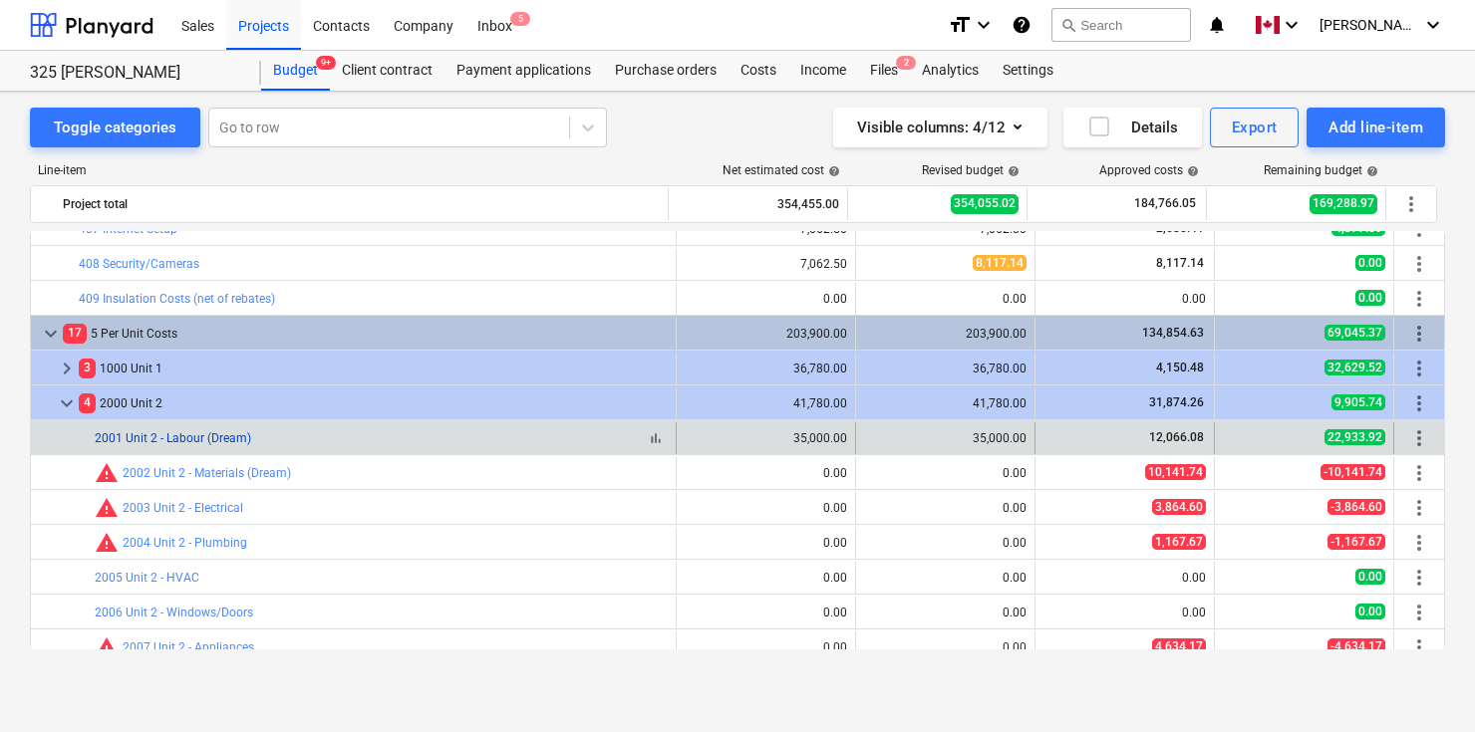
click at [161, 441] on link "2001 Unit 2 - Labour (Dream)" at bounding box center [173, 438] width 156 height 14
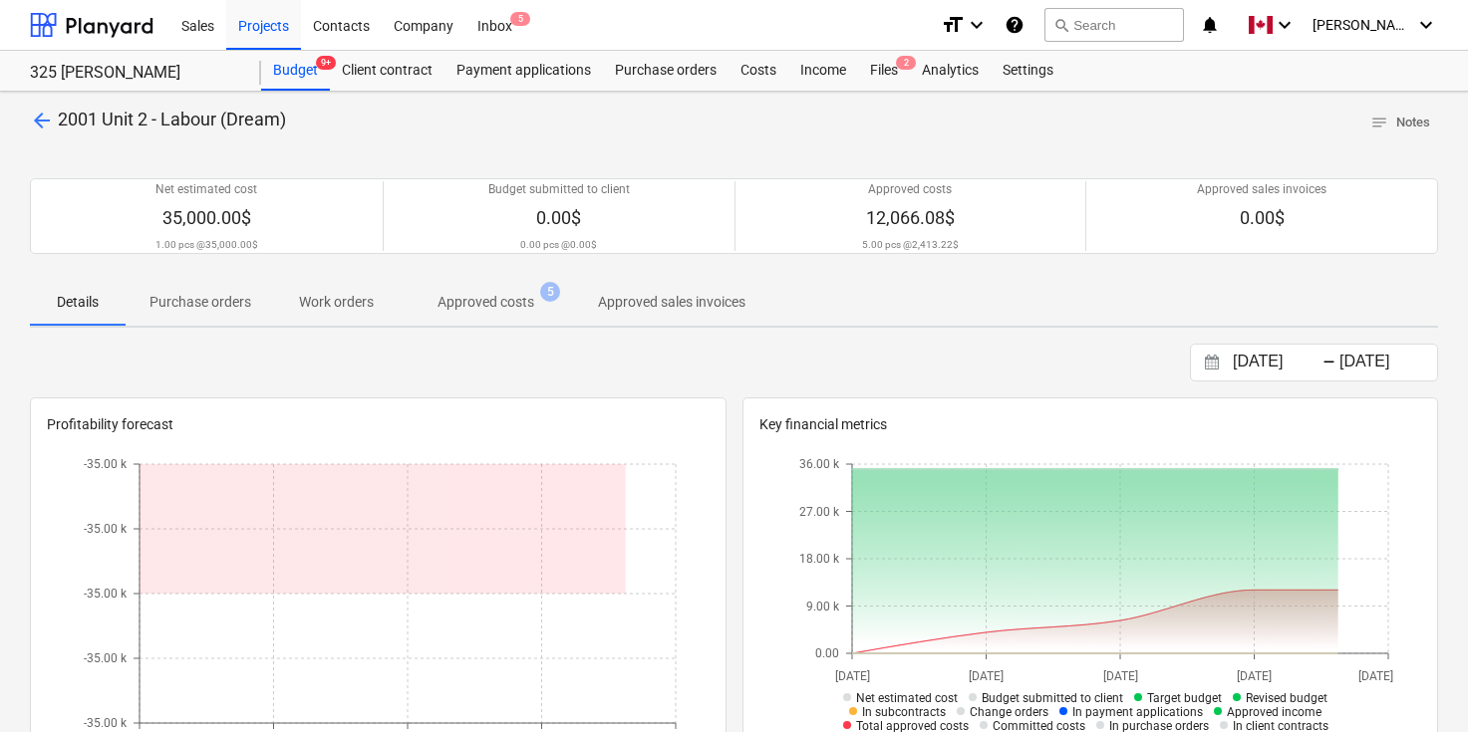
click at [510, 292] on p "Approved costs" at bounding box center [485, 302] width 97 height 21
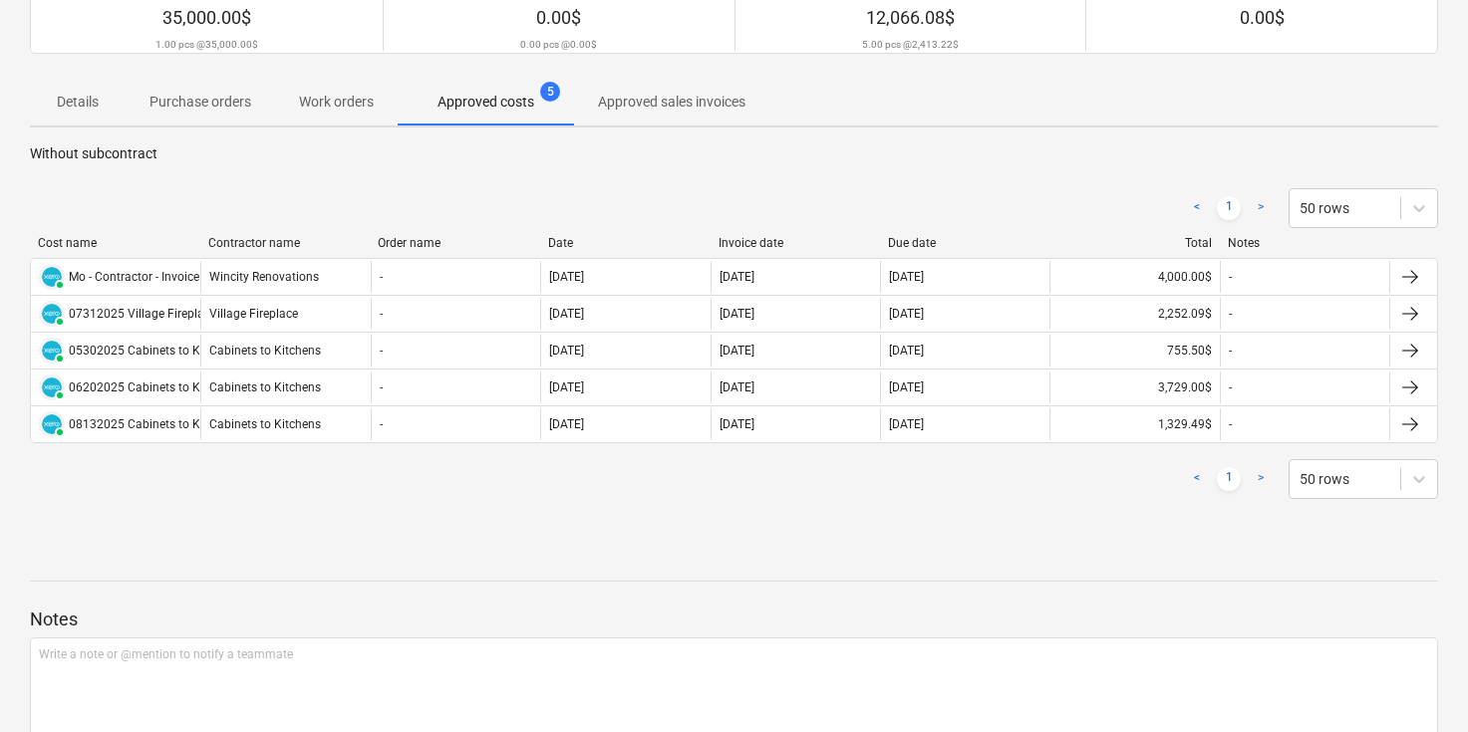
click at [861, 568] on div at bounding box center [734, 563] width 1408 height 16
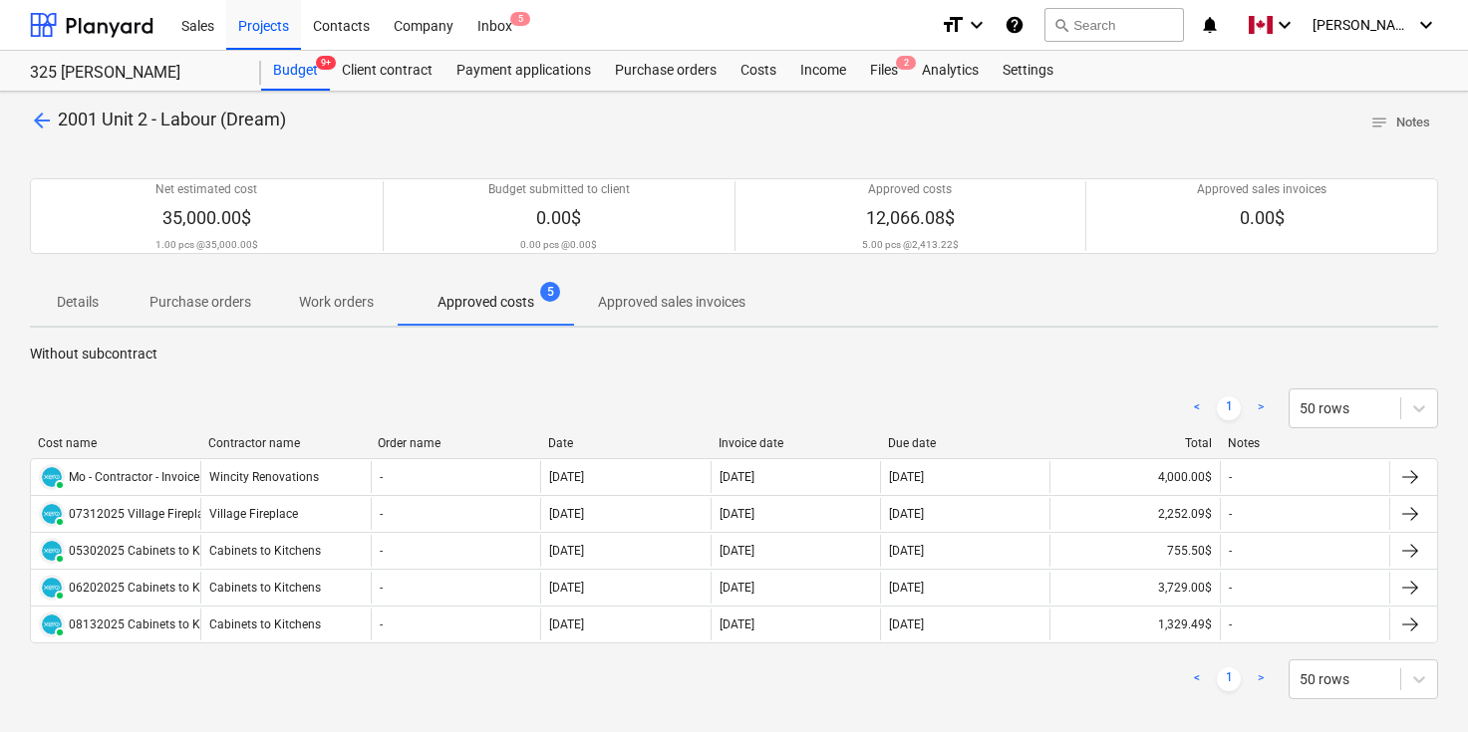
click at [779, 379] on div "< 1 > 50 rows Cost name Contractor name Order name Date Invoice date Due date T…" at bounding box center [734, 544] width 1408 height 359
click at [491, 130] on div "arrow_back 2001 Unit 2 - Labour (Dream) notes Notes" at bounding box center [734, 123] width 1408 height 31
click at [890, 64] on div "Files 2" at bounding box center [884, 71] width 52 height 40
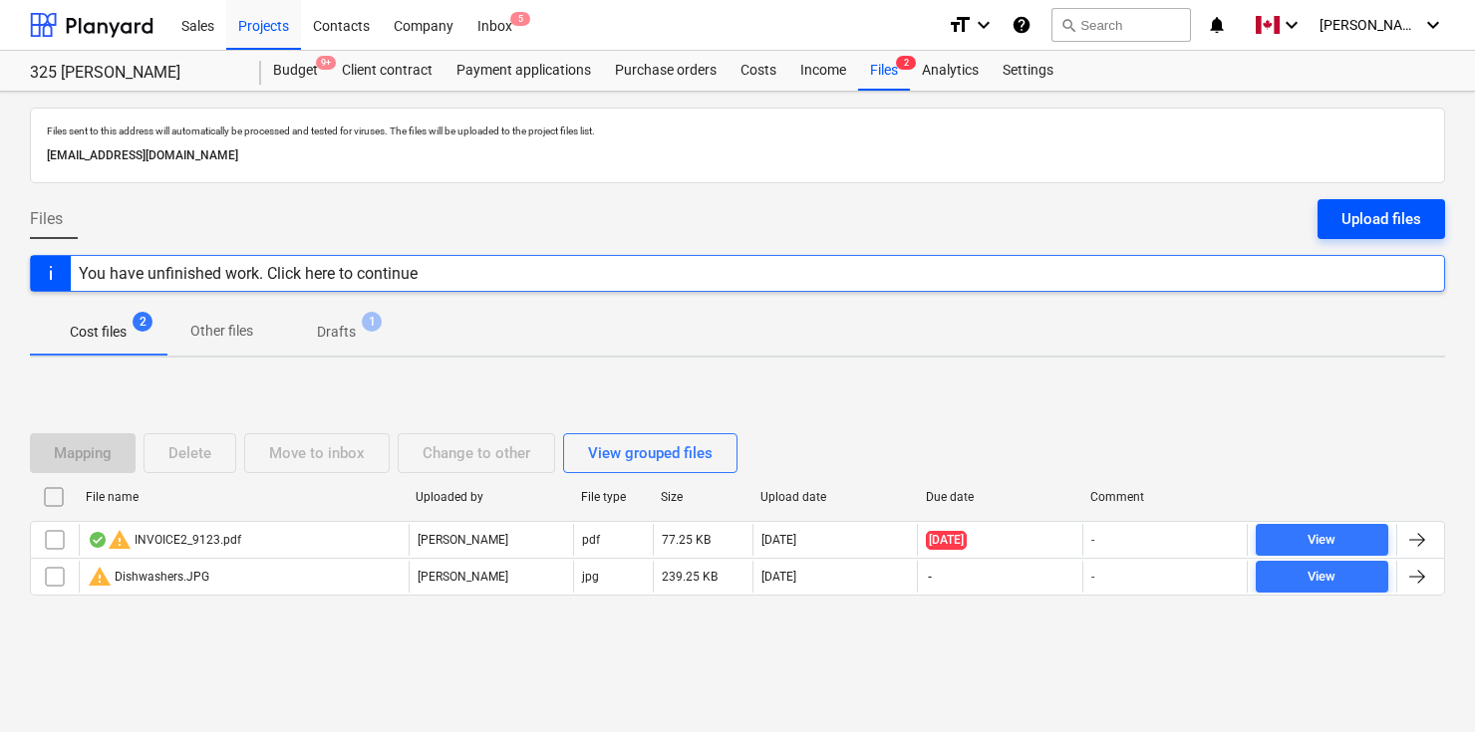
click at [1378, 211] on div "Upload files" at bounding box center [1381, 219] width 80 height 26
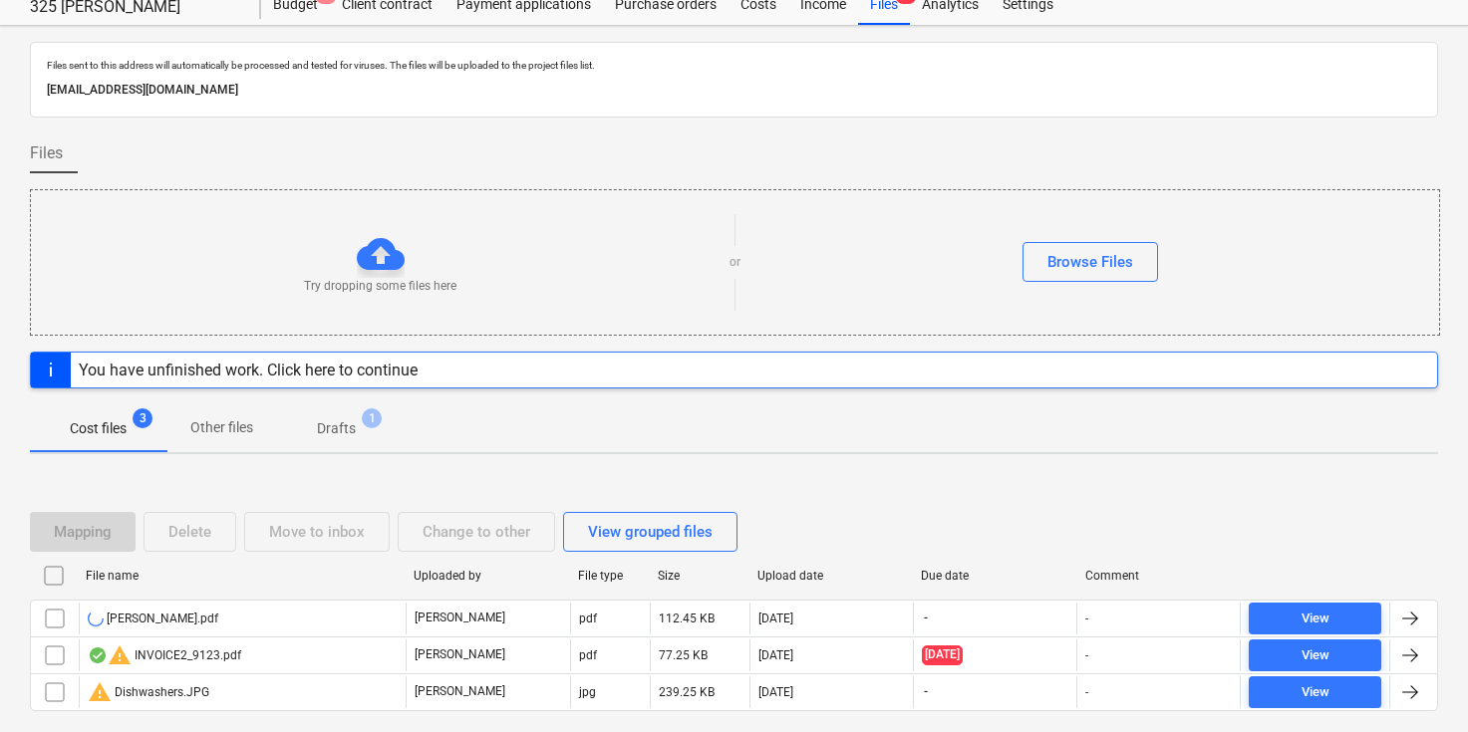
scroll to position [135, 0]
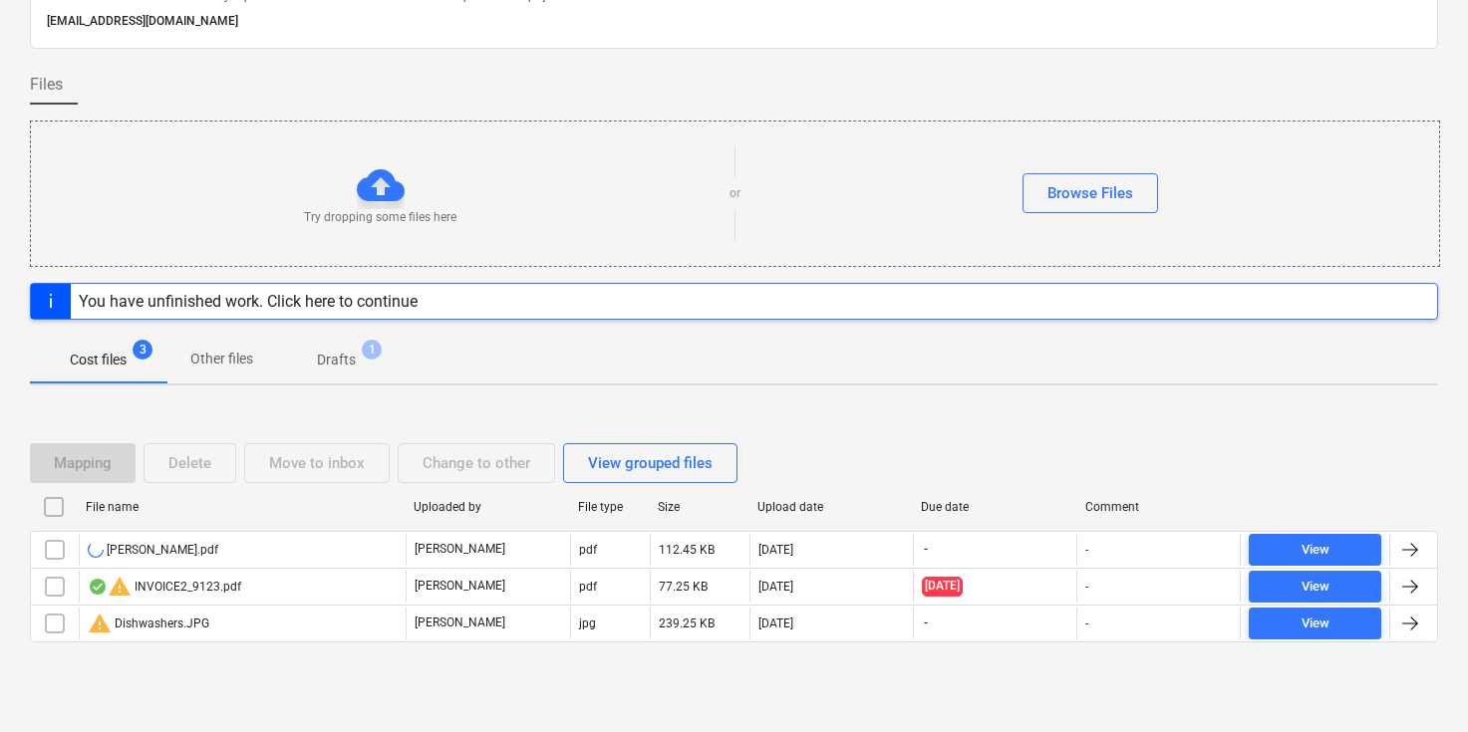
click at [1148, 397] on div "Files sent to this address will automatically be processed and tested for virus…" at bounding box center [734, 344] width 1468 height 775
click at [1174, 419] on div "Mapping Delete Move to inbox Change to other View grouped files File name Uploa…" at bounding box center [734, 550] width 1408 height 263
click at [1114, 425] on div "Mapping Delete Move to inbox Change to other View grouped files File name Uploa…" at bounding box center [734, 550] width 1408 height 263
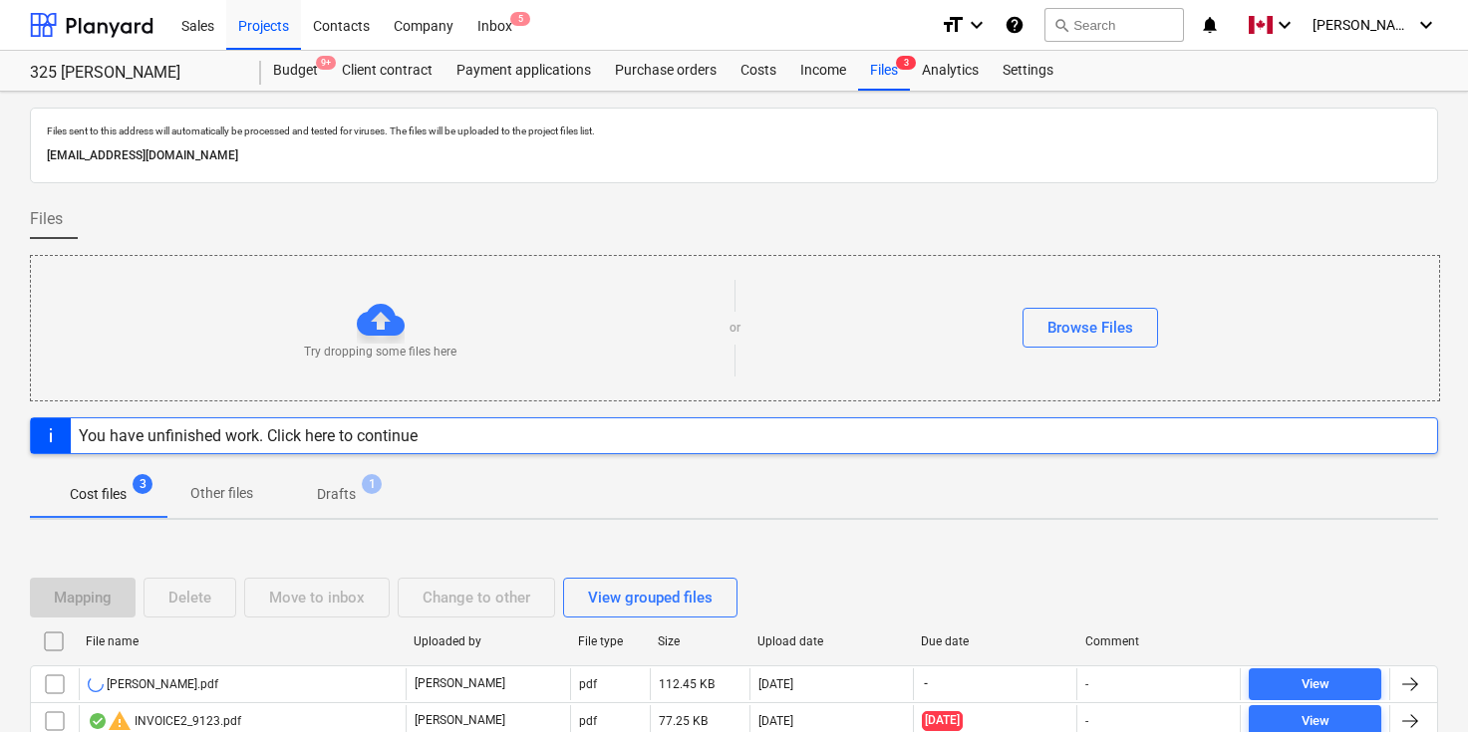
click at [1166, 229] on div "Files" at bounding box center [734, 227] width 1408 height 56
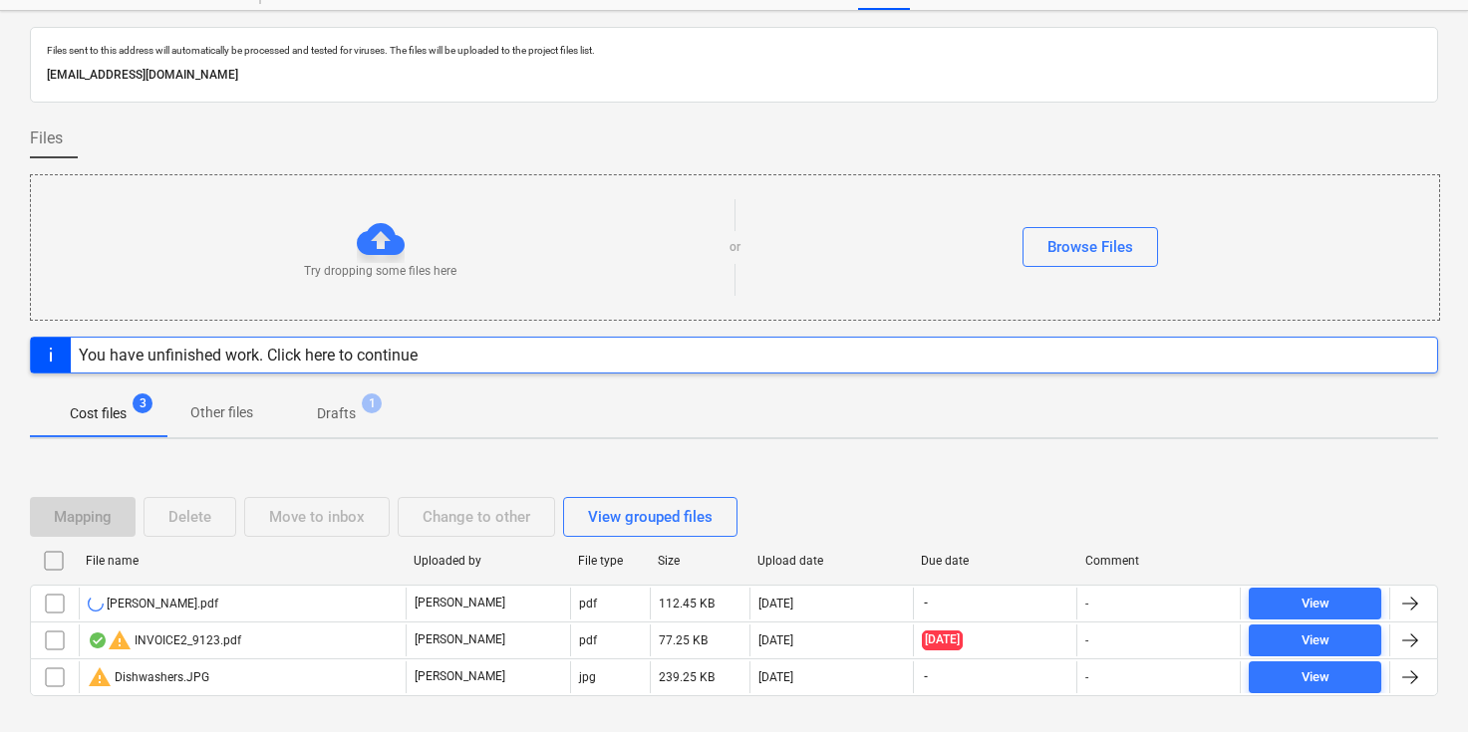
scroll to position [135, 0]
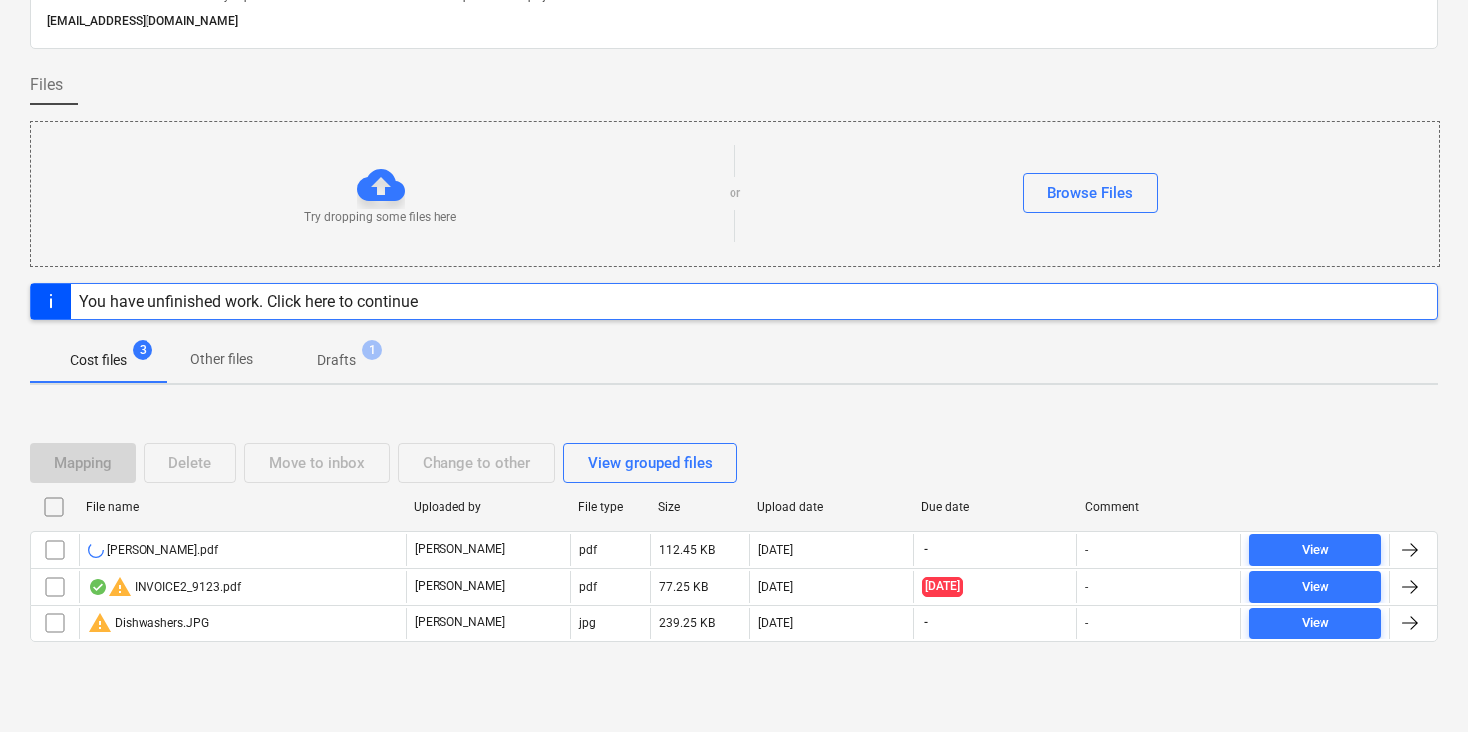
click at [1141, 383] on div "Cost files 3 Other files Drafts 1" at bounding box center [734, 360] width 1408 height 48
click at [1215, 424] on div "Mapping Delete Move to inbox Change to other View grouped files File name Uploa…" at bounding box center [734, 550] width 1408 height 263
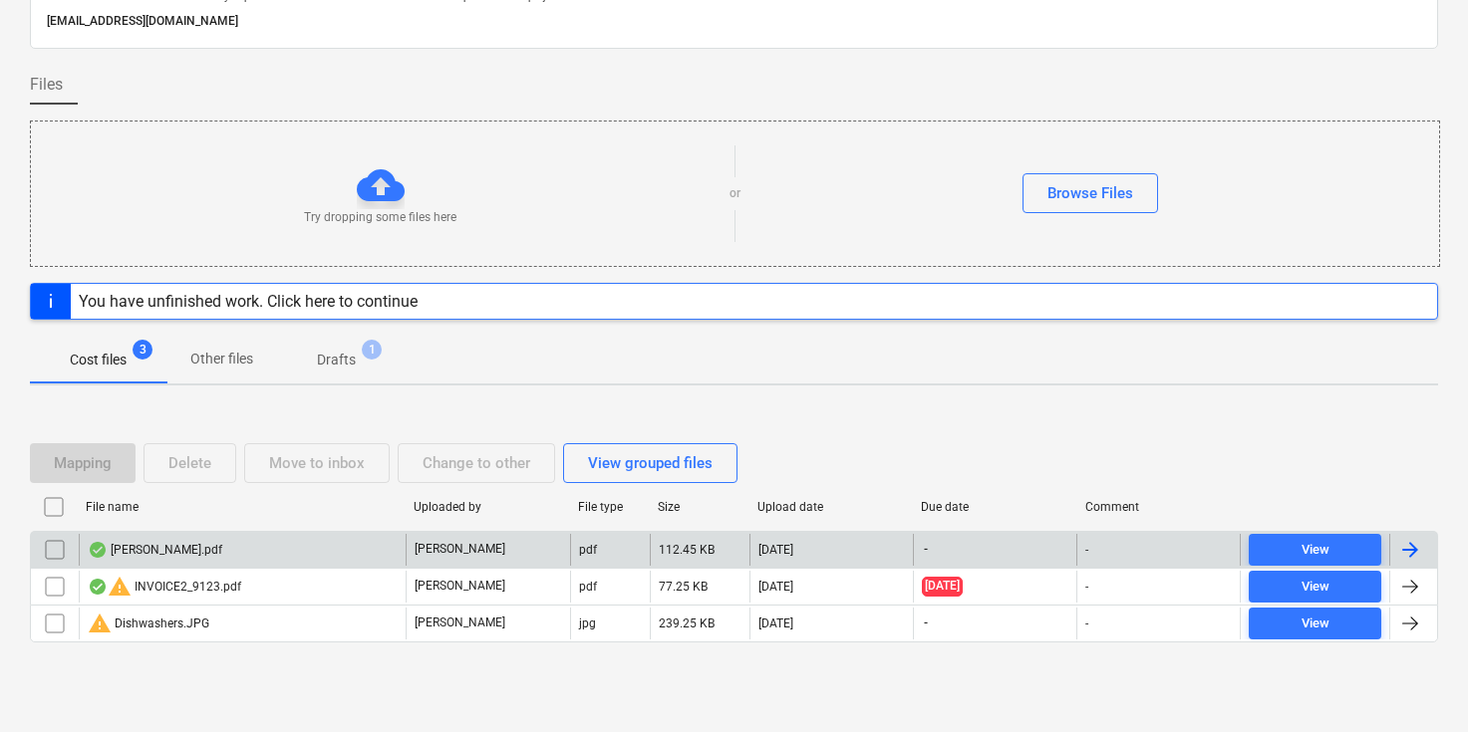
click at [1407, 546] on div at bounding box center [1410, 550] width 24 height 24
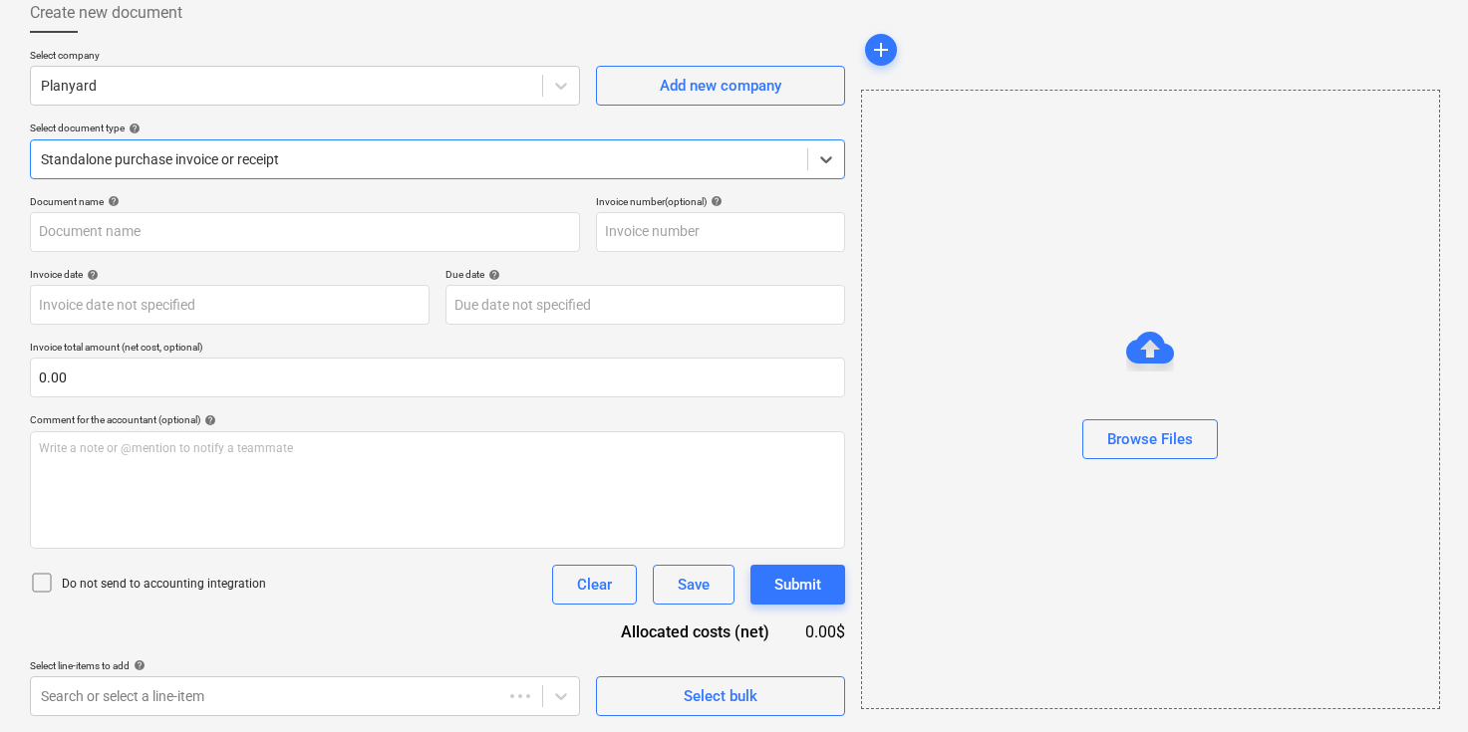
type input "[PERSON_NAME].pdf"
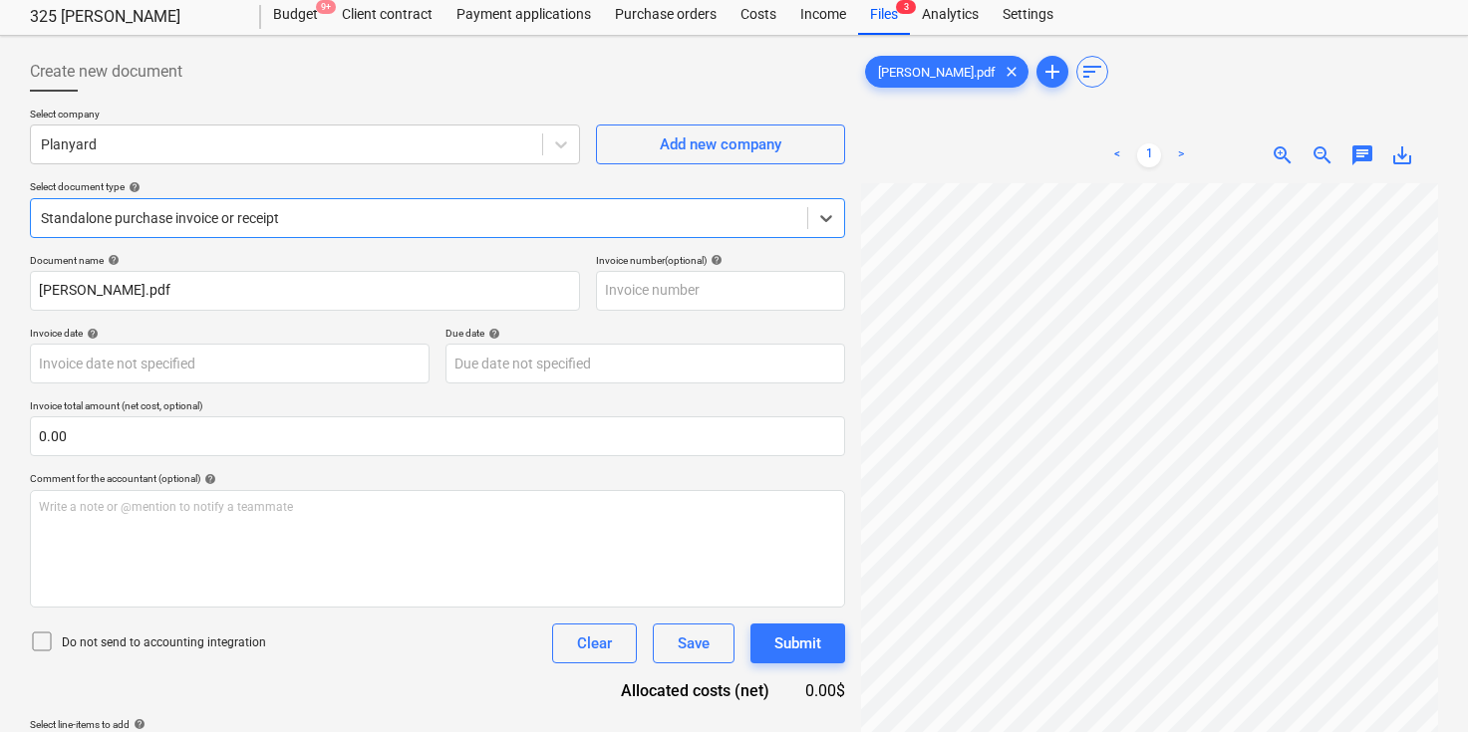
scroll to position [0, 0]
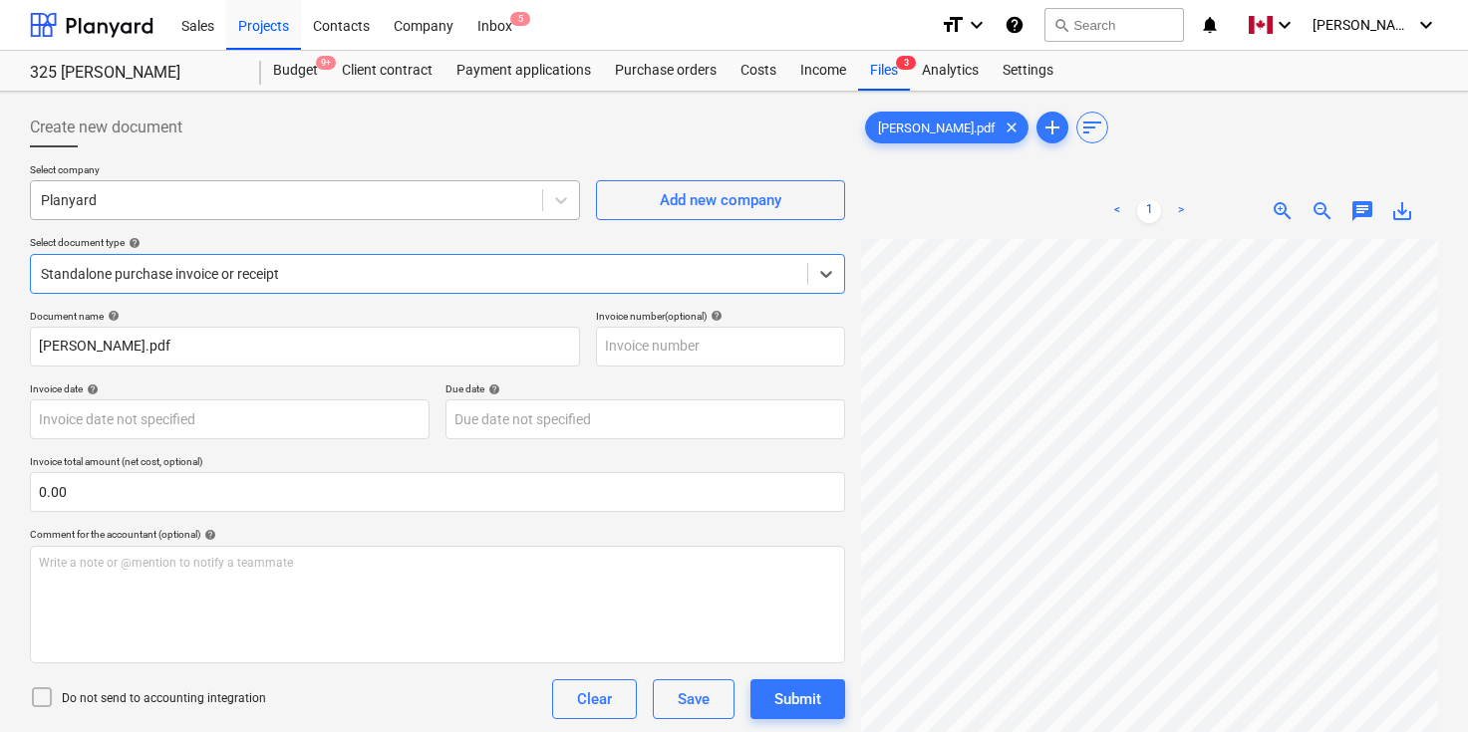
click at [166, 198] on div at bounding box center [286, 200] width 491 height 20
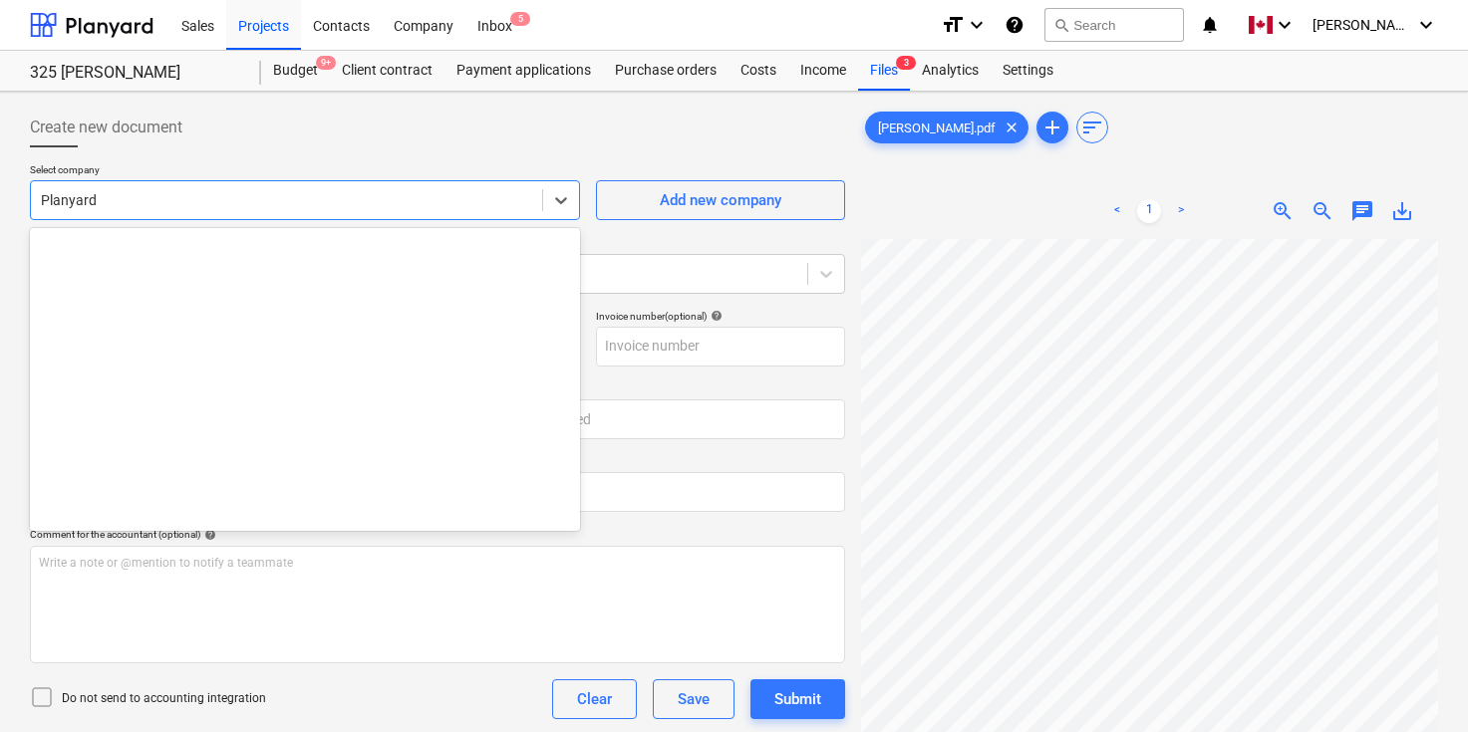
scroll to position [4708, 0]
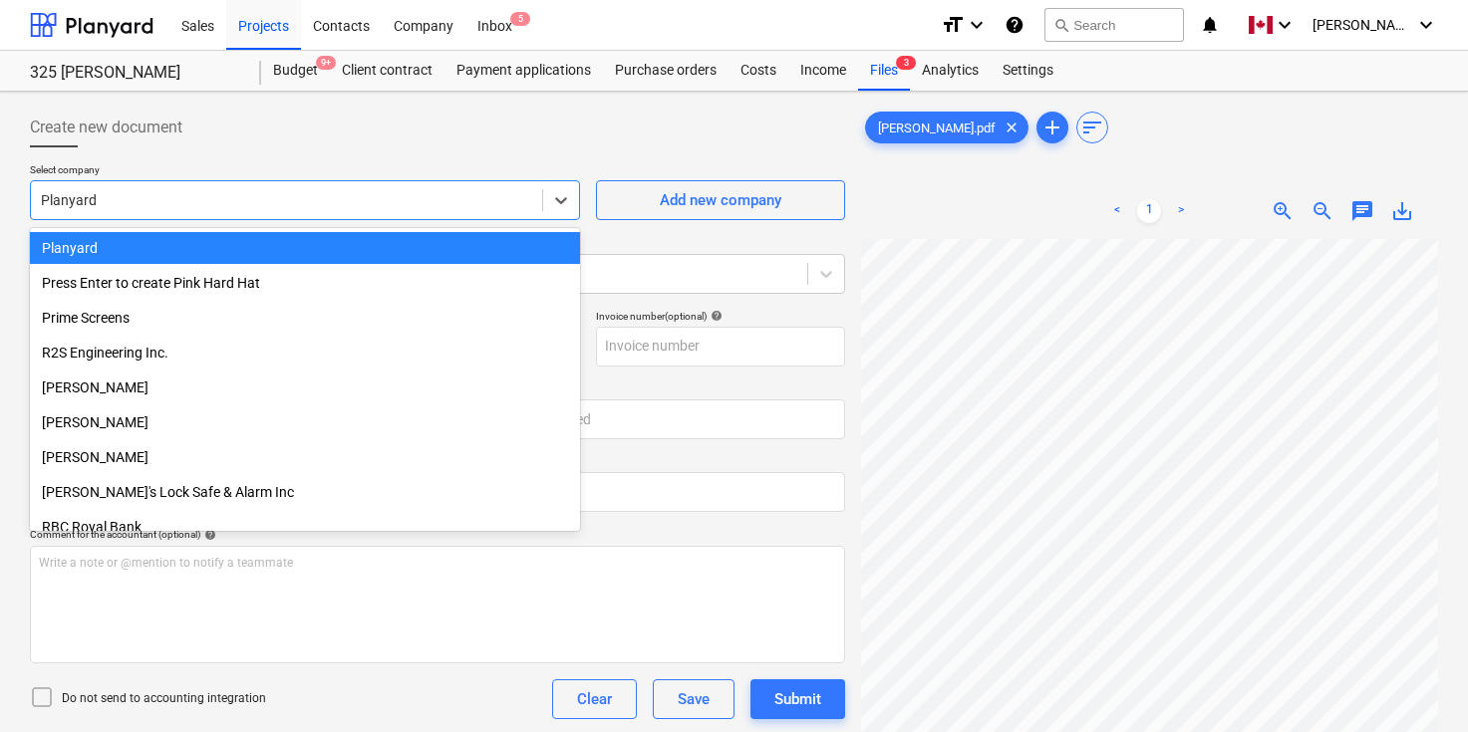
click at [166, 198] on div at bounding box center [286, 200] width 491 height 20
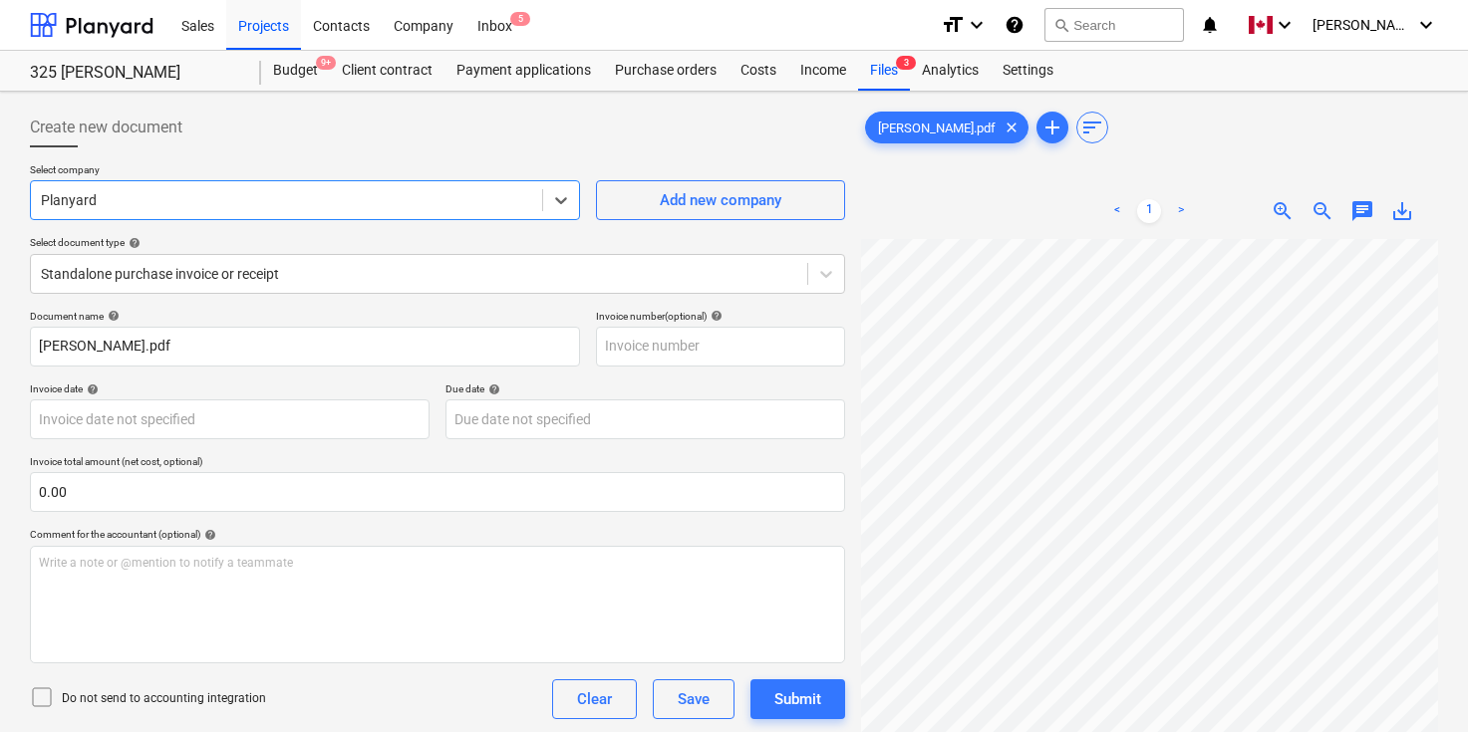
click at [284, 194] on div at bounding box center [286, 200] width 491 height 20
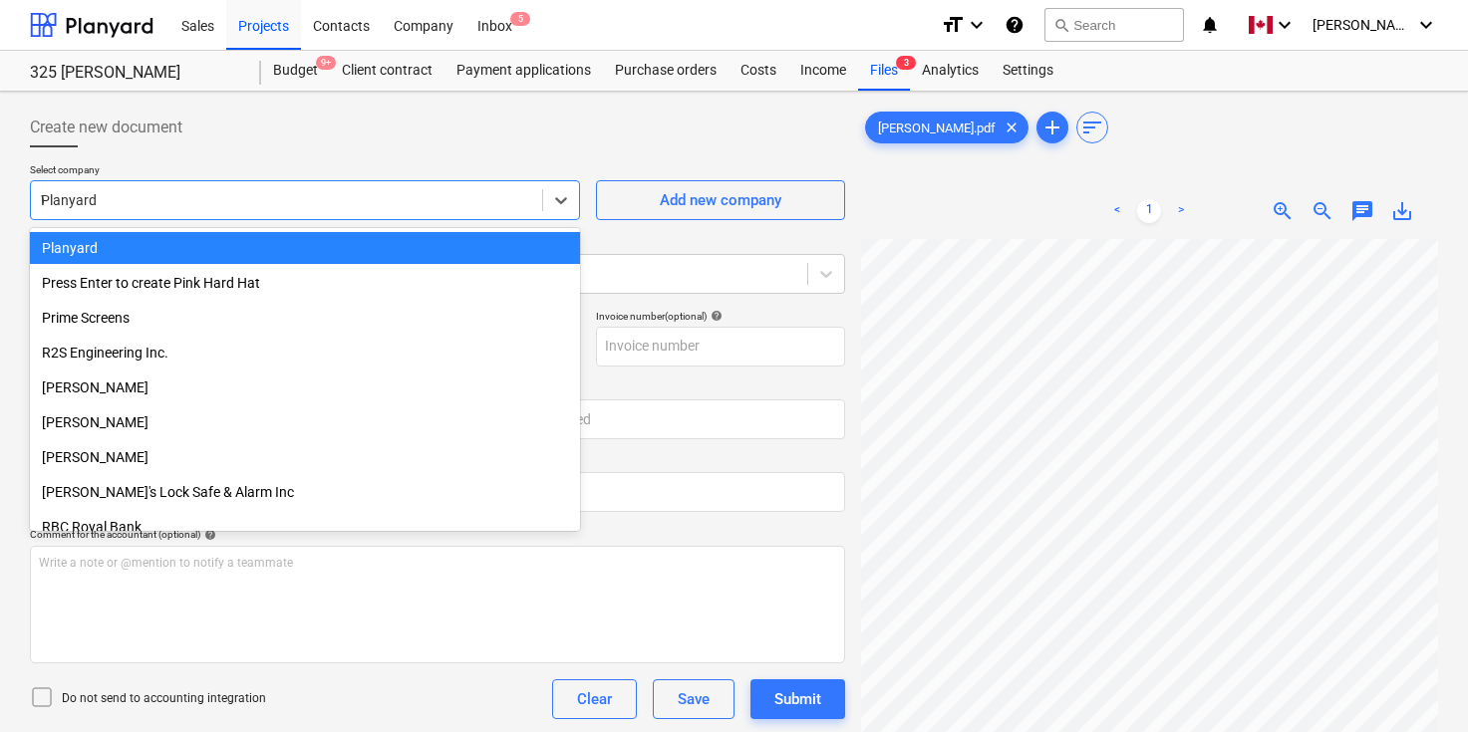
scroll to position [1131, 0]
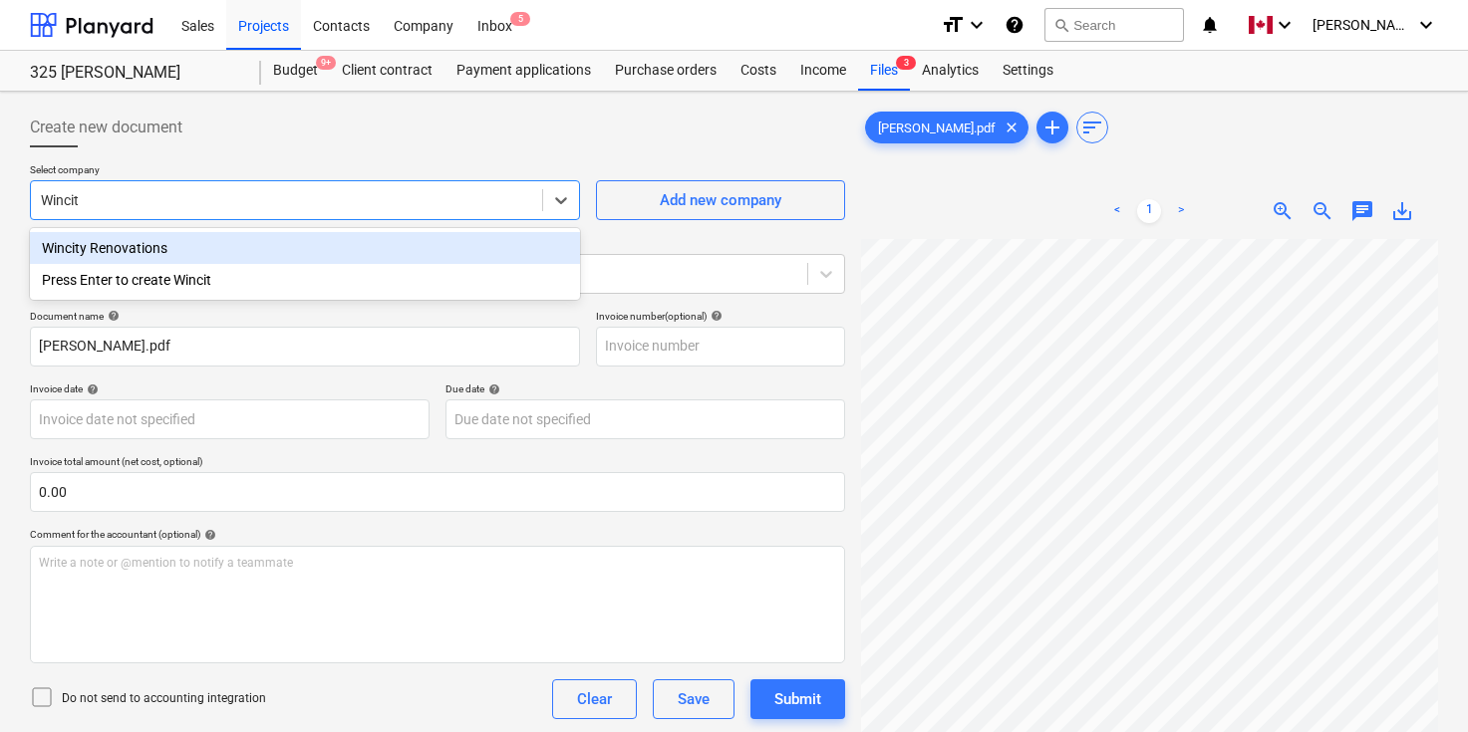
type input "Wincity"
click at [157, 246] on div "Wincity Renovations" at bounding box center [305, 248] width 550 height 32
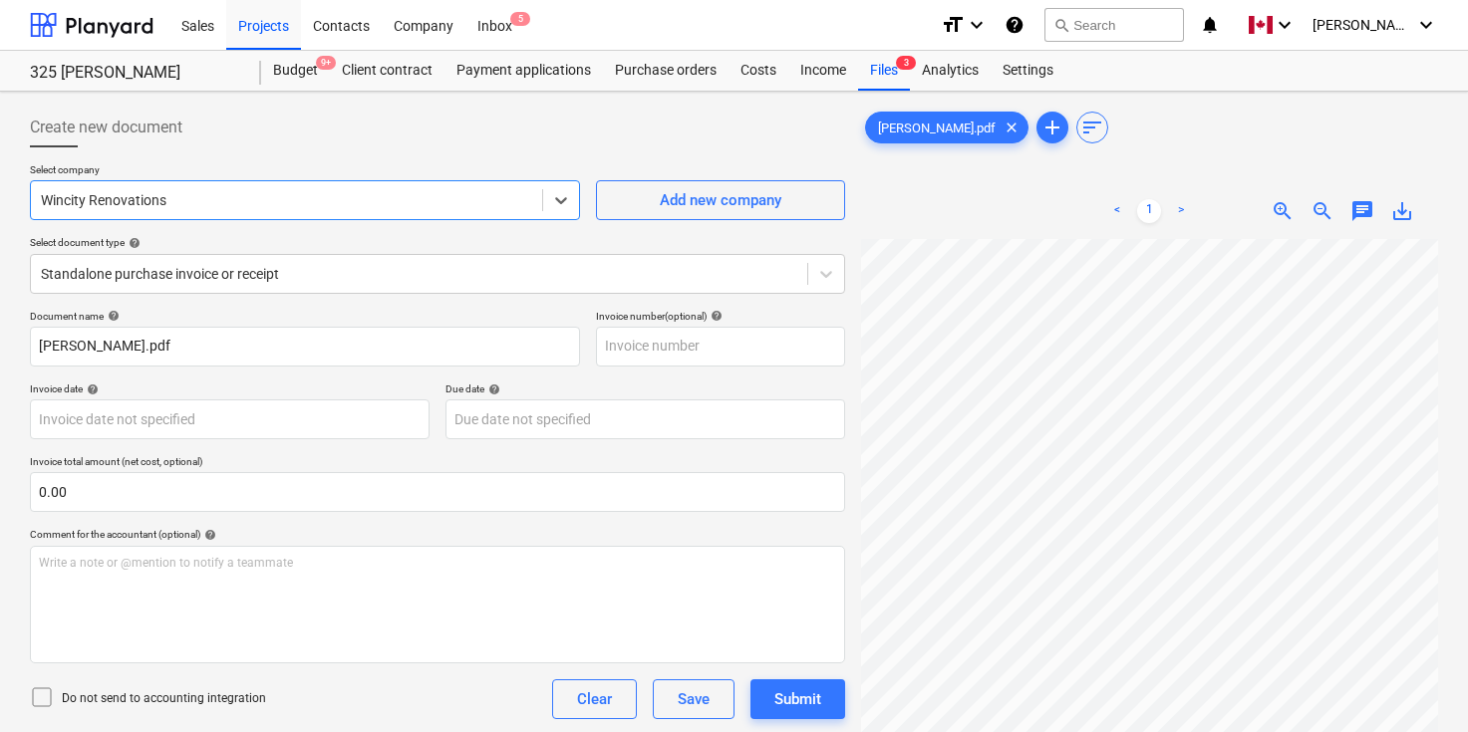
click at [241, 161] on div at bounding box center [437, 155] width 815 height 16
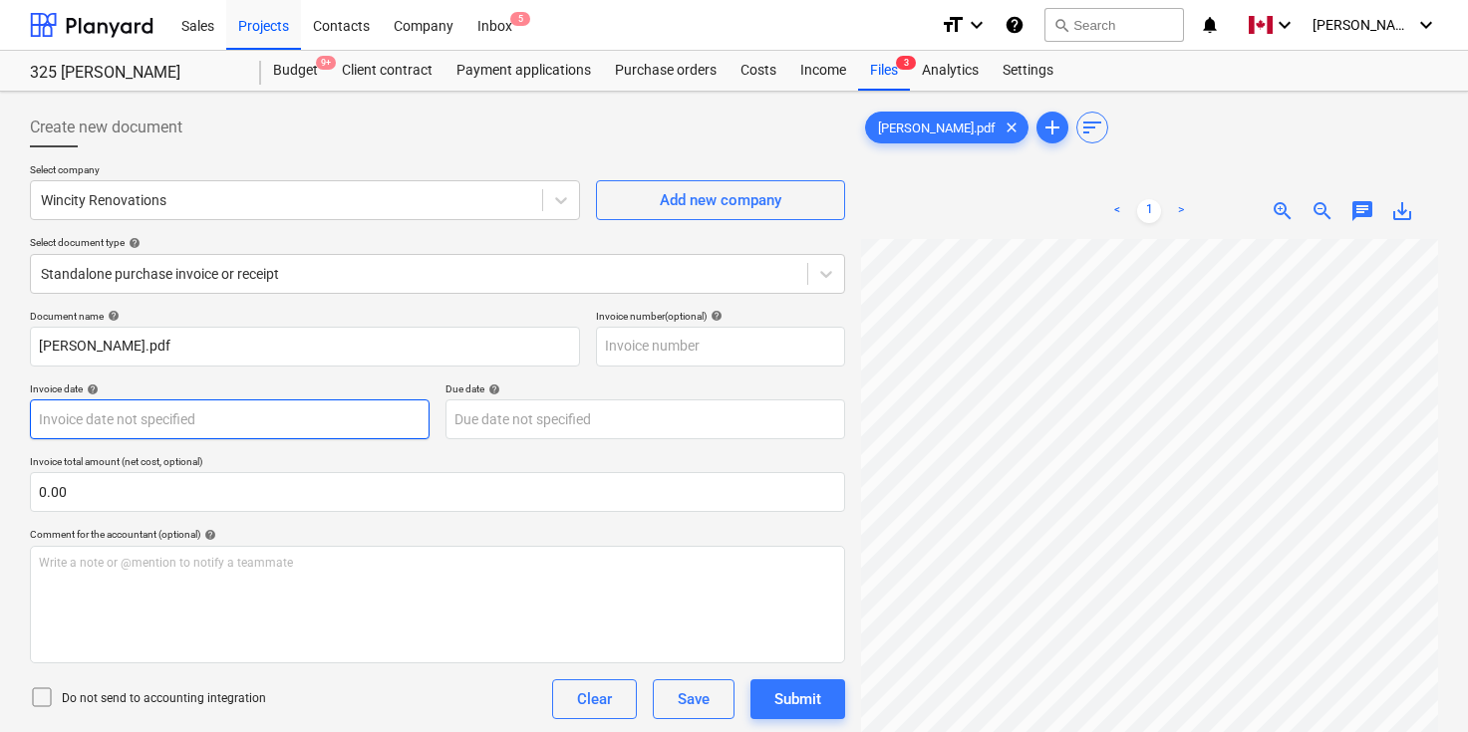
click at [199, 415] on body "Sales Projects Contacts Company Inbox 5 format_size keyboard_arrow_down help se…" at bounding box center [734, 366] width 1468 height 732
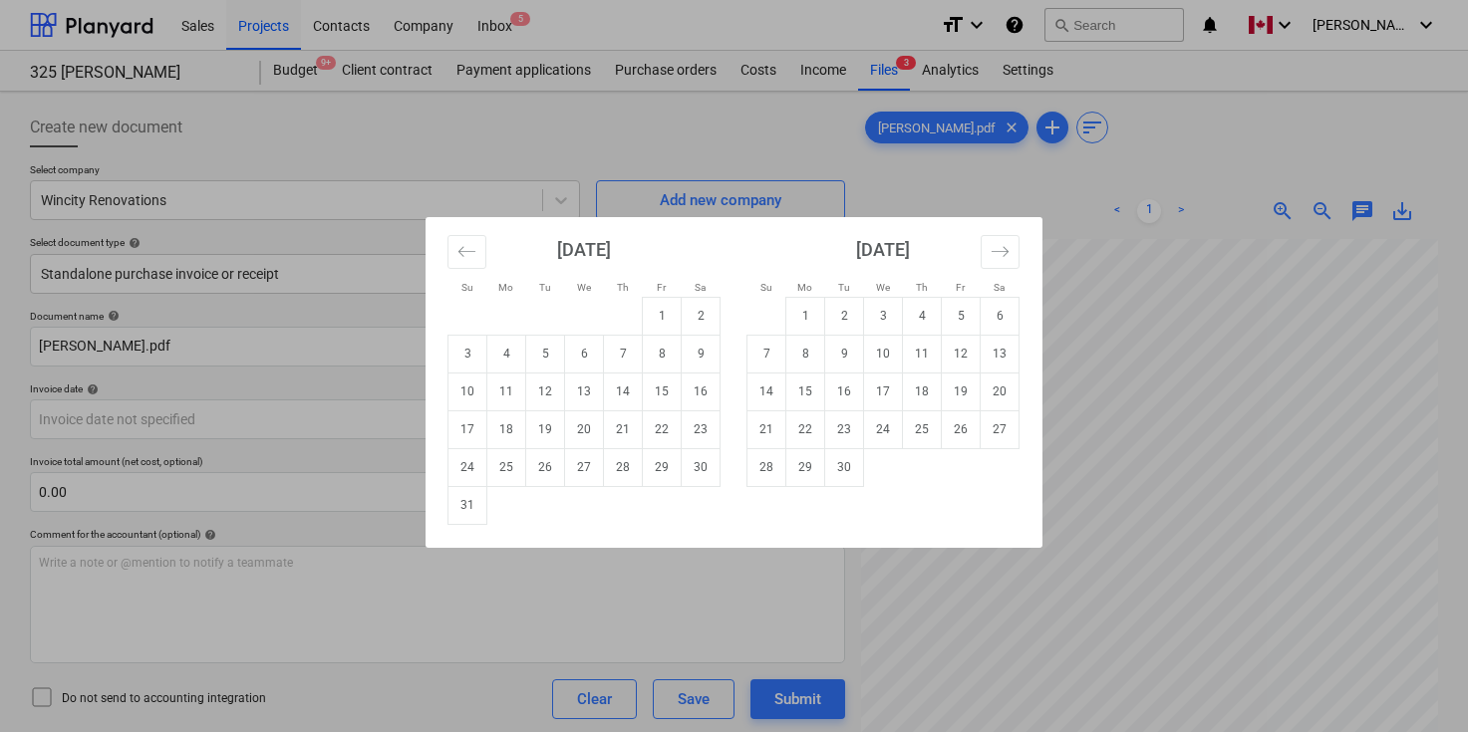
click at [487, 240] on div "[DATE]" at bounding box center [583, 257] width 273 height 80
click at [468, 250] on icon "Move backward to switch to the previous month." at bounding box center [466, 251] width 19 height 19
click at [506, 392] on td "14" at bounding box center [506, 392] width 39 height 38
type input "[DATE]"
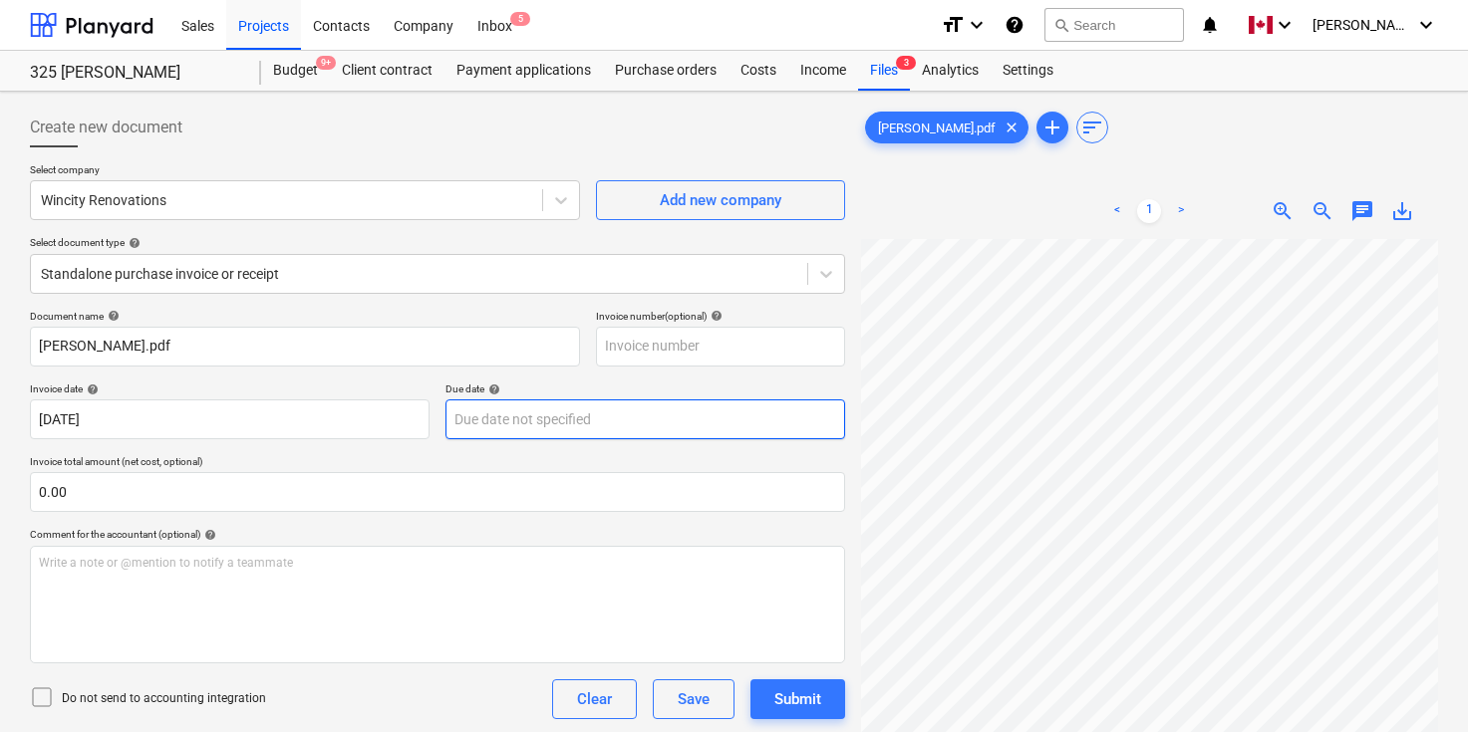
click at [539, 413] on body "Sales Projects Contacts Company Inbox 5 format_size keyboard_arrow_down help se…" at bounding box center [734, 366] width 1468 height 732
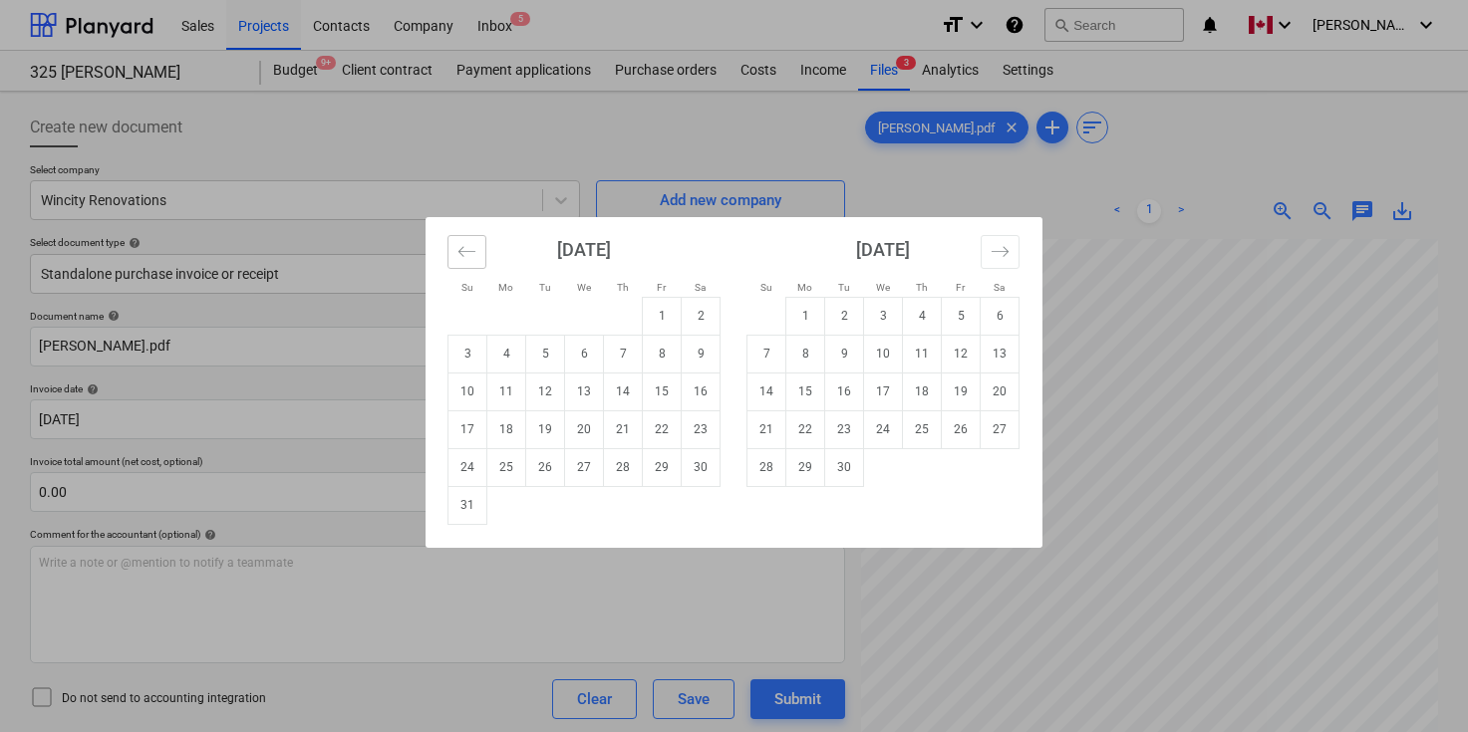
click at [461, 242] on icon "Move backward to switch to the previous month." at bounding box center [466, 251] width 19 height 19
click at [544, 390] on td "15" at bounding box center [545, 392] width 39 height 38
type input "[DATE]"
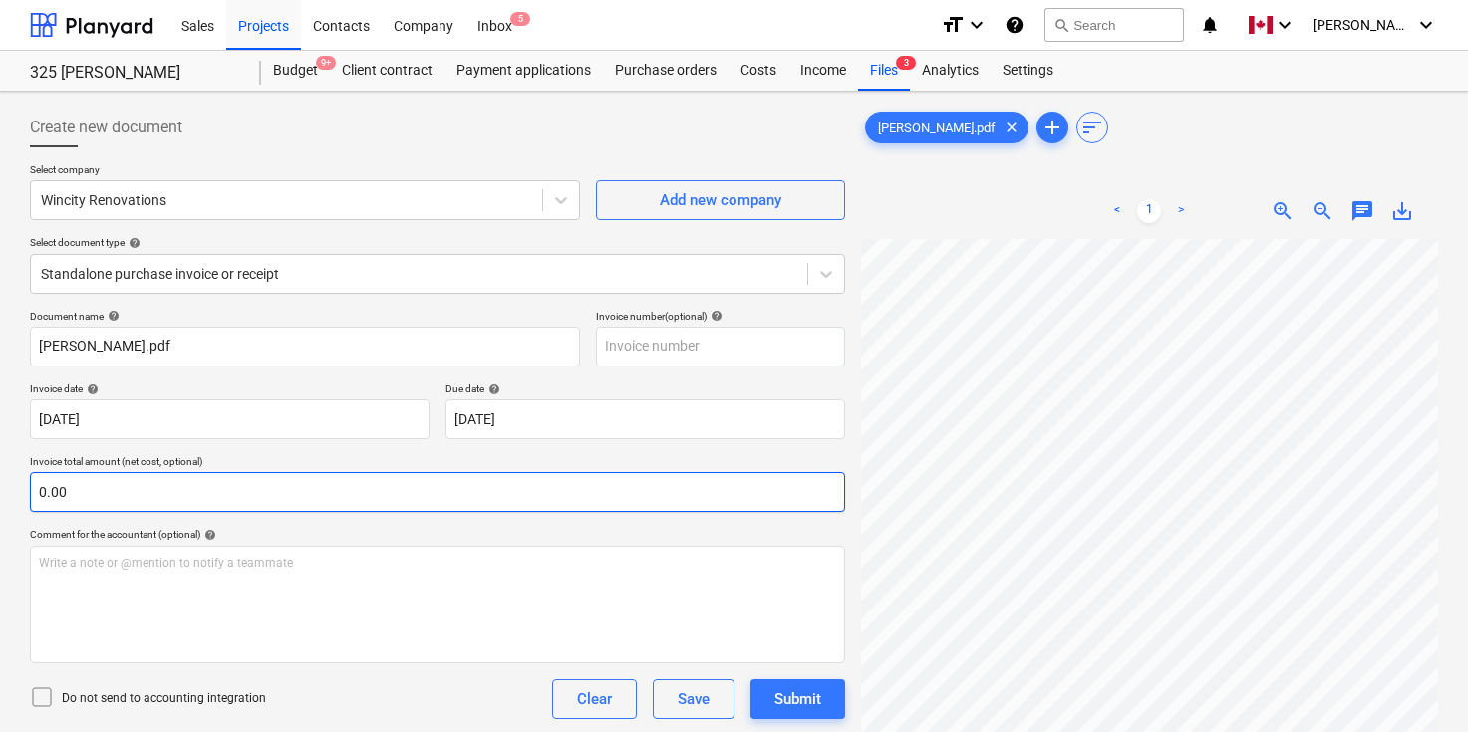
click at [360, 495] on input "0.00" at bounding box center [437, 492] width 815 height 40
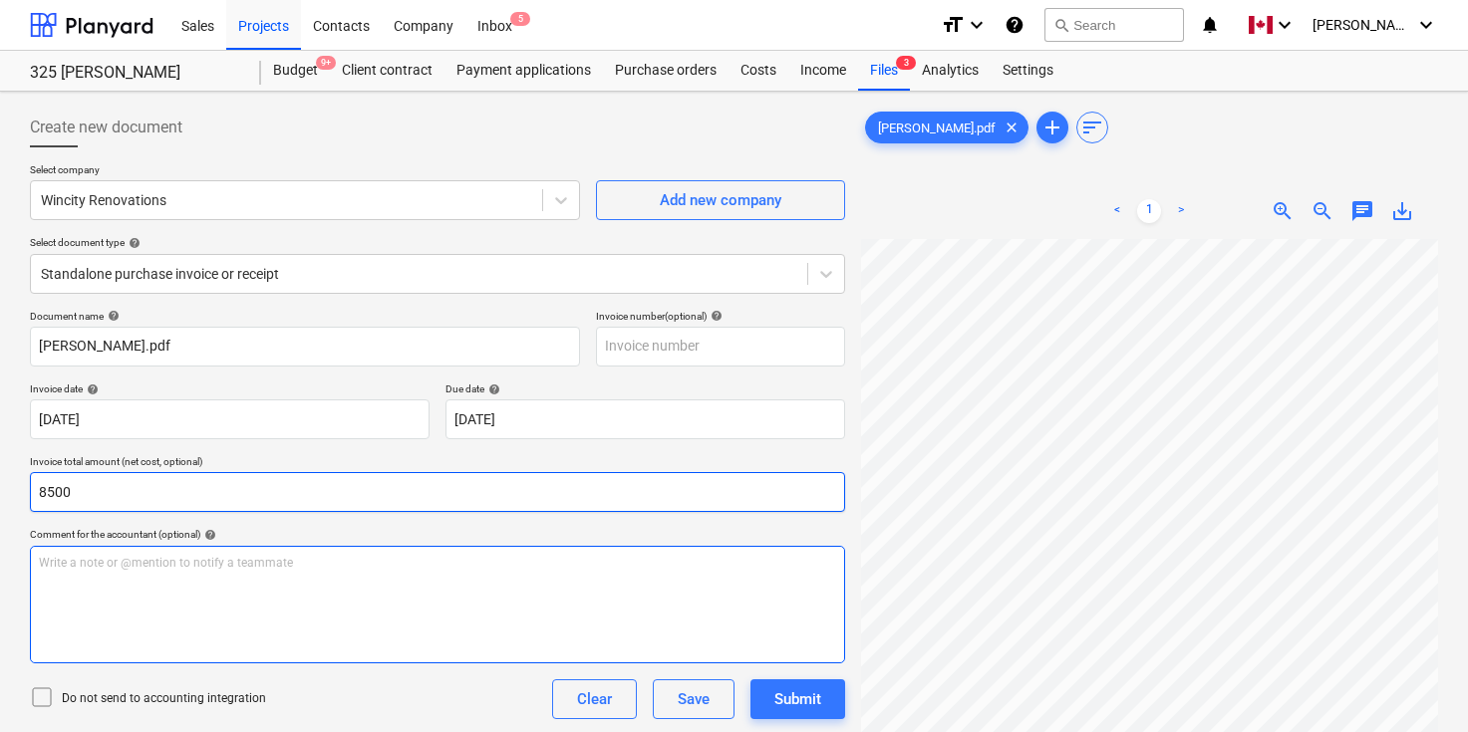
type input "8,500.00"
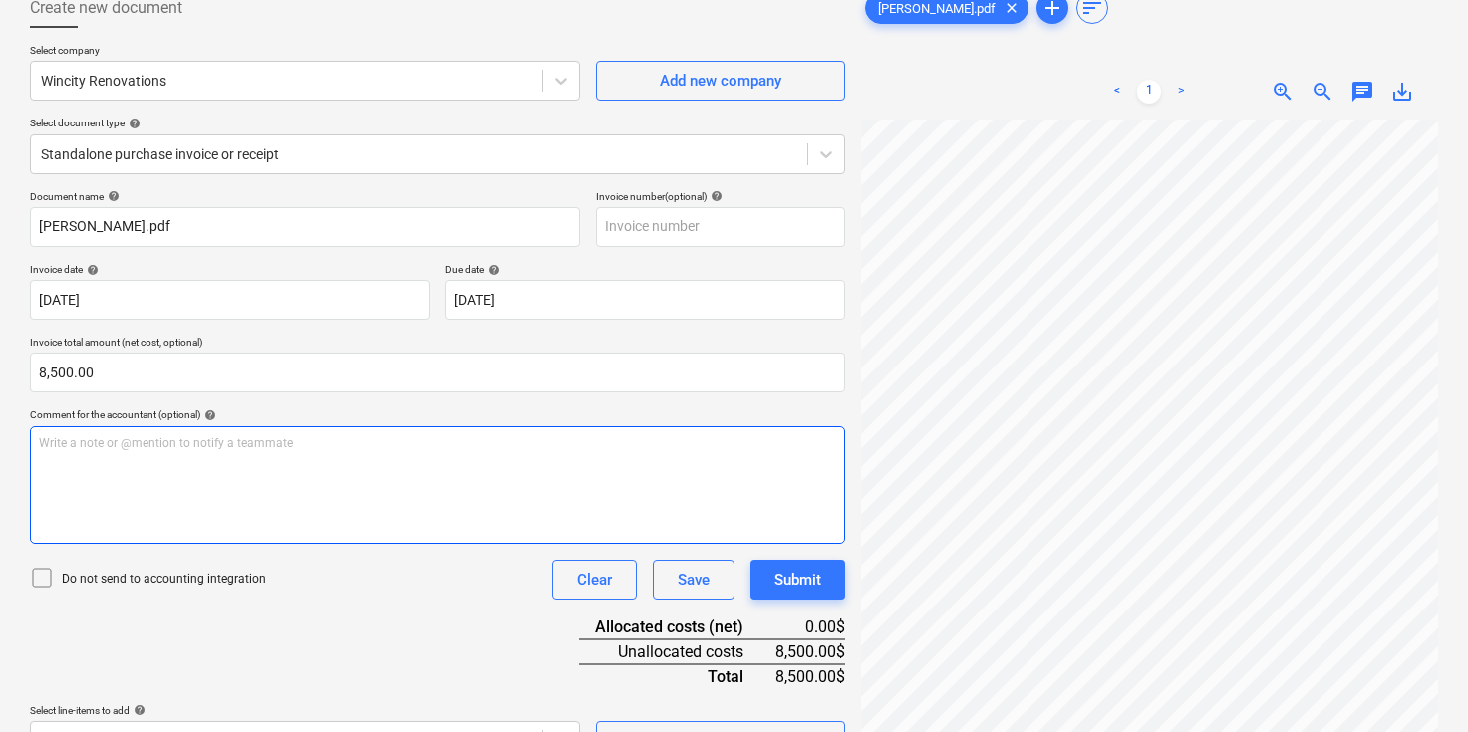
scroll to position [199, 0]
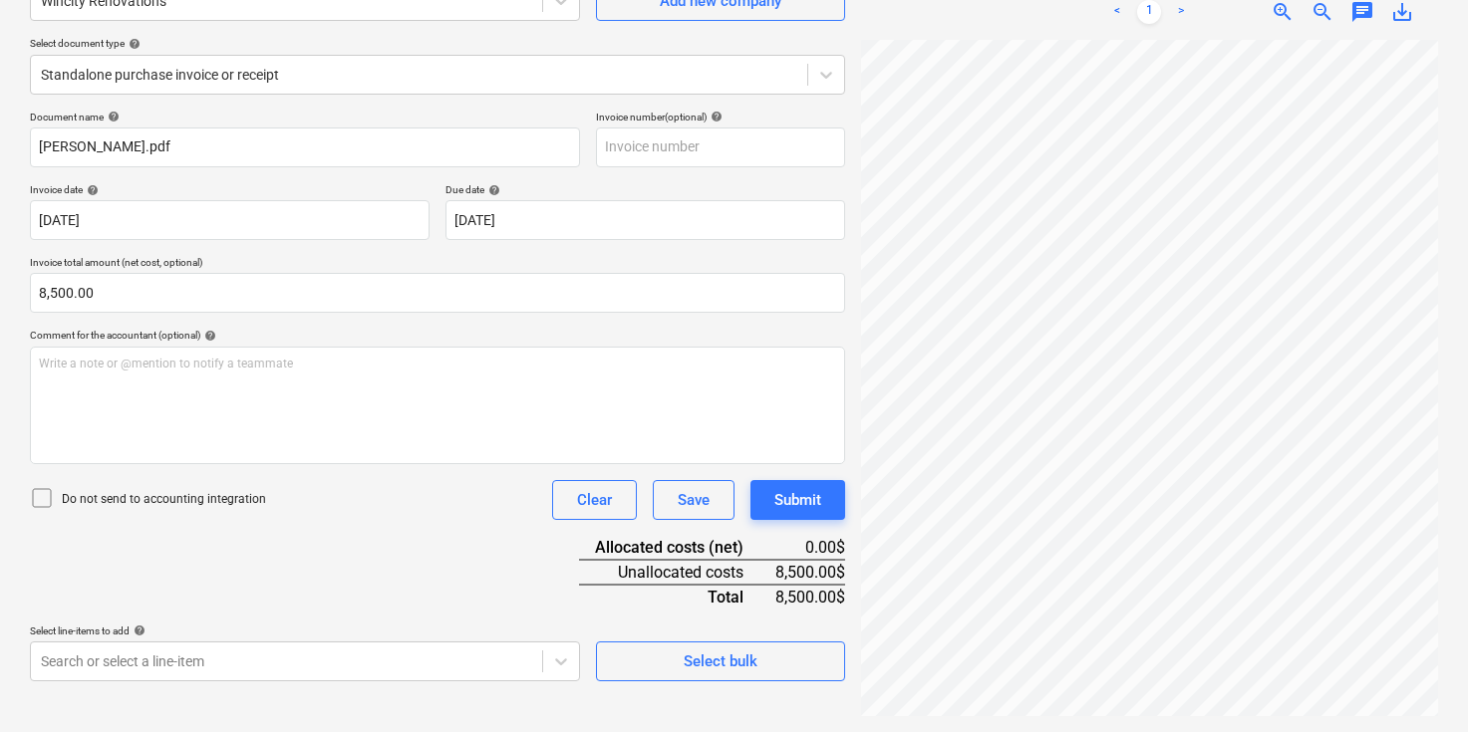
click at [393, 559] on div "Document name help [PERSON_NAME].pdf Invoice number (optional) help Invoice dat…" at bounding box center [437, 396] width 815 height 571
click at [368, 533] on body "Sales Projects Contacts Company Inbox 5 format_size keyboard_arrow_down help se…" at bounding box center [734, 167] width 1468 height 732
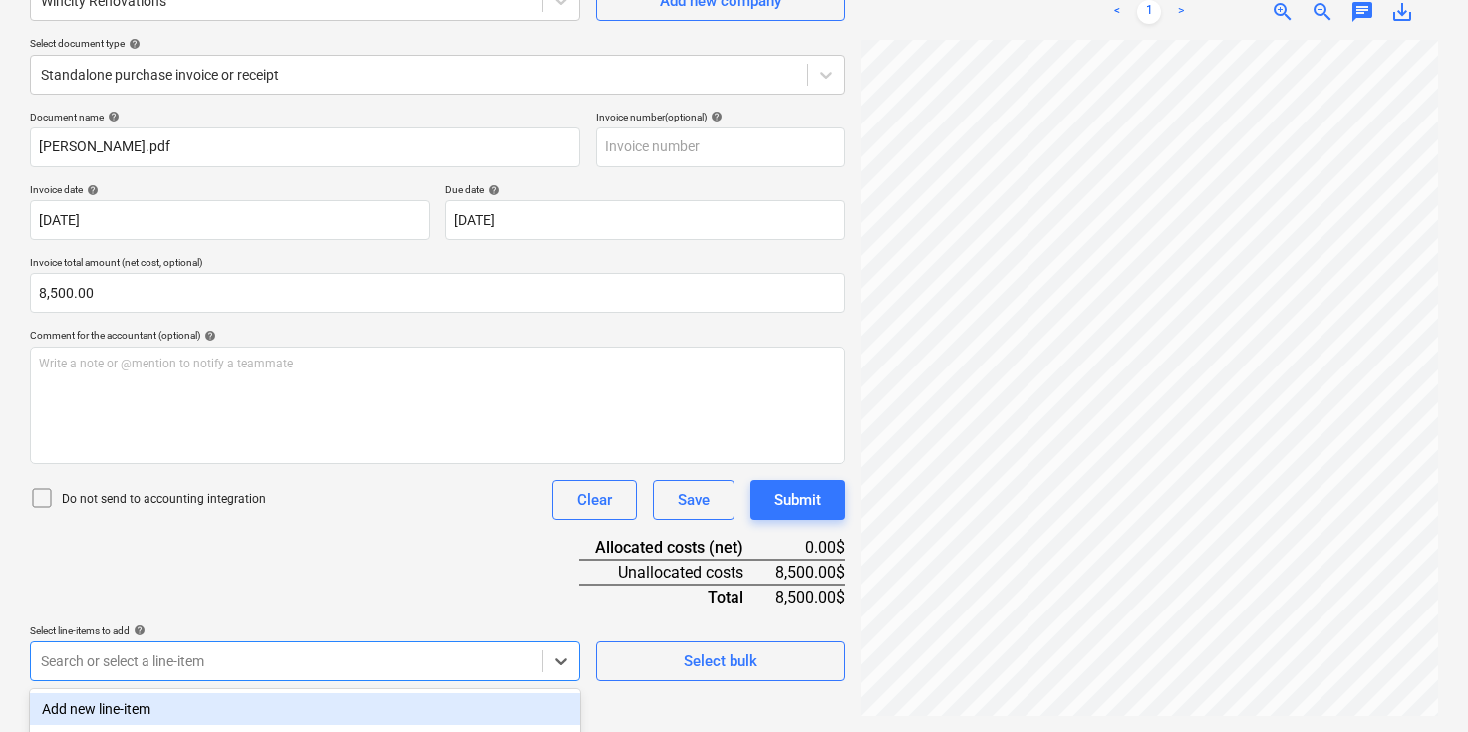
scroll to position [459, 0]
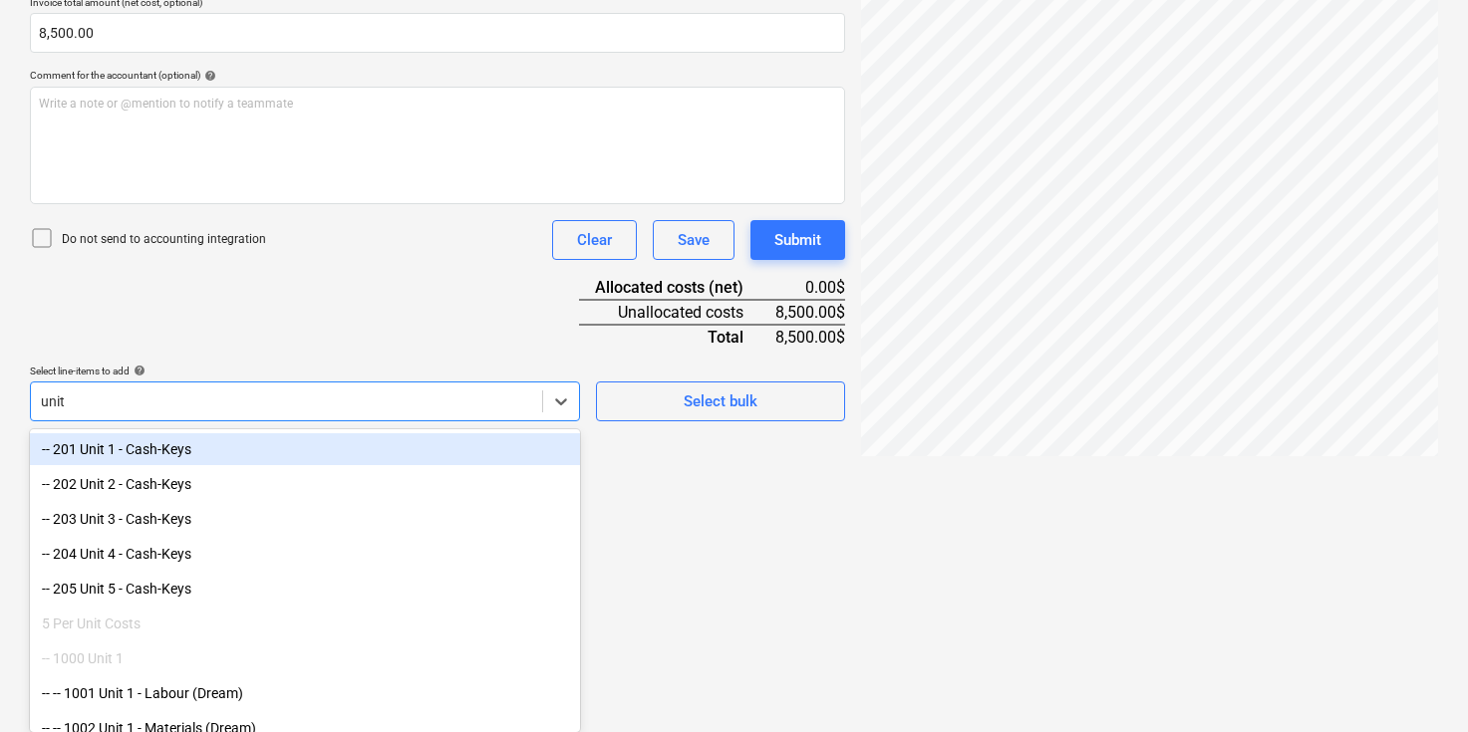
type input "unit 2"
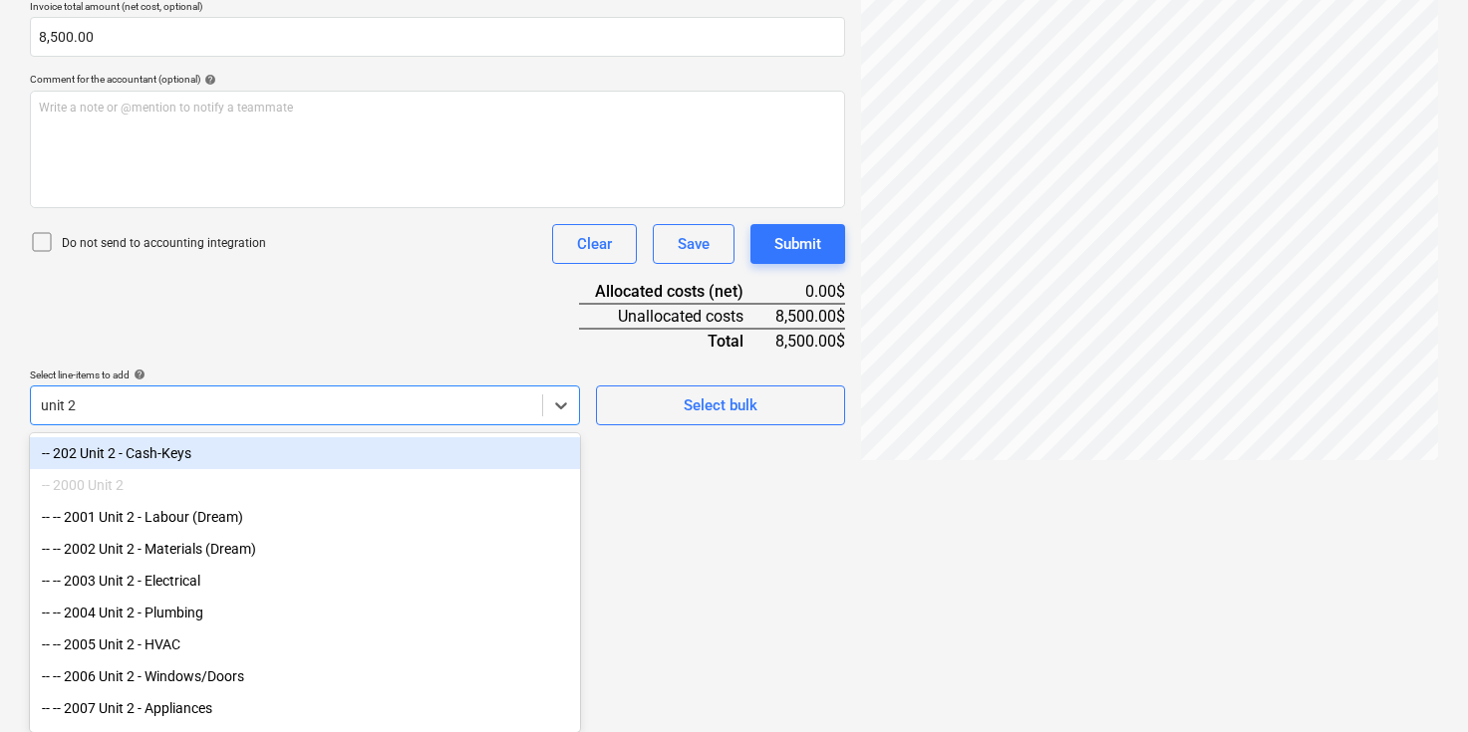
scroll to position [455, 0]
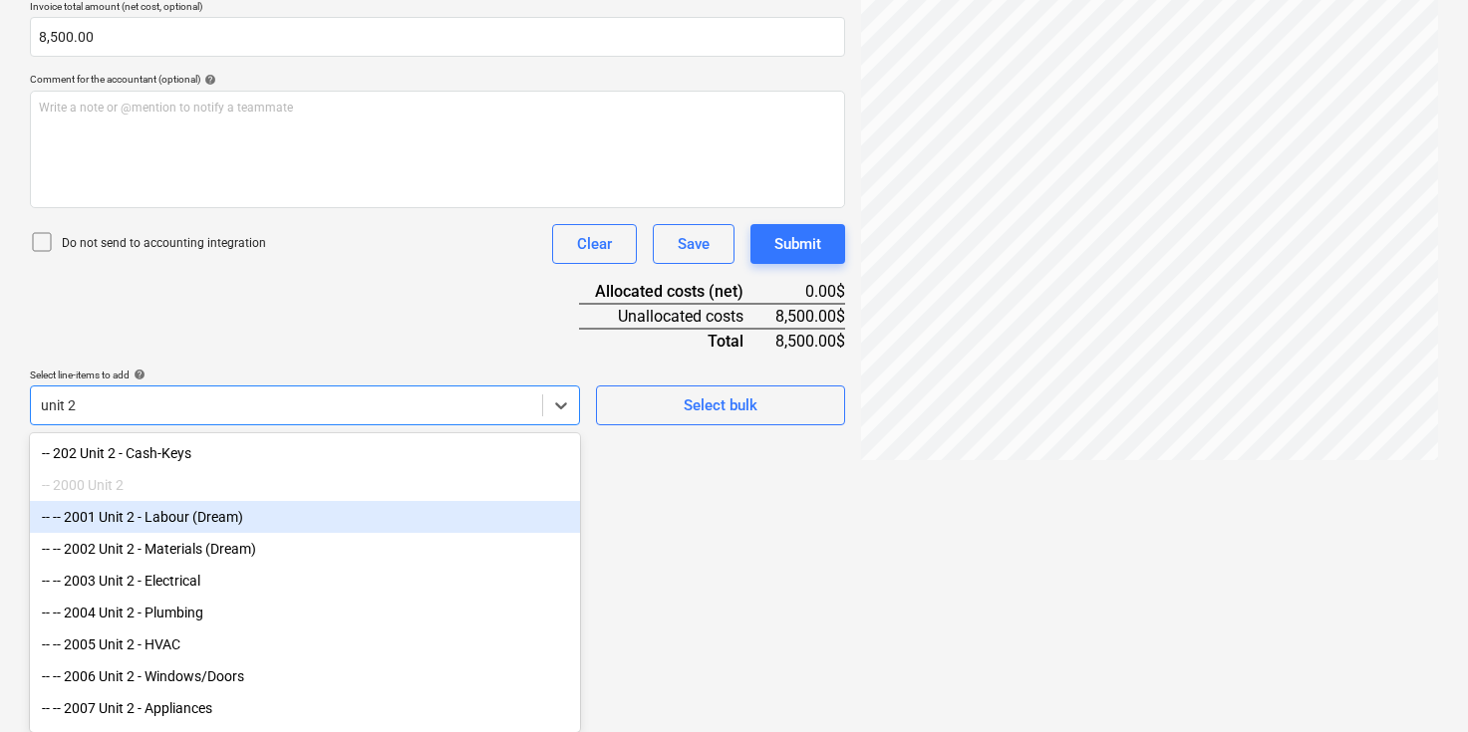
click at [230, 516] on div "-- -- 2001 Unit 2 - Labour (Dream)" at bounding box center [305, 517] width 550 height 32
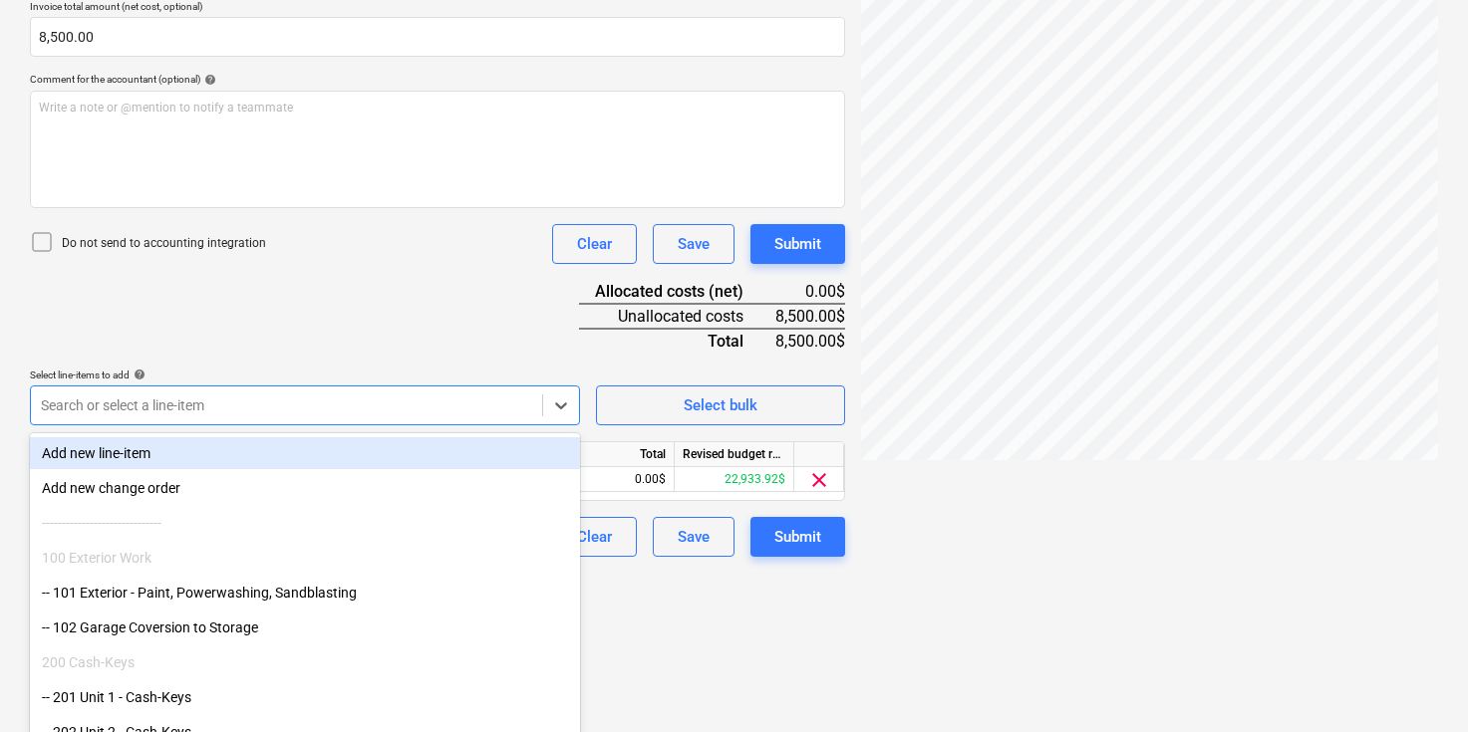
click at [314, 370] on div "Document name help [PERSON_NAME].pdf Invoice number (optional) help Invoice dat…" at bounding box center [437, 206] width 815 height 702
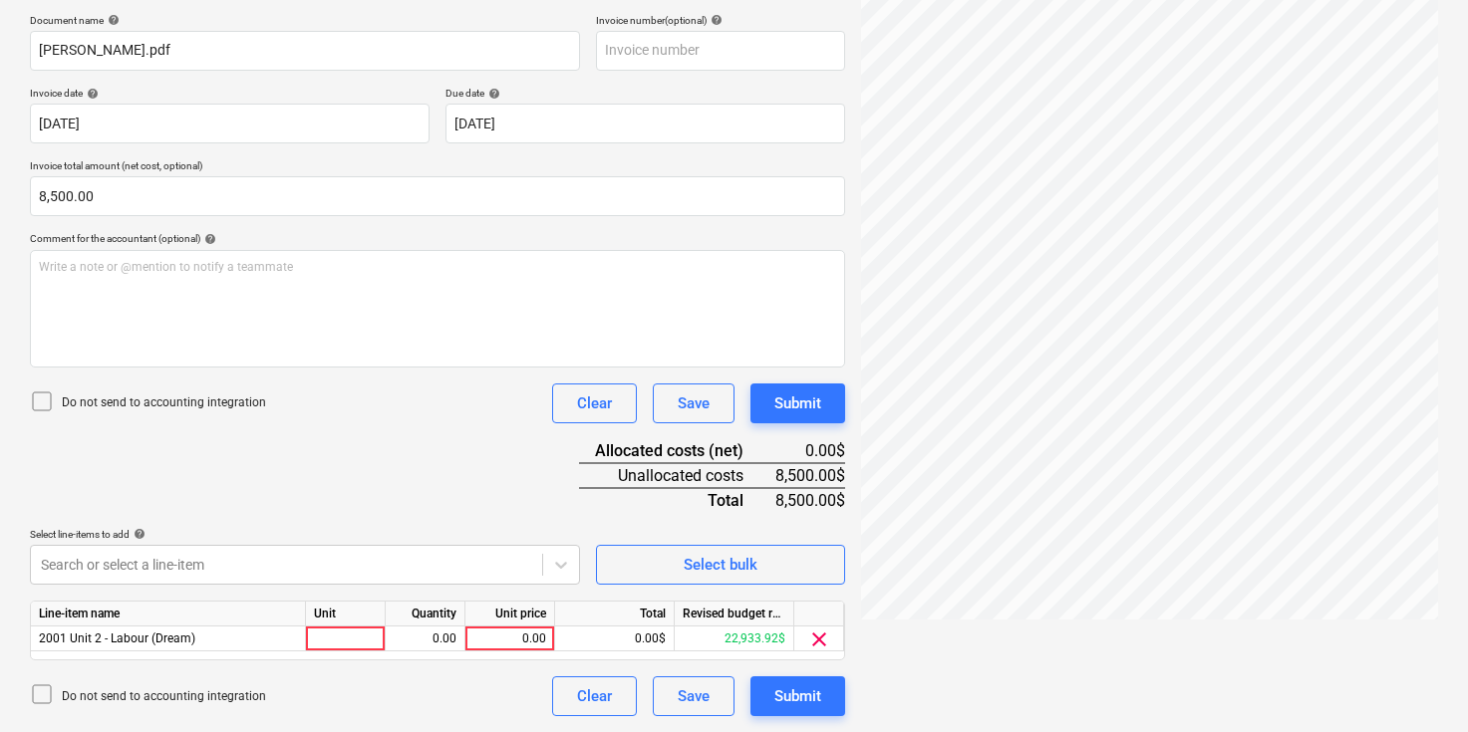
scroll to position [296, 0]
click at [329, 629] on div at bounding box center [346, 639] width 80 height 25
type input "pcs"
type input "3500"
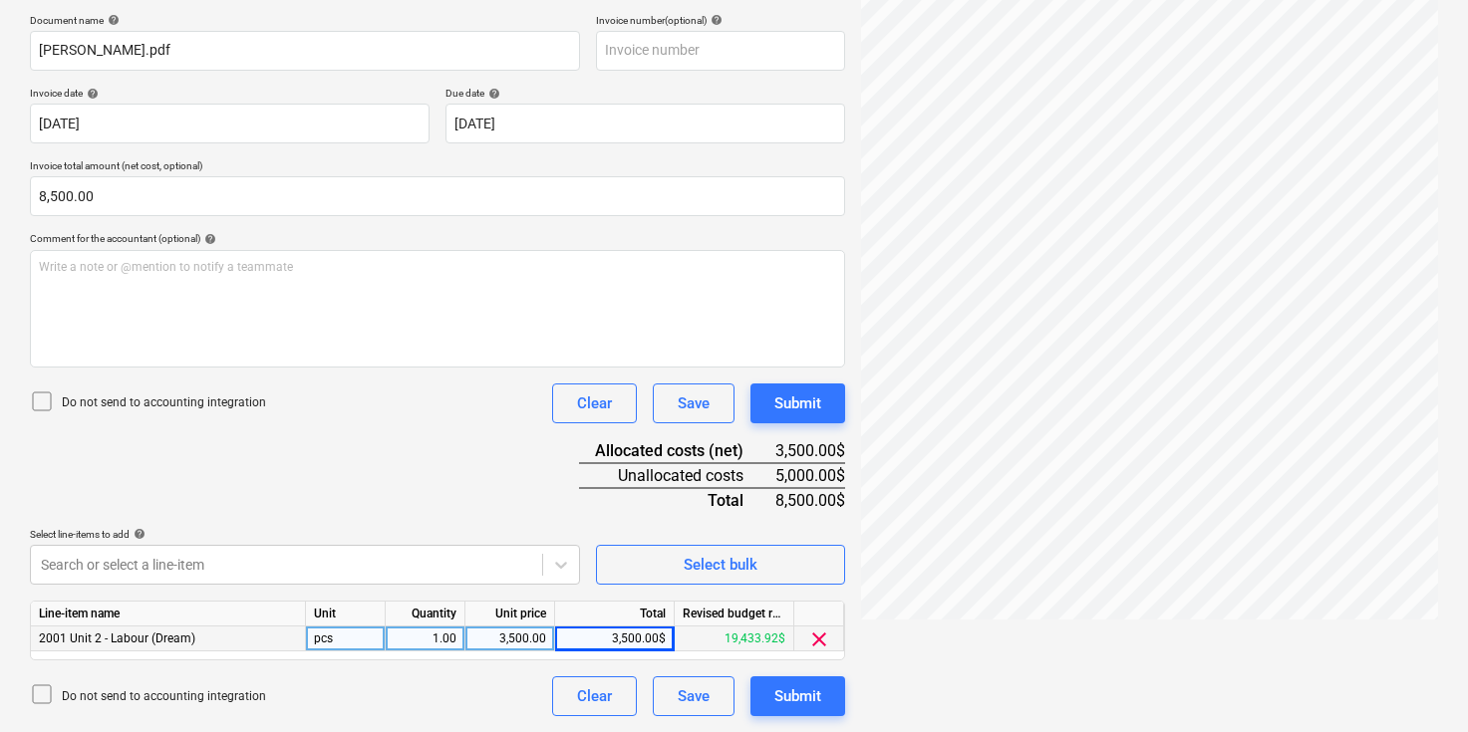
click at [368, 481] on div "Document name help [PERSON_NAME].pdf Invoice number (optional) help Invoice dat…" at bounding box center [437, 365] width 815 height 702
click at [496, 631] on div "3,500.00" at bounding box center [509, 639] width 73 height 25
type input "6735"
click at [383, 436] on body "Sales Projects Contacts Company Inbox 5 format_size keyboard_arrow_down help se…" at bounding box center [734, 70] width 1468 height 732
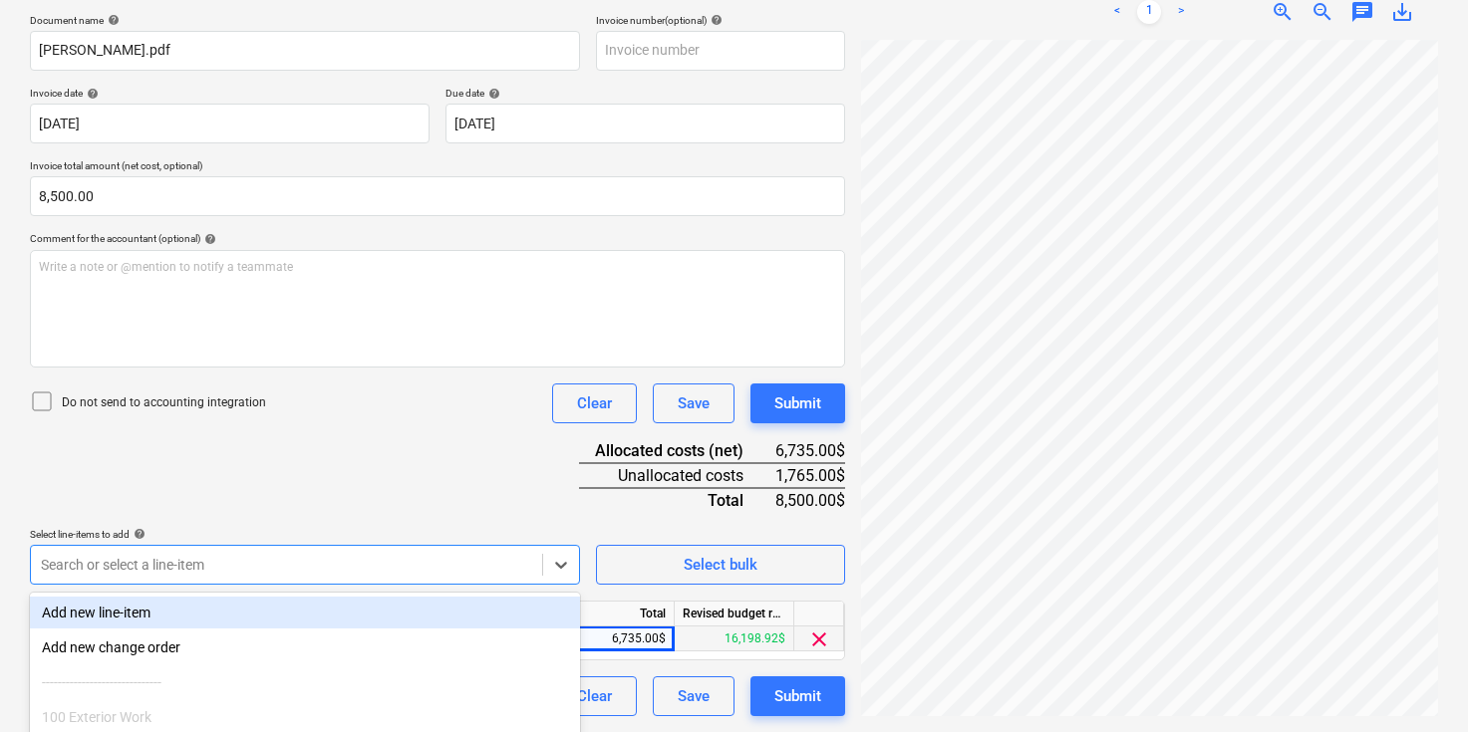
scroll to position [459, 0]
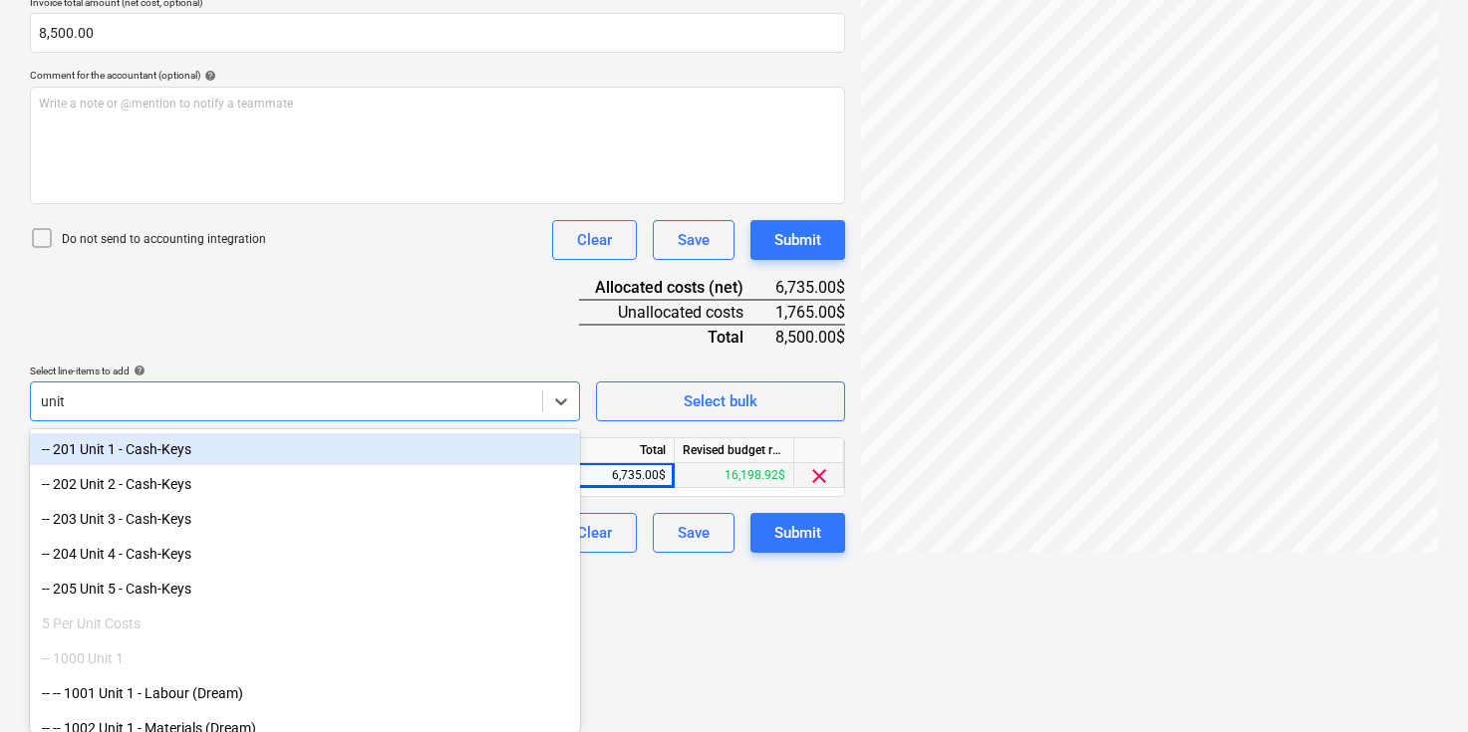
type input "unit 4"
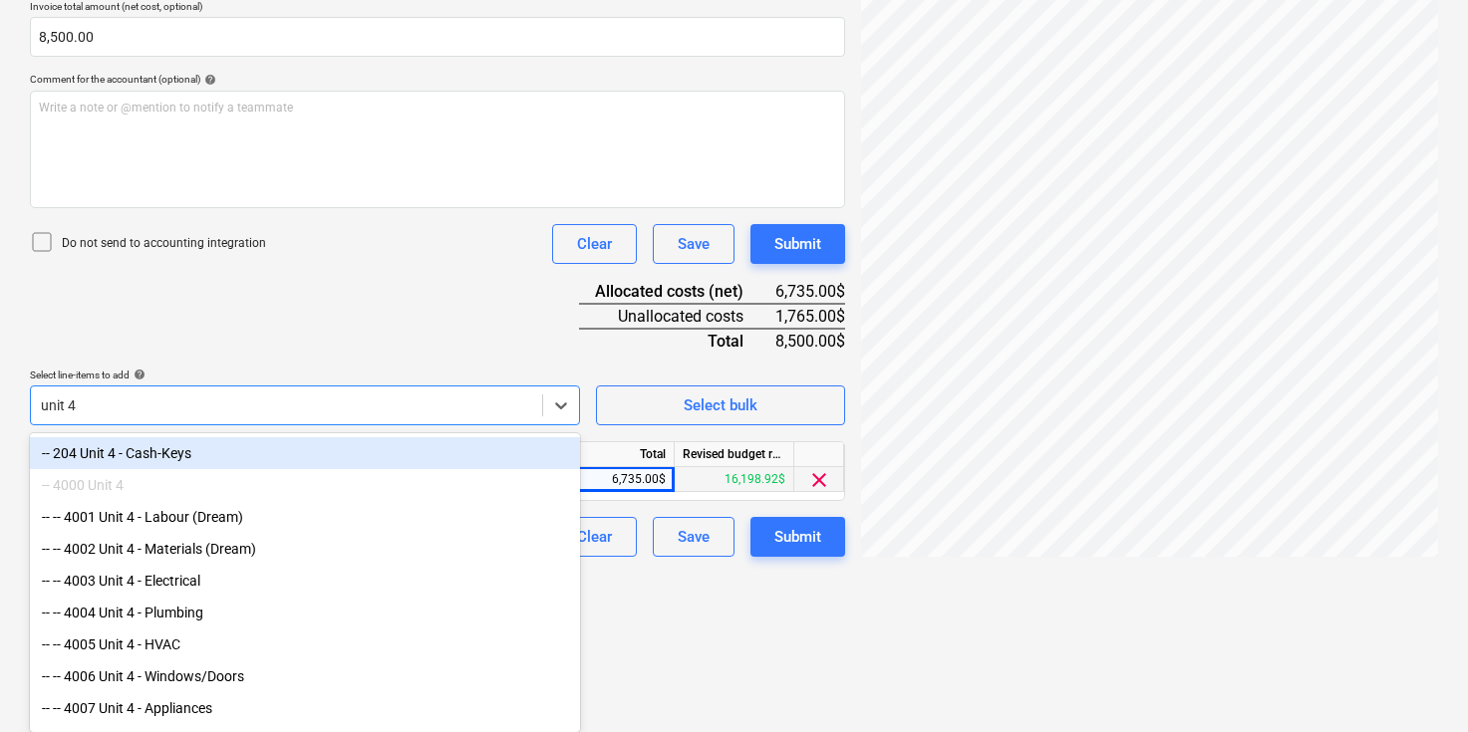
scroll to position [455, 0]
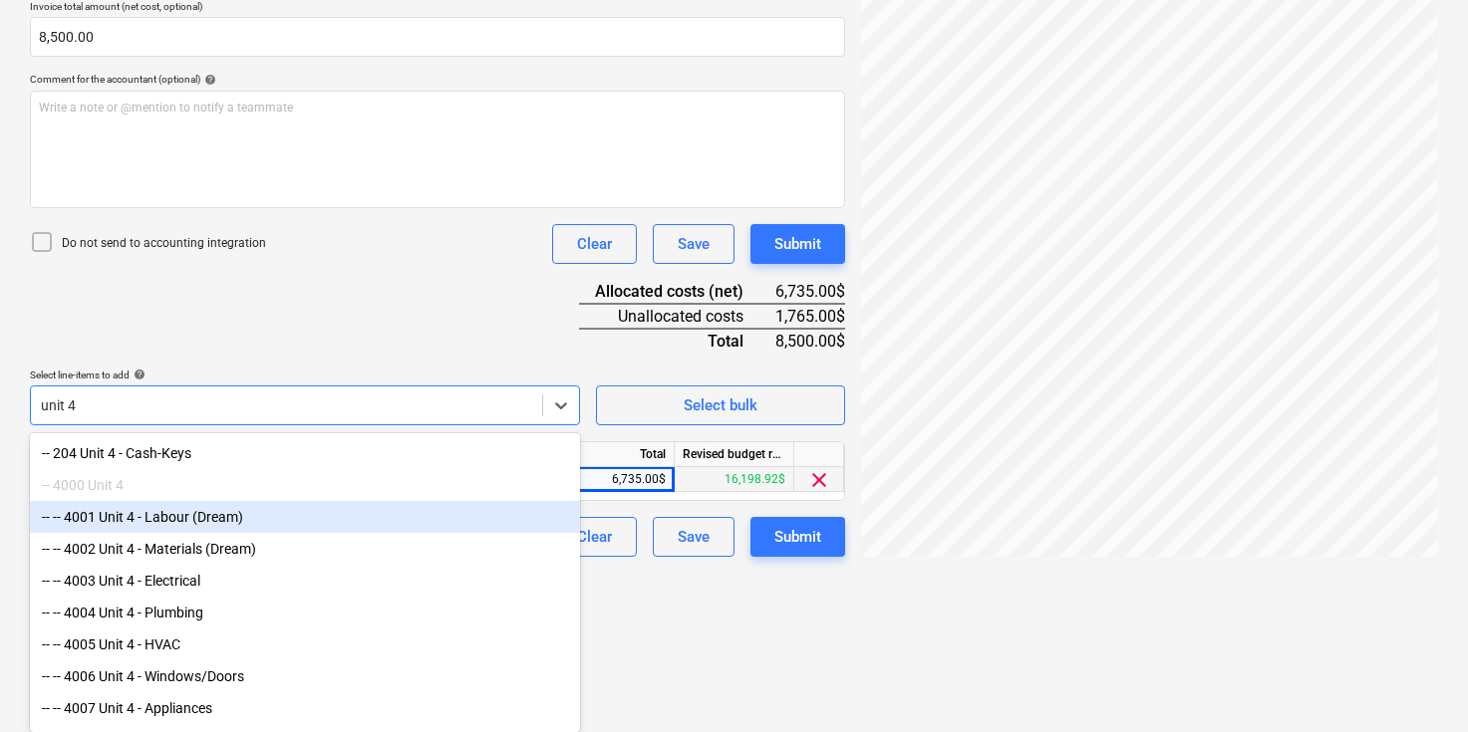
click at [246, 510] on div "-- -- 4001 Unit 4 - Labour (Dream)" at bounding box center [305, 517] width 550 height 32
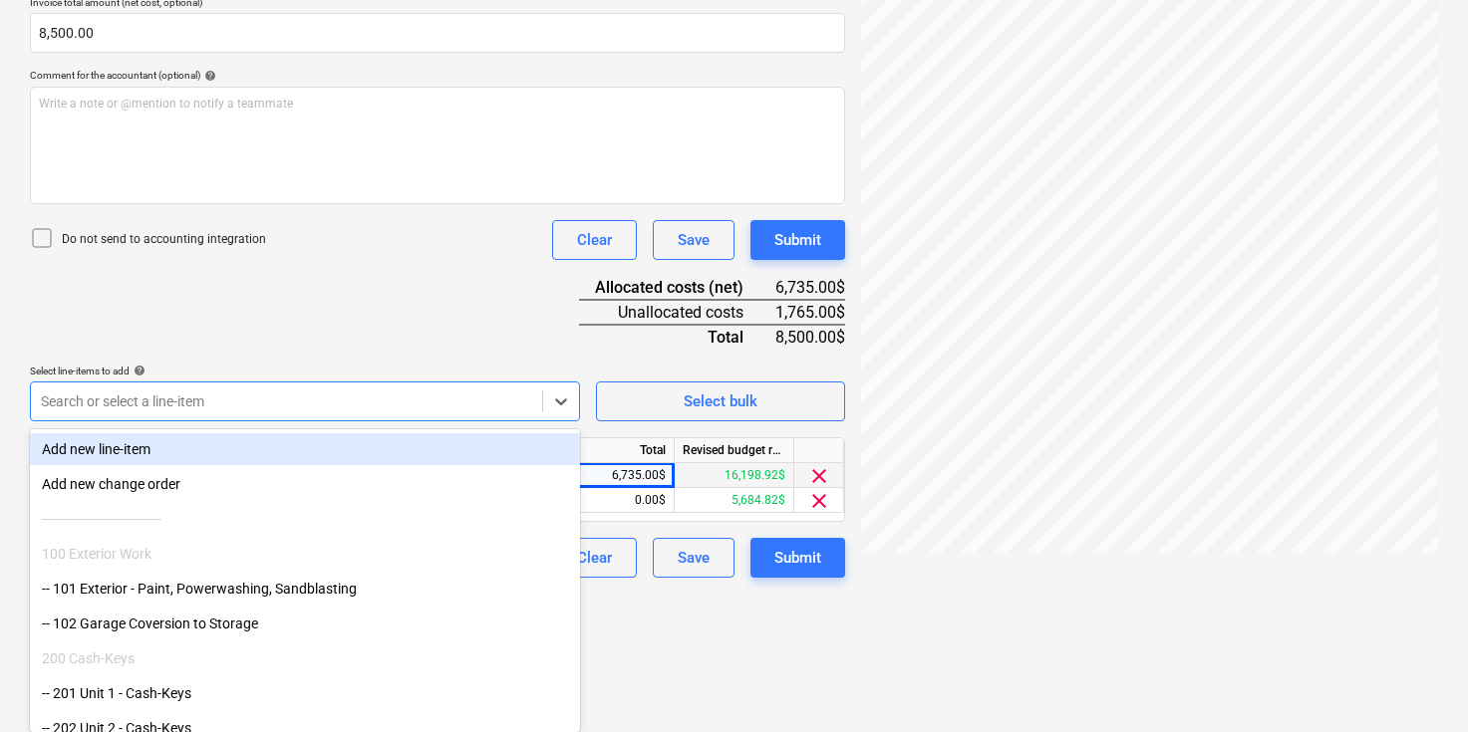
click at [343, 344] on div "Document name help [PERSON_NAME].pdf Invoice number (optional) help Invoice dat…" at bounding box center [437, 214] width 815 height 727
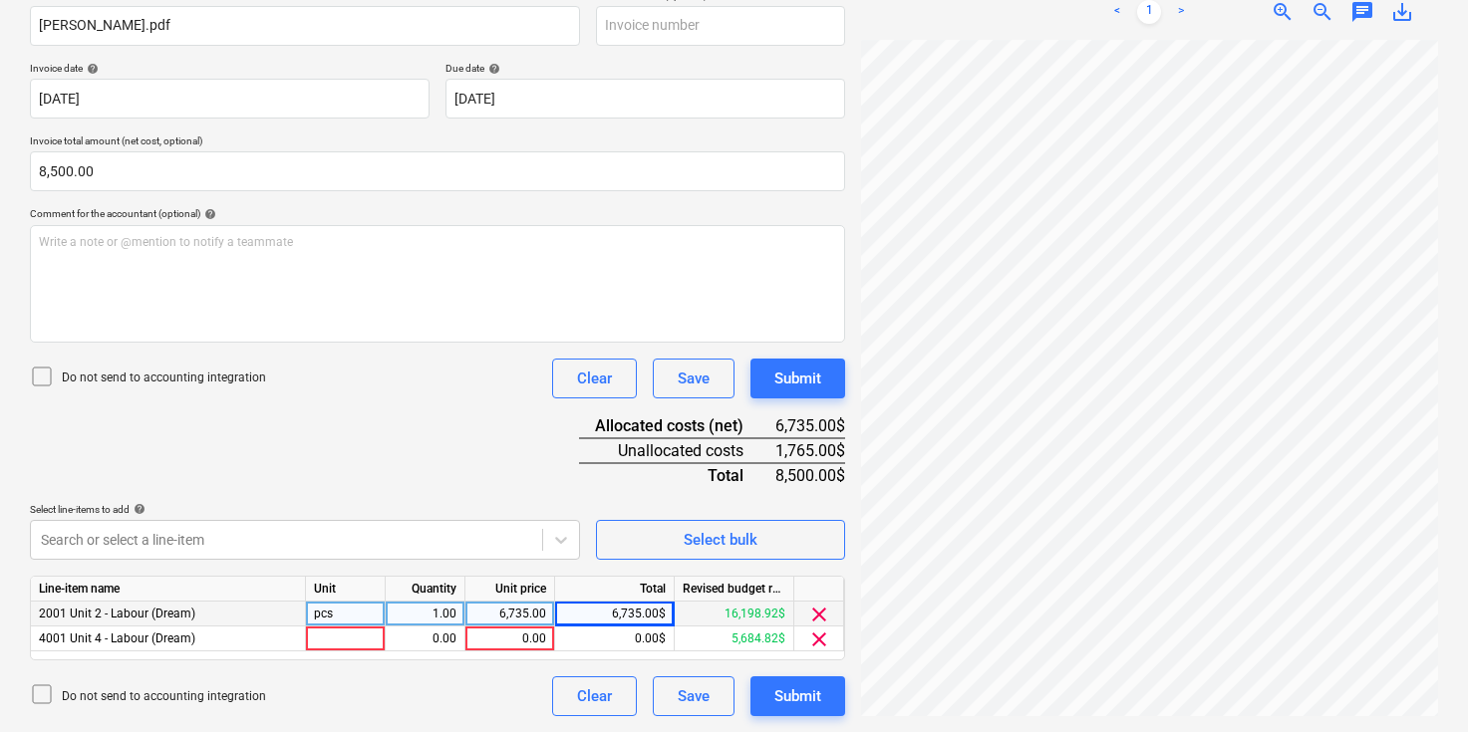
scroll to position [321, 0]
click at [334, 644] on div at bounding box center [346, 639] width 80 height 25
type input "pcs"
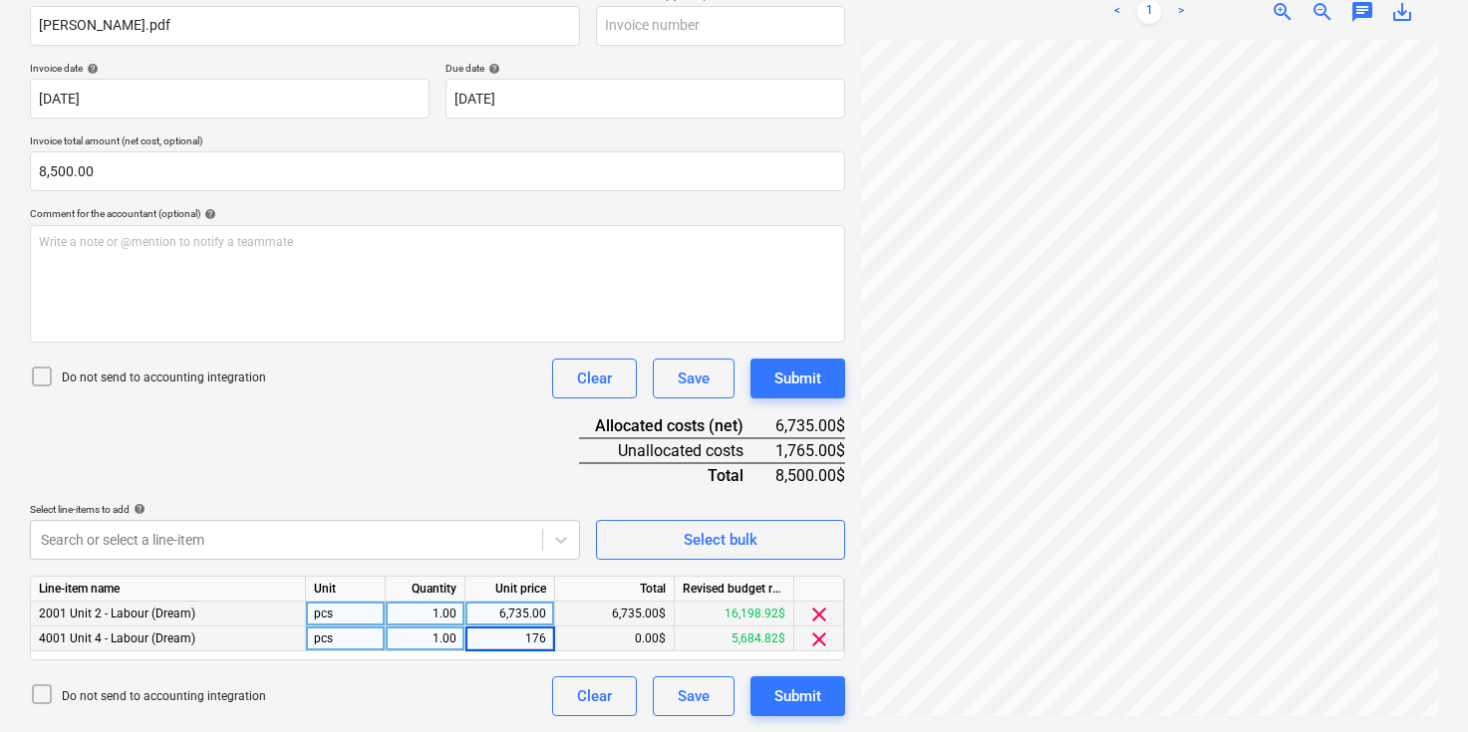
type input "1765"
click at [450, 443] on div "Document name help [PERSON_NAME].pdf Invoice number (optional) help Invoice dat…" at bounding box center [437, 352] width 815 height 727
click at [500, 452] on div "Document name help [PERSON_NAME].pdf Invoice number (optional) help Invoice dat…" at bounding box center [437, 352] width 815 height 727
click at [493, 484] on div "Document name help [PERSON_NAME].pdf Invoice number (optional) help Invoice dat…" at bounding box center [437, 352] width 815 height 727
click at [797, 696] on div "Submit" at bounding box center [797, 697] width 47 height 26
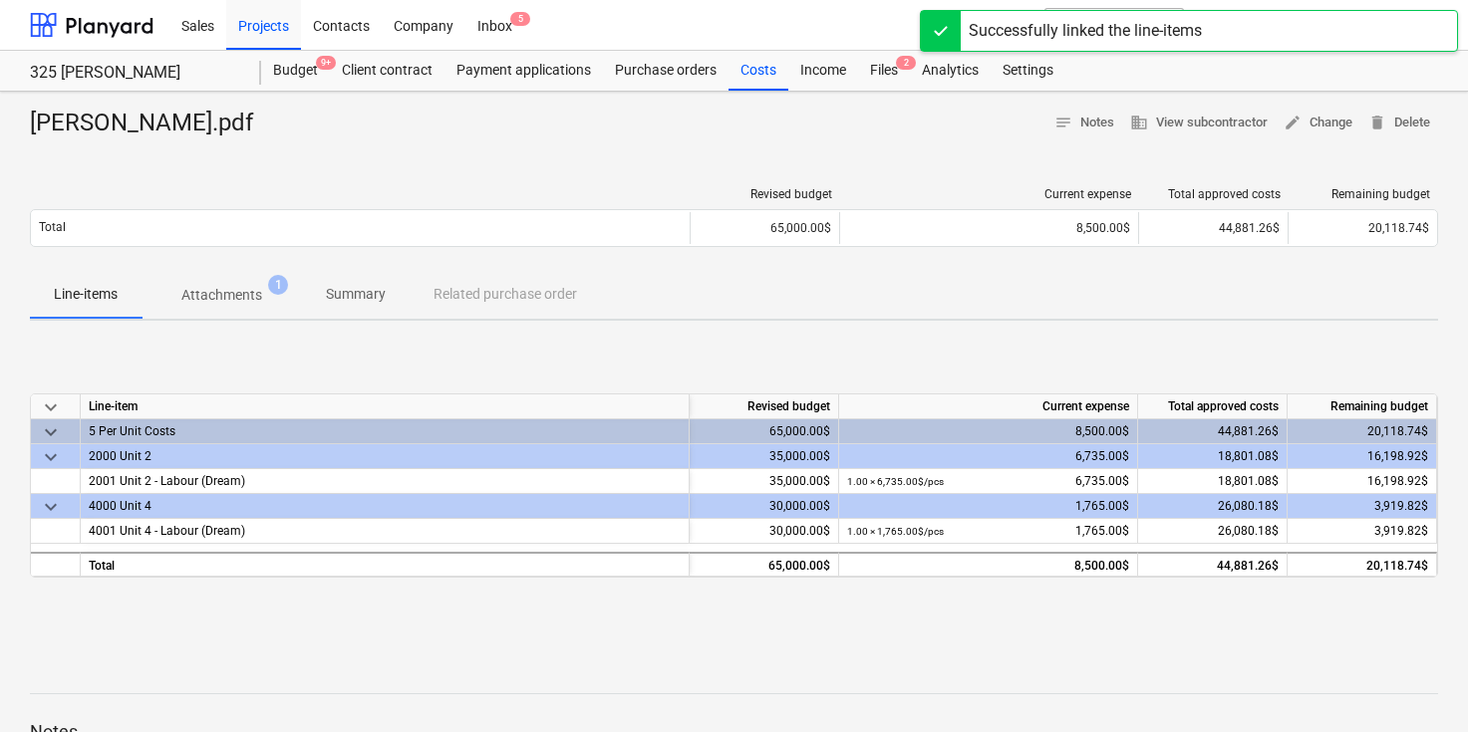
click at [612, 359] on div "keyboard_arrow_down Line-item Revised budget Current expense Total approved cos…" at bounding box center [734, 486] width 1408 height 299
click at [650, 365] on div "keyboard_arrow_down Line-item Revised budget Current expense Total approved cos…" at bounding box center [734, 486] width 1408 height 299
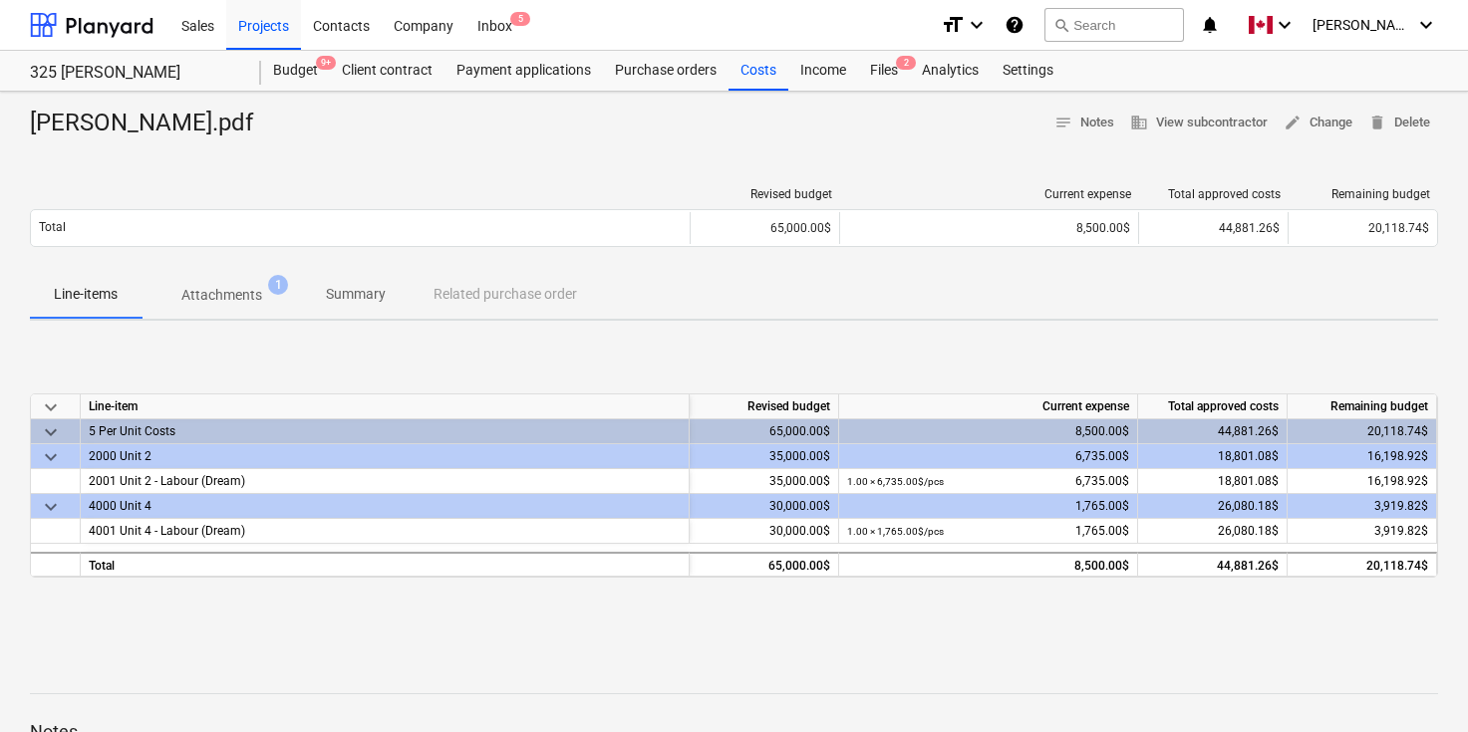
click at [480, 152] on div at bounding box center [734, 147] width 1408 height 16
